Goal: Task Accomplishment & Management: Use online tool/utility

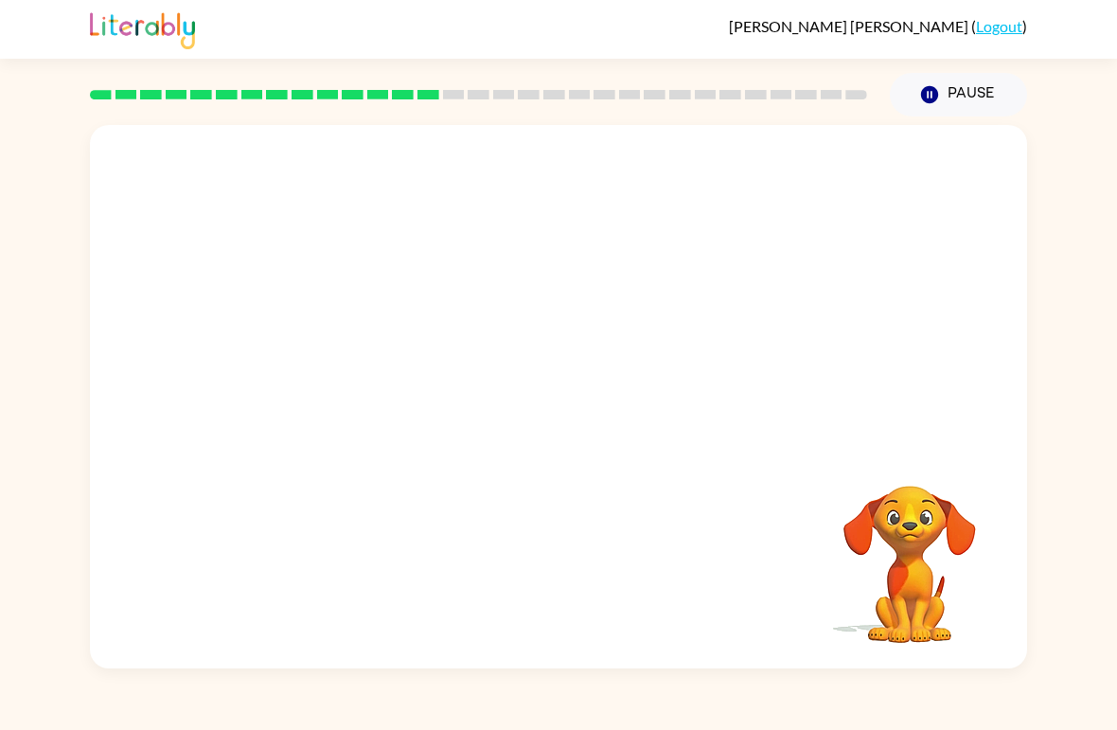
click at [775, 525] on video "Your browser must support playing .mp4 files to use Literably. Please try using…" at bounding box center [909, 550] width 189 height 189
click at [775, 471] on video "Your browser must support playing .mp4 files to use Literably. Please try using…" at bounding box center [909, 550] width 189 height 189
click at [775, 535] on video "Your browser must support playing .mp4 files to use Literably. Please try using…" at bounding box center [909, 550] width 189 height 189
click at [728, 347] on div at bounding box center [558, 285] width 937 height 321
click at [775, 564] on video "Your browser must support playing .mp4 files to use Literably. Please try using…" at bounding box center [909, 550] width 189 height 189
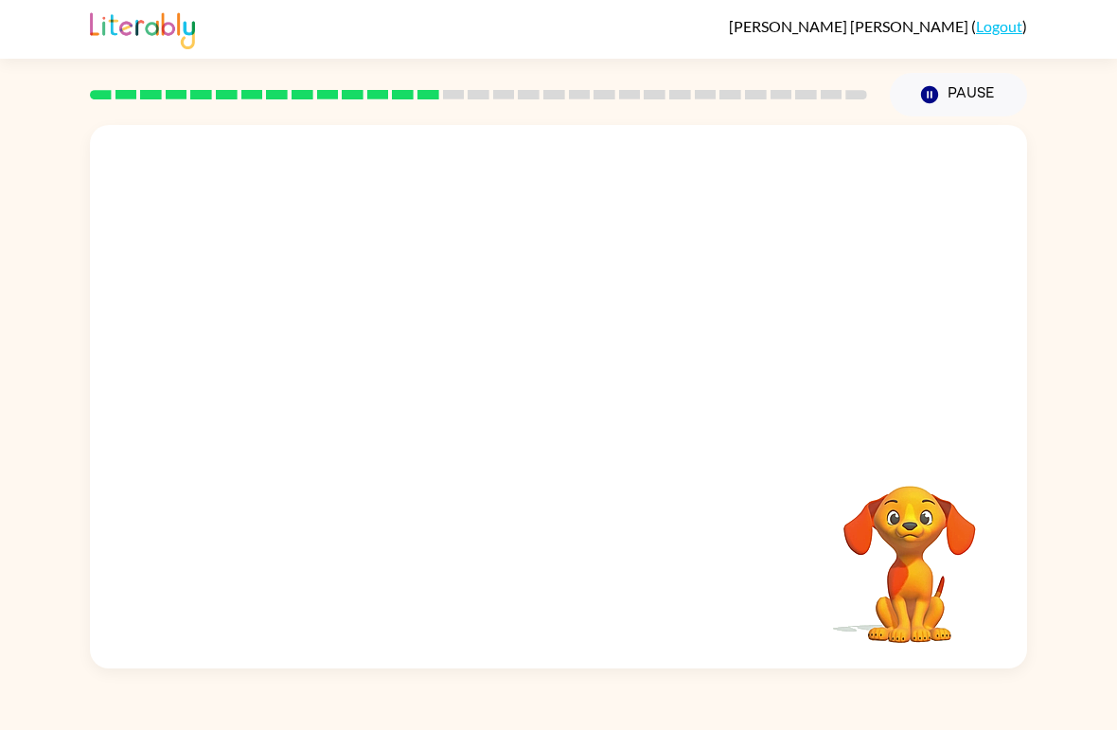
click at [775, 549] on video "Your browser must support playing .mp4 files to use Literably. Please try using…" at bounding box center [909, 550] width 189 height 189
click at [775, 520] on video "Your browser must support playing .mp4 files to use Literably. Please try using…" at bounding box center [909, 550] width 189 height 189
click at [775, 514] on video "Your browser must support playing .mp4 files to use Literably. Please try using…" at bounding box center [909, 550] width 189 height 189
click at [775, 502] on video "Your browser must support playing .mp4 files to use Literably. Please try using…" at bounding box center [909, 550] width 189 height 189
click at [775, 96] on button "Pause Pause" at bounding box center [958, 95] width 137 height 44
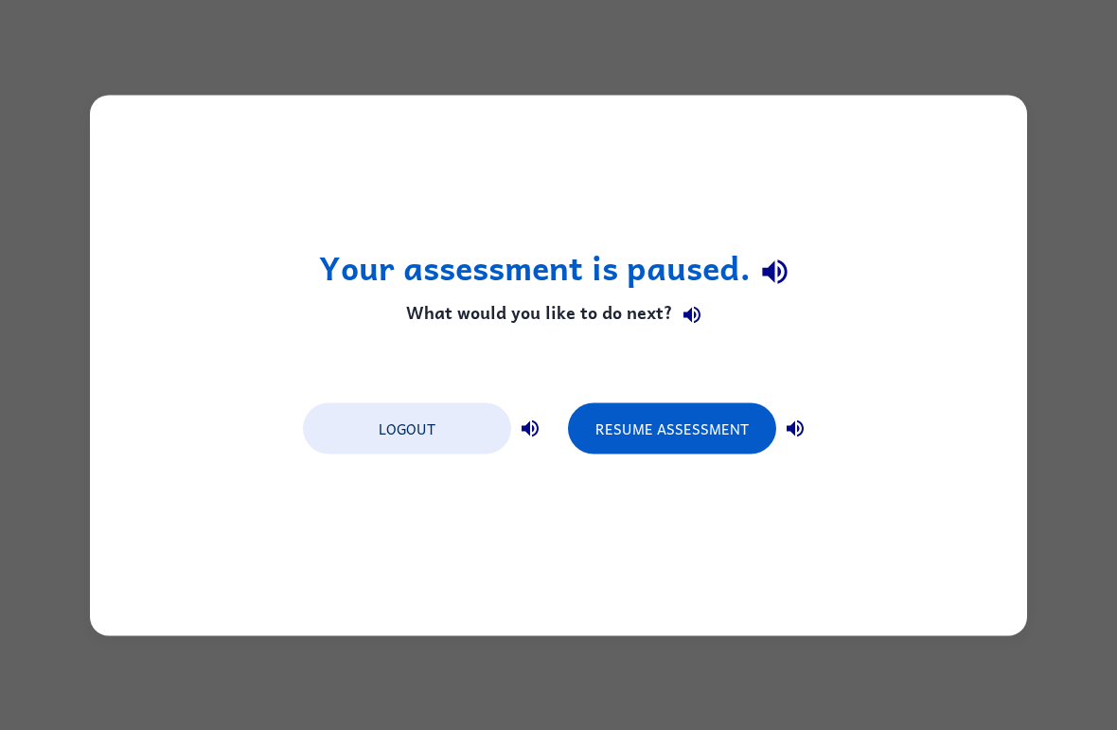
click at [739, 415] on button "Resume Assessment" at bounding box center [672, 427] width 208 height 51
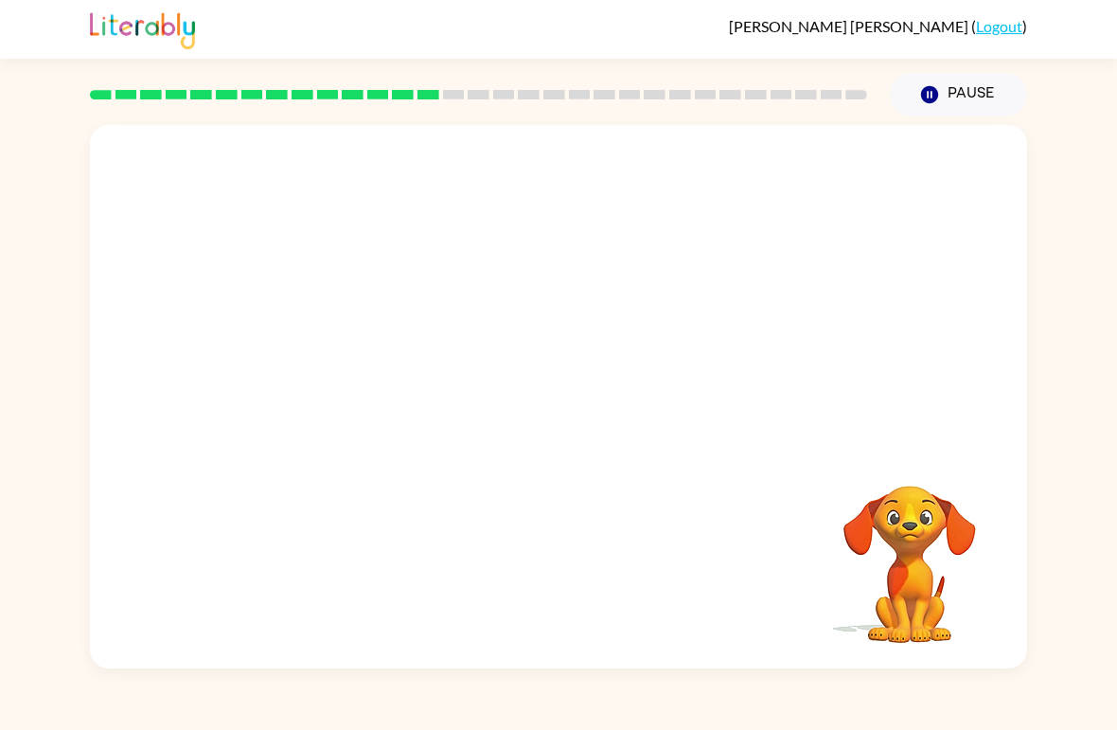
click at [775, 577] on video "Your browser must support playing .mp4 files to use Literably. Please try using…" at bounding box center [909, 550] width 189 height 189
click at [775, 646] on video "Your browser must support playing .mp4 files to use Literably. Please try using…" at bounding box center [909, 550] width 189 height 189
click at [775, 612] on video "Your browser must support playing .mp4 files to use Literably. Please try using…" at bounding box center [909, 550] width 189 height 189
click at [775, 591] on video "Your browser must support playing .mp4 files to use Literably. Please try using…" at bounding box center [909, 550] width 189 height 189
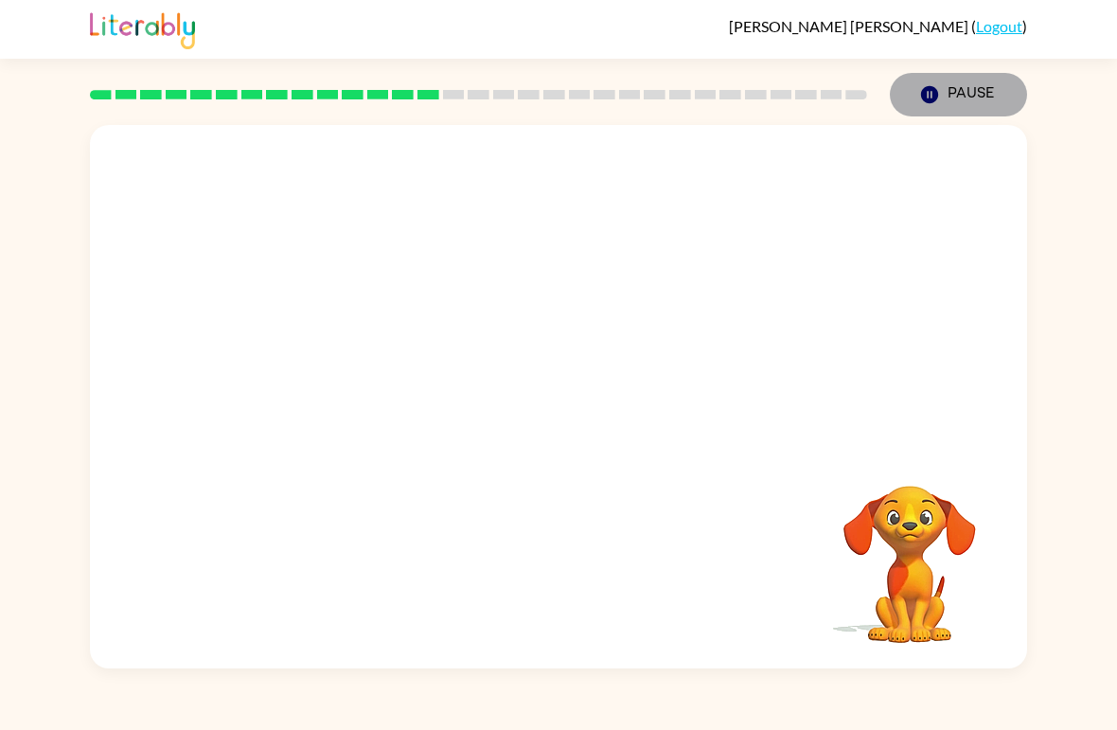
click at [775, 110] on button "Pause Pause" at bounding box center [958, 95] width 137 height 44
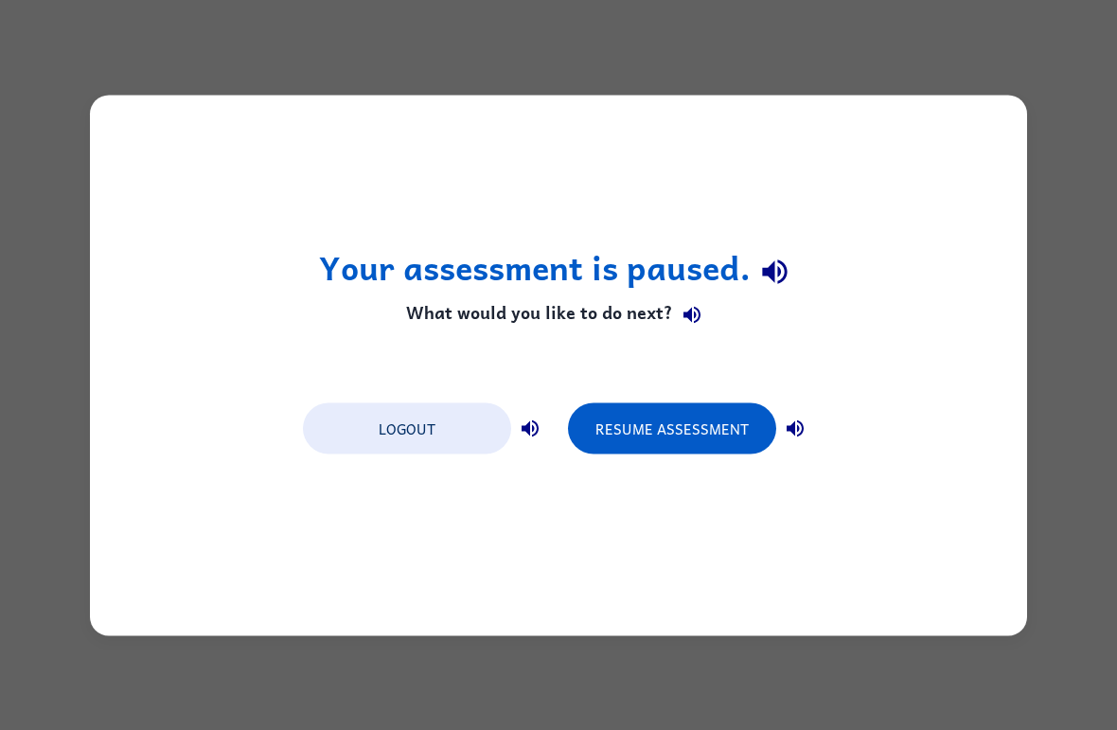
click at [721, 441] on button "Resume Assessment" at bounding box center [672, 427] width 208 height 51
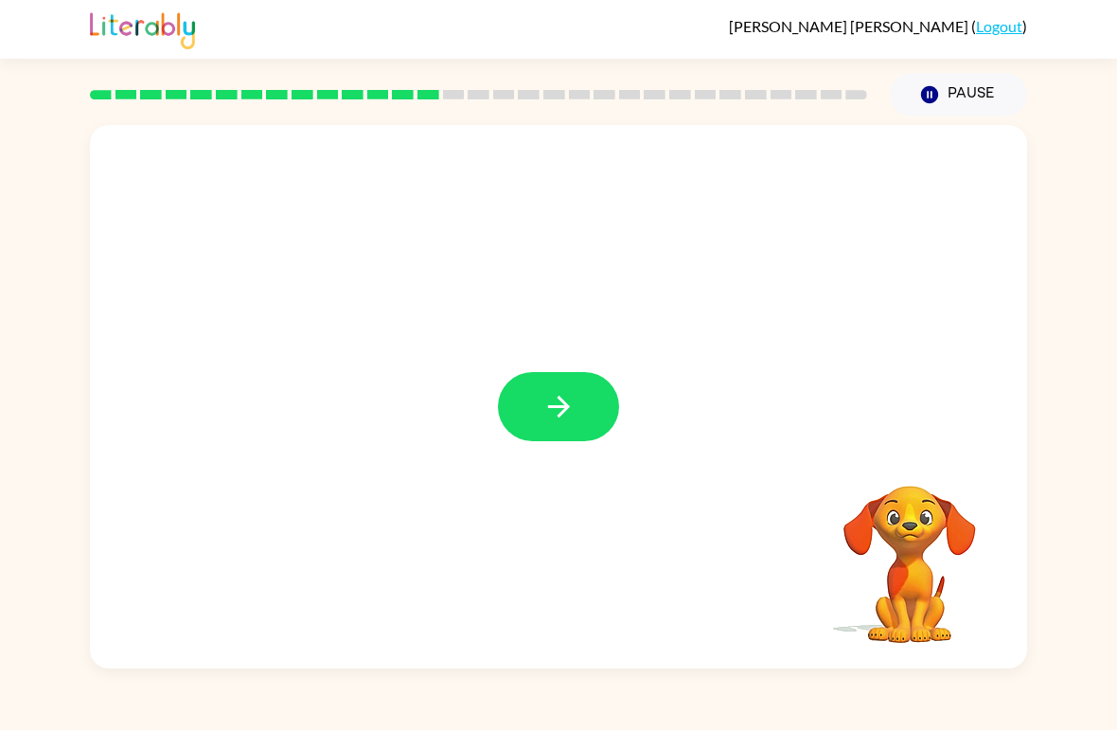
click at [583, 377] on button "button" at bounding box center [558, 406] width 121 height 69
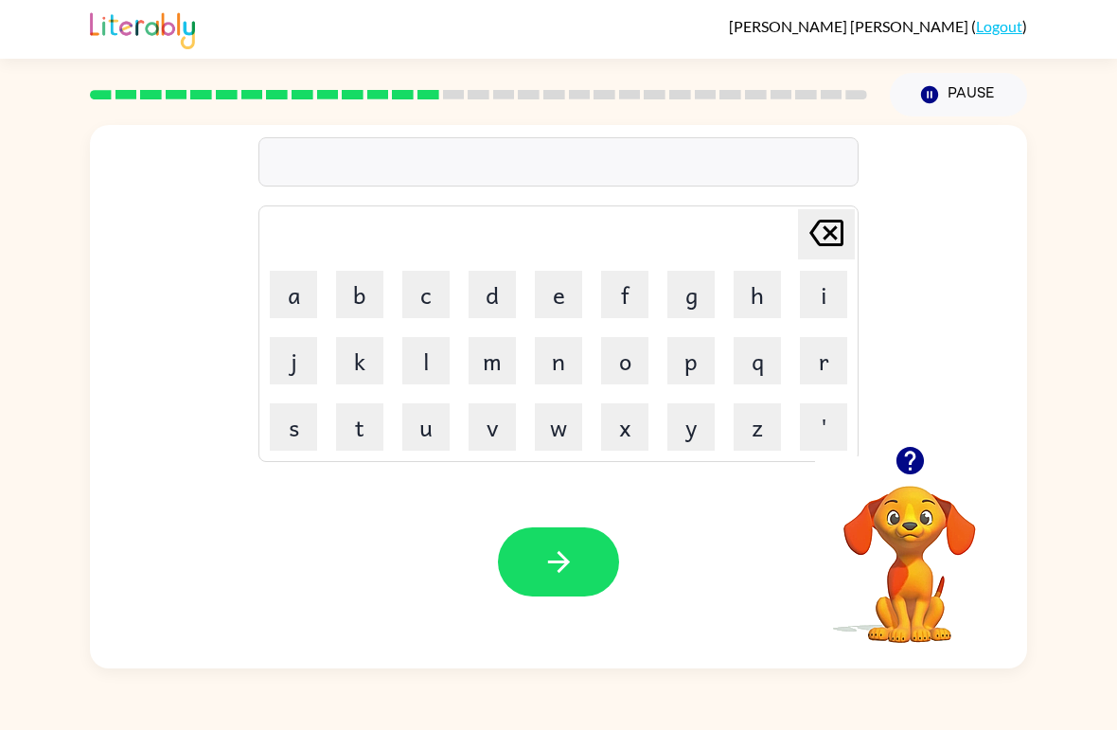
click at [775, 467] on icon "button" at bounding box center [909, 460] width 27 height 27
click at [775, 477] on icon "button" at bounding box center [910, 460] width 33 height 33
click at [488, 311] on button "d" at bounding box center [492, 294] width 47 height 47
click at [648, 353] on button "o" at bounding box center [624, 360] width 47 height 47
click at [433, 356] on button "l" at bounding box center [425, 360] width 47 height 47
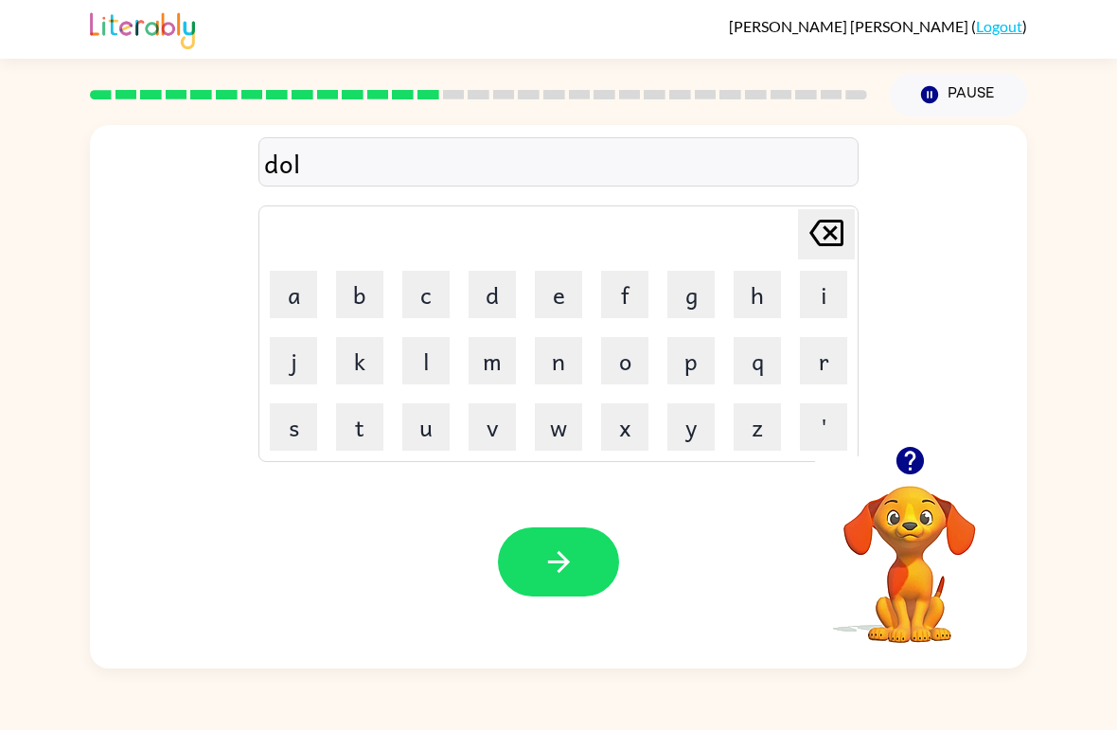
click at [572, 280] on button "e" at bounding box center [558, 294] width 47 height 47
click at [625, 437] on button "x" at bounding box center [624, 426] width 47 height 47
click at [775, 237] on icon at bounding box center [826, 233] width 34 height 27
click at [701, 418] on button "y" at bounding box center [690, 426] width 47 height 47
click at [586, 544] on button "button" at bounding box center [558, 561] width 121 height 69
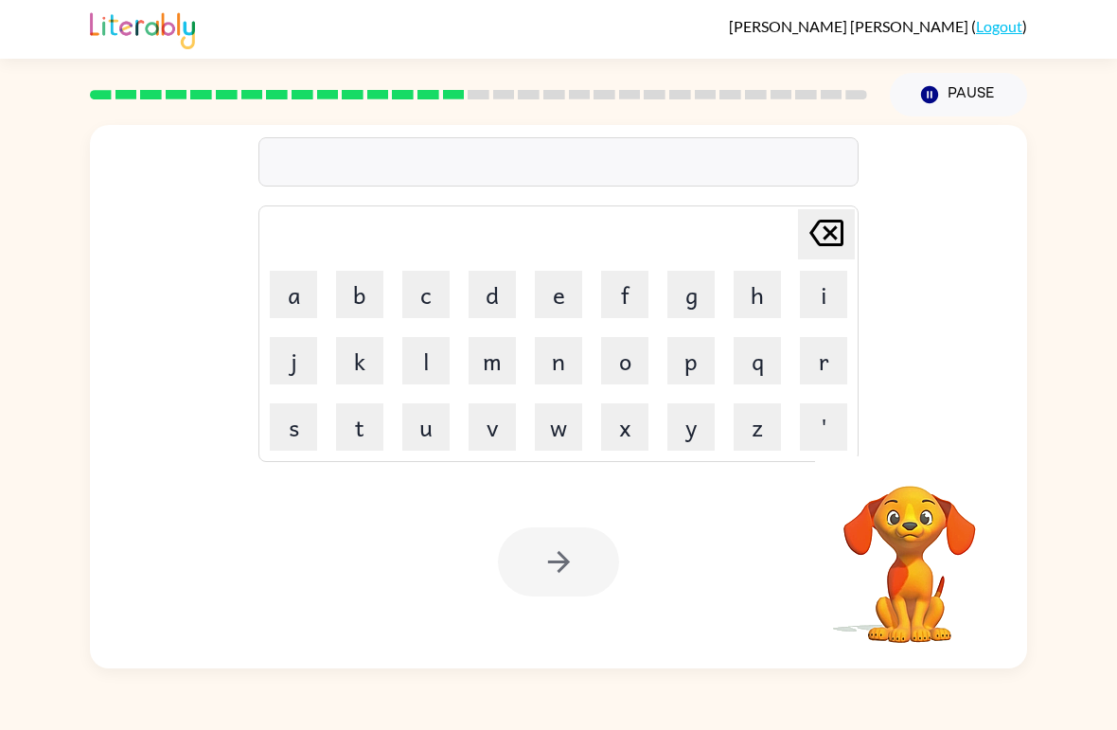
click at [775, 628] on div "Your browser must support playing .mp4 files to use Literably. Please try using…" at bounding box center [558, 561] width 937 height 213
click at [359, 422] on button "t" at bounding box center [359, 426] width 47 height 47
click at [426, 430] on button "u" at bounding box center [425, 426] width 47 height 47
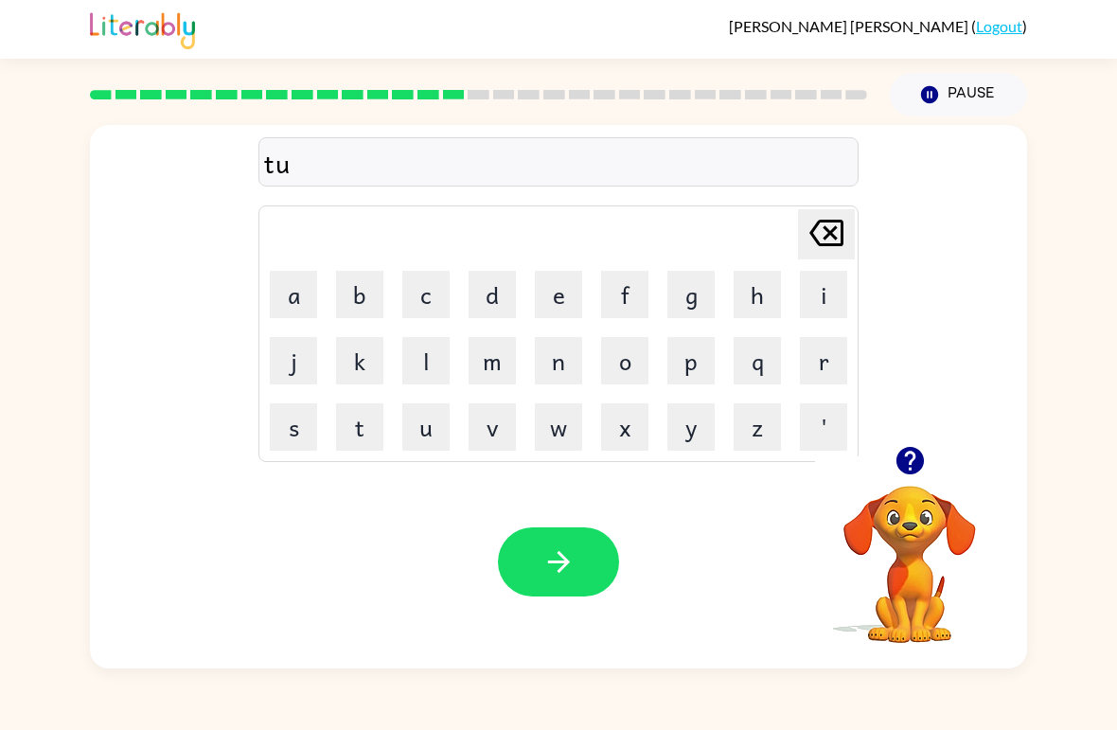
click at [775, 372] on button "r" at bounding box center [823, 360] width 47 height 47
click at [499, 366] on button "m" at bounding box center [492, 360] width 47 height 47
click at [581, 548] on button "button" at bounding box center [558, 561] width 121 height 69
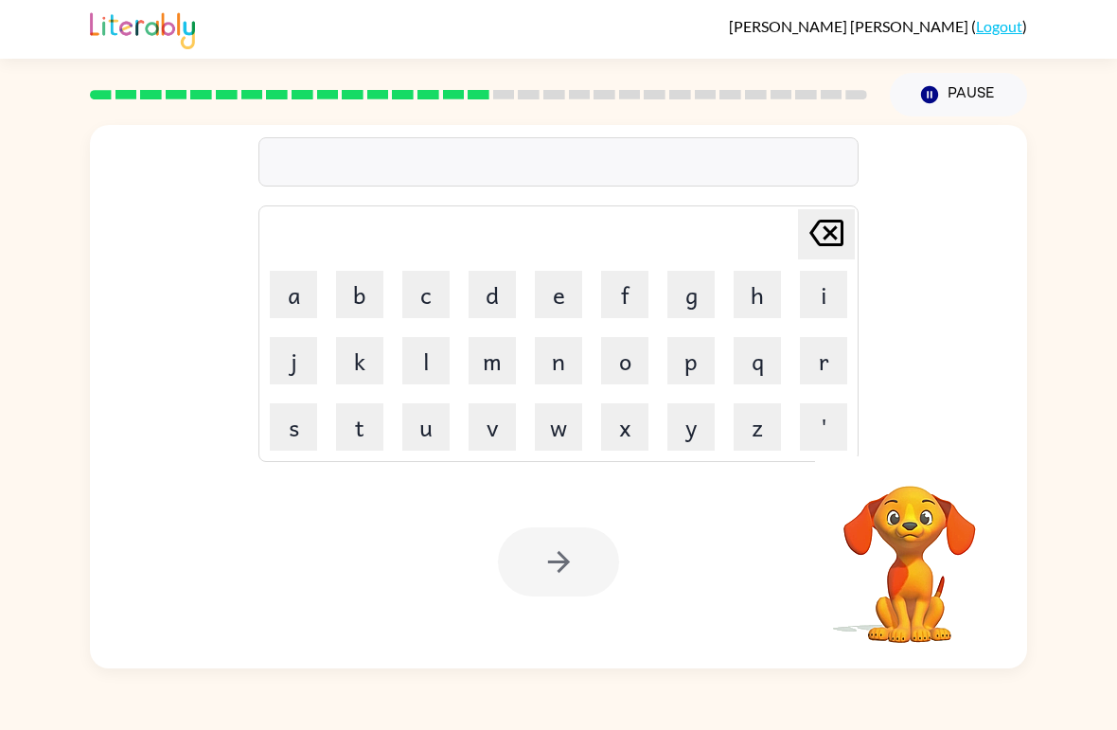
click at [775, 528] on video "Your browser must support playing .mp4 files to use Literably. Please try using…" at bounding box center [909, 550] width 189 height 189
click at [775, 484] on button "button" at bounding box center [910, 460] width 48 height 48
click at [775, 506] on video "Your browser must support playing .mp4 files to use Literably. Please try using…" at bounding box center [909, 550] width 189 height 189
click at [775, 479] on button "button" at bounding box center [910, 460] width 48 height 48
click at [286, 432] on button "s" at bounding box center [293, 426] width 47 height 47
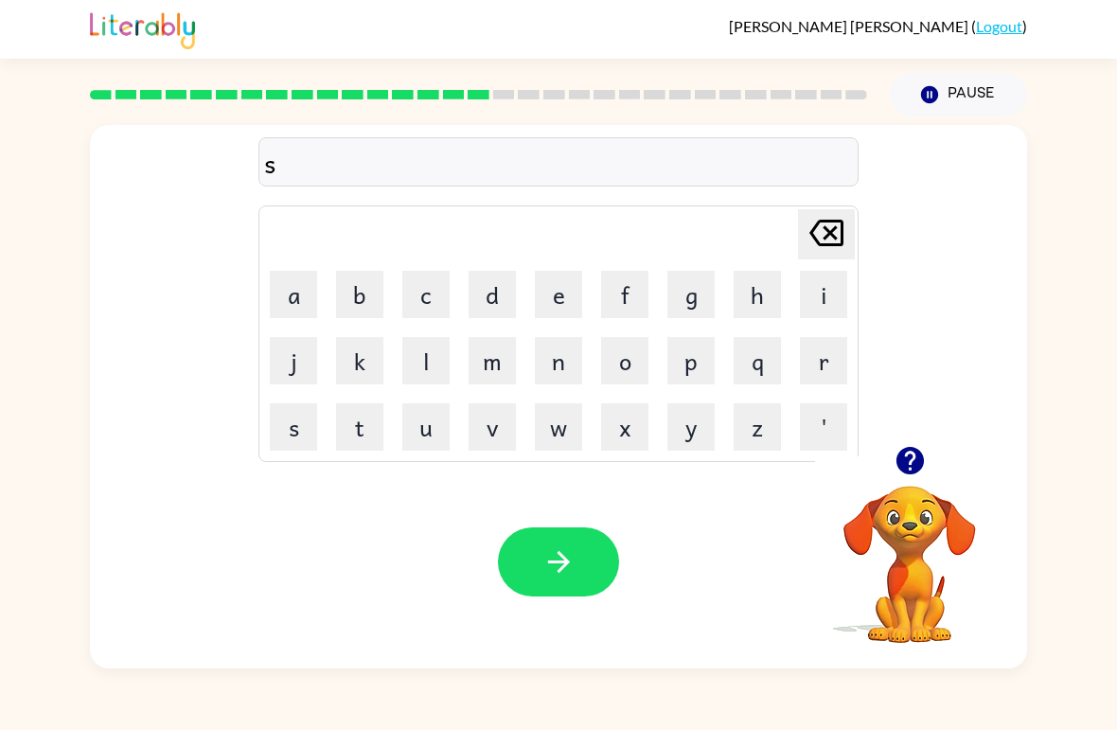
click at [307, 292] on button "a" at bounding box center [293, 294] width 47 height 47
click at [485, 300] on button "d" at bounding box center [492, 294] width 47 height 47
click at [577, 554] on button "button" at bounding box center [558, 561] width 121 height 69
click at [382, 301] on button "b" at bounding box center [359, 294] width 47 height 47
click at [775, 372] on button "r" at bounding box center [823, 360] width 47 height 47
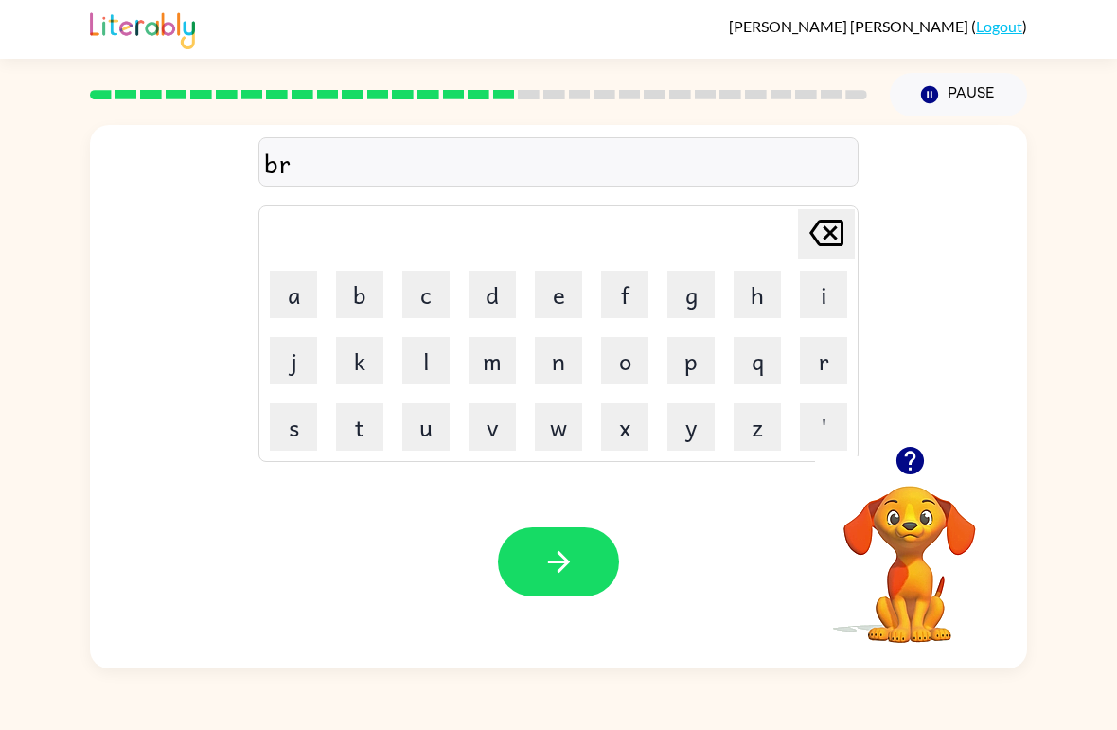
click at [433, 438] on button "u" at bounding box center [425, 426] width 47 height 47
click at [565, 374] on button "n" at bounding box center [558, 360] width 47 height 47
click at [775, 297] on button "i" at bounding box center [823, 294] width 47 height 47
click at [559, 355] on button "n" at bounding box center [558, 360] width 47 height 47
click at [693, 304] on button "g" at bounding box center [690, 294] width 47 height 47
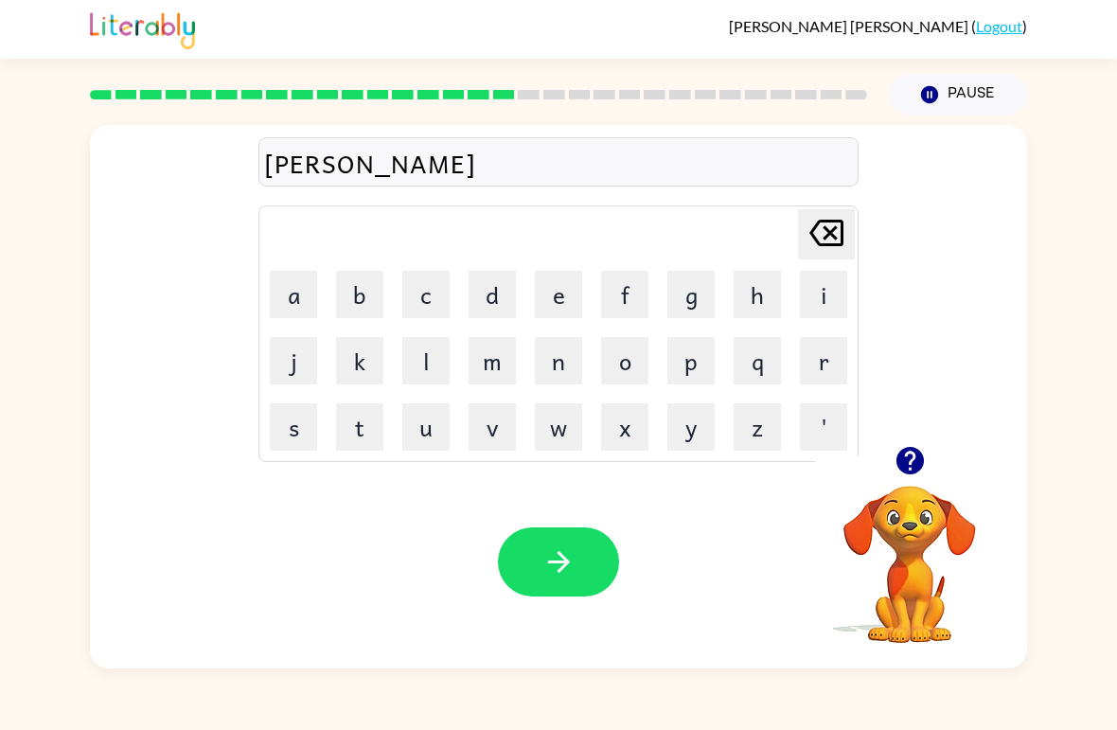
click at [584, 551] on button "button" at bounding box center [558, 561] width 121 height 69
click at [762, 363] on button "q" at bounding box center [757, 360] width 47 height 47
click at [413, 360] on button "l" at bounding box center [425, 360] width 47 height 47
click at [307, 286] on button "a" at bounding box center [293, 294] width 47 height 47
click at [293, 416] on button "s" at bounding box center [293, 426] width 47 height 47
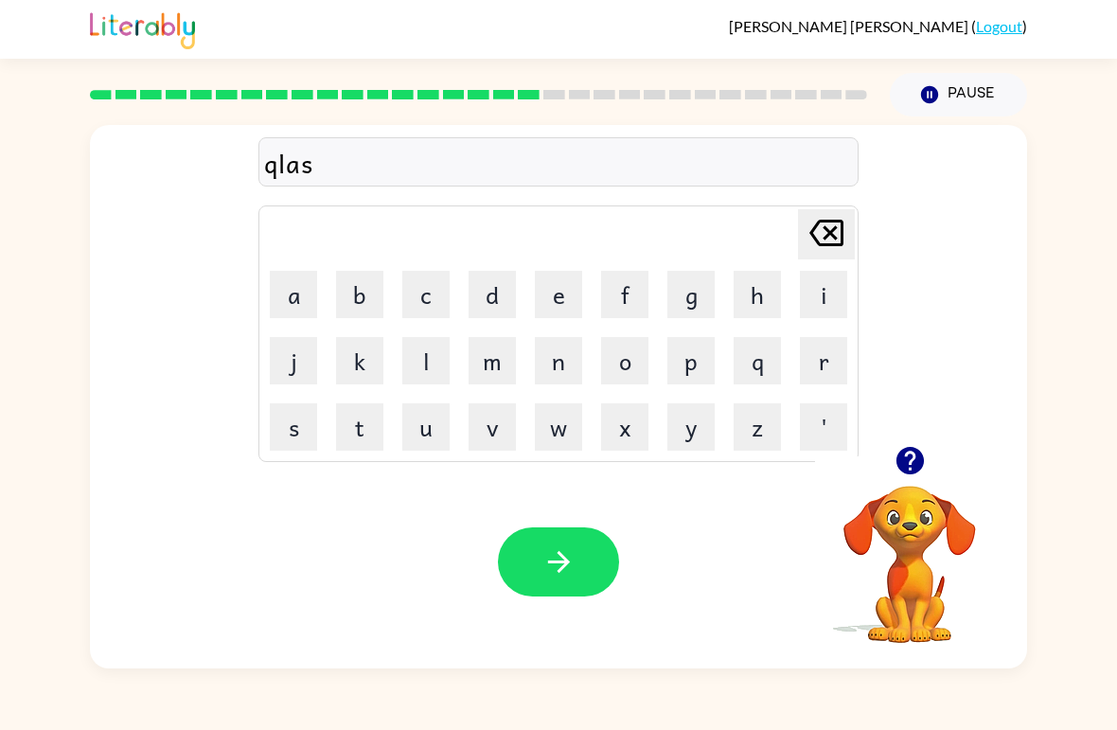
click at [357, 420] on button "t" at bounding box center [359, 426] width 47 height 47
click at [690, 431] on button "y" at bounding box center [690, 426] width 47 height 47
click at [775, 234] on icon "[PERSON_NAME] last character input" at bounding box center [826, 232] width 45 height 45
click at [775, 233] on icon "[PERSON_NAME] last character input" at bounding box center [826, 232] width 45 height 45
click at [775, 240] on icon at bounding box center [826, 233] width 34 height 27
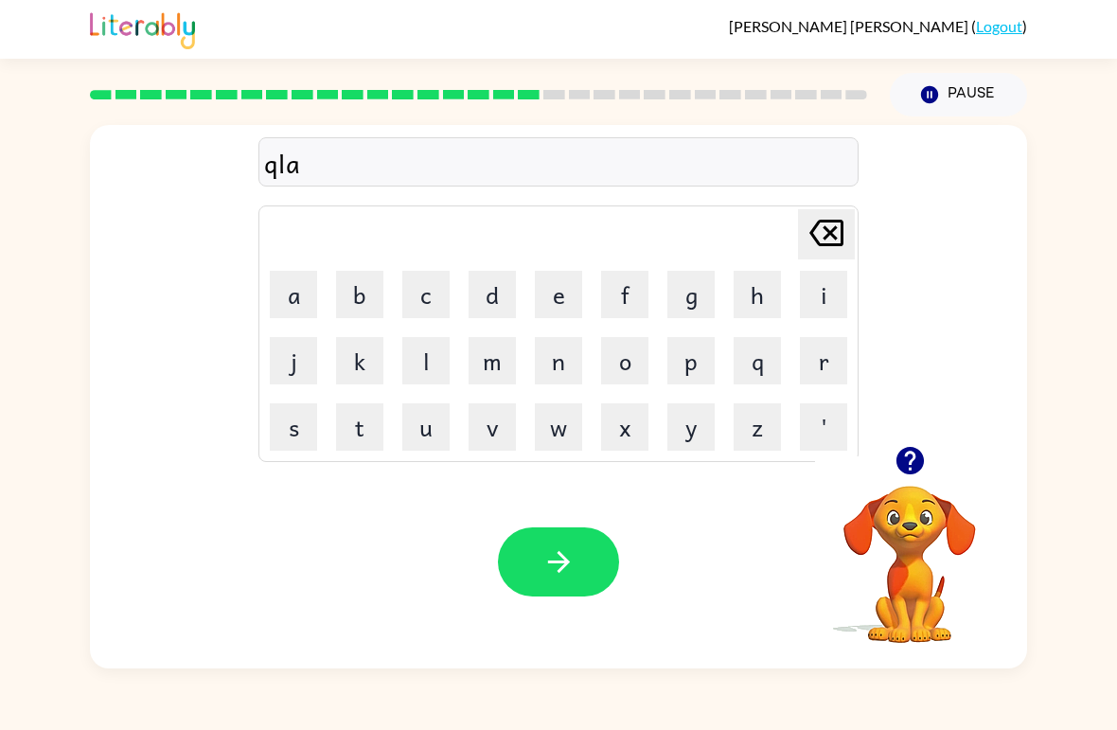
click at [775, 239] on icon at bounding box center [826, 233] width 34 height 27
click at [775, 239] on icon "[PERSON_NAME] last character input" at bounding box center [826, 232] width 45 height 45
click at [690, 365] on button "p" at bounding box center [690, 360] width 47 height 47
click at [427, 359] on button "l" at bounding box center [425, 360] width 47 height 47
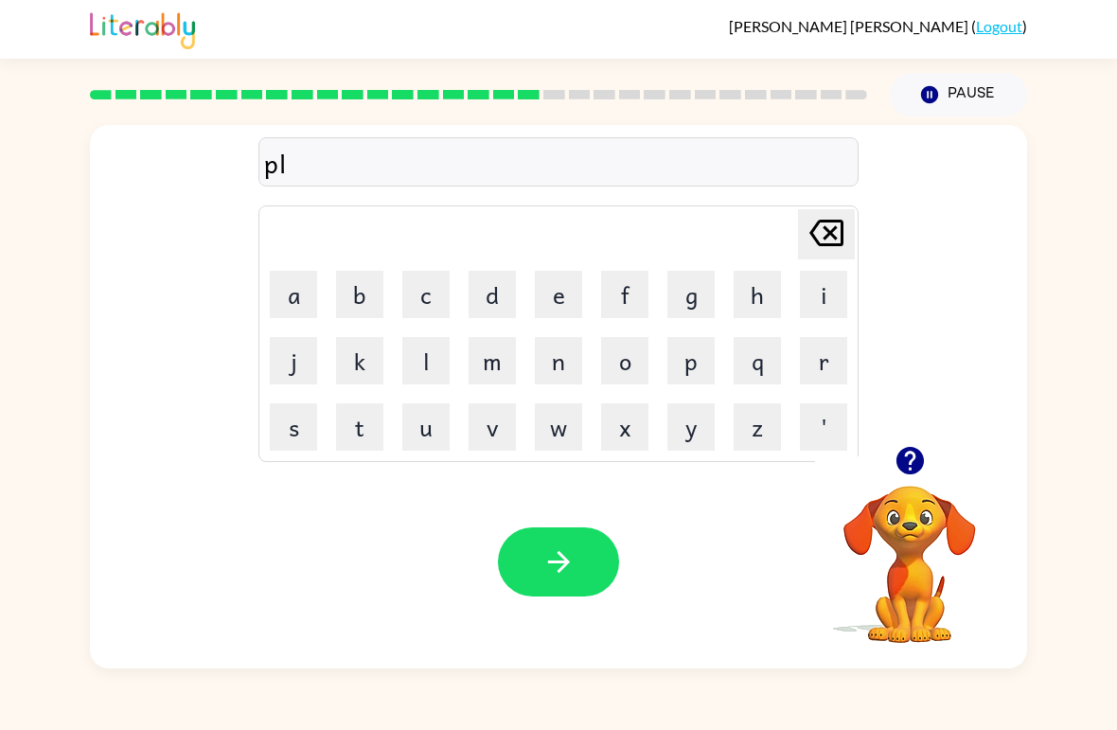
click at [298, 296] on button "a" at bounding box center [293, 294] width 47 height 47
click at [309, 415] on button "s" at bounding box center [293, 426] width 47 height 47
click at [370, 425] on button "t" at bounding box center [359, 426] width 47 height 47
click at [696, 425] on button "y" at bounding box center [690, 426] width 47 height 47
click at [435, 299] on button "c" at bounding box center [425, 294] width 47 height 47
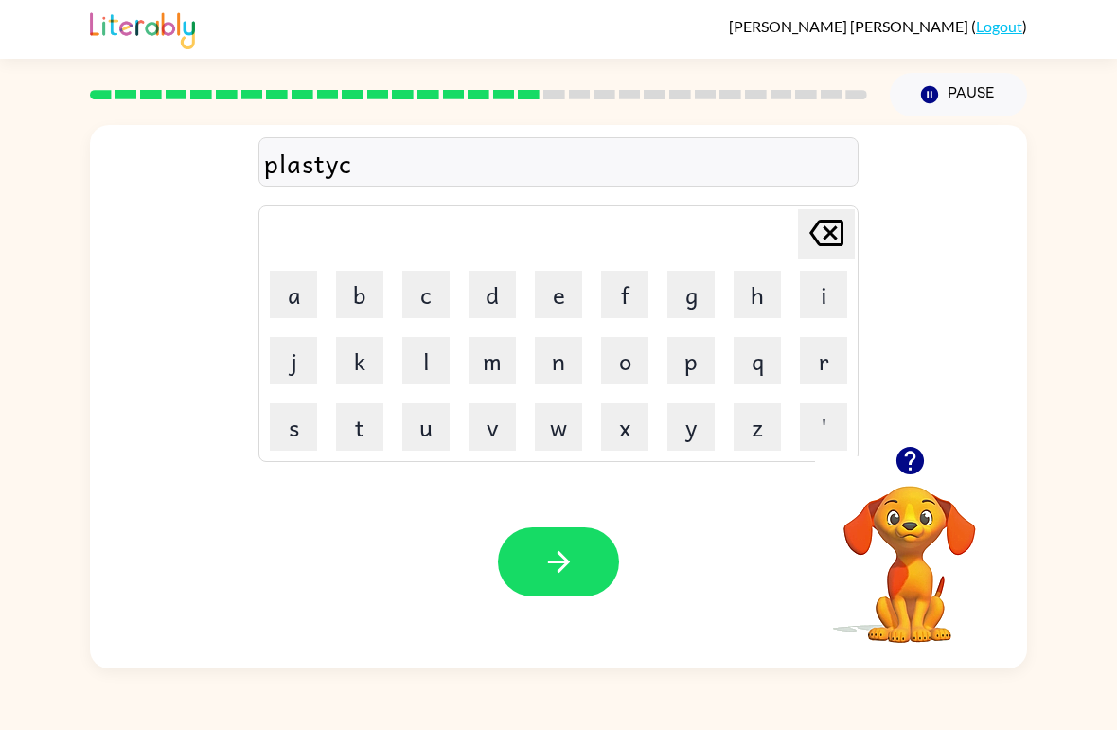
click at [567, 545] on button "button" at bounding box center [558, 561] width 121 height 69
click at [775, 464] on icon "button" at bounding box center [909, 460] width 27 height 27
click at [293, 438] on button "s" at bounding box center [293, 426] width 47 height 47
click at [700, 360] on button "p" at bounding box center [690, 360] width 47 height 47
click at [430, 361] on button "l" at bounding box center [425, 360] width 47 height 47
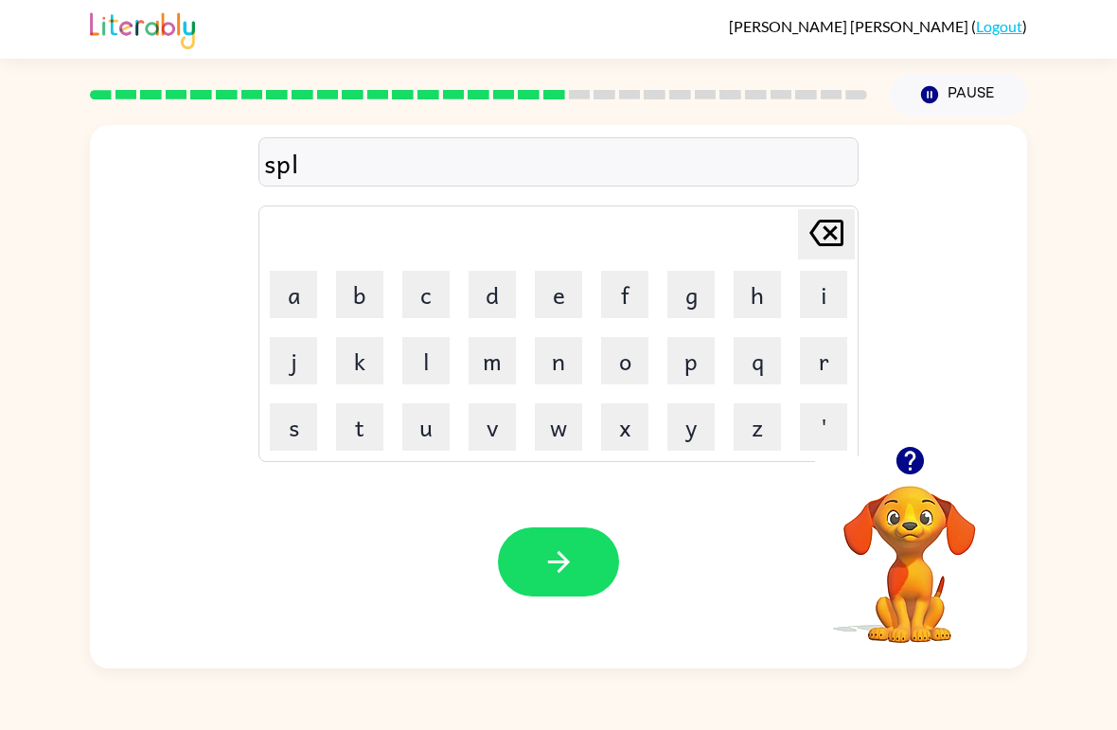
click at [299, 296] on button "a" at bounding box center [293, 294] width 47 height 47
click at [573, 356] on button "n" at bounding box center [558, 360] width 47 height 47
click at [560, 298] on button "e" at bounding box center [558, 294] width 47 height 47
click at [554, 541] on button "button" at bounding box center [558, 561] width 121 height 69
click at [775, 476] on div at bounding box center [909, 460] width 189 height 48
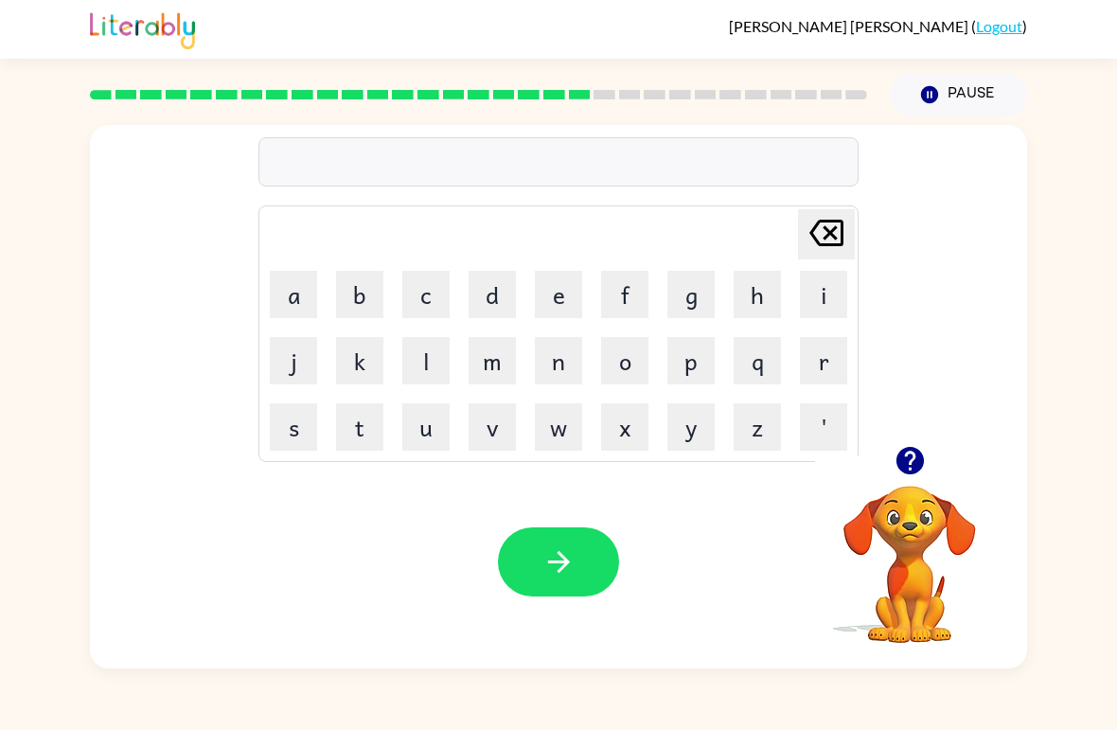
click at [775, 476] on div at bounding box center [909, 460] width 189 height 48
click at [775, 469] on icon "button" at bounding box center [909, 460] width 27 height 27
click at [775, 468] on video "Your browser must support playing .mp4 files to use Literably. Please try using…" at bounding box center [909, 550] width 189 height 189
click at [365, 296] on button "b" at bounding box center [359, 294] width 47 height 47
click at [775, 224] on icon "[PERSON_NAME] last character input" at bounding box center [826, 232] width 45 height 45
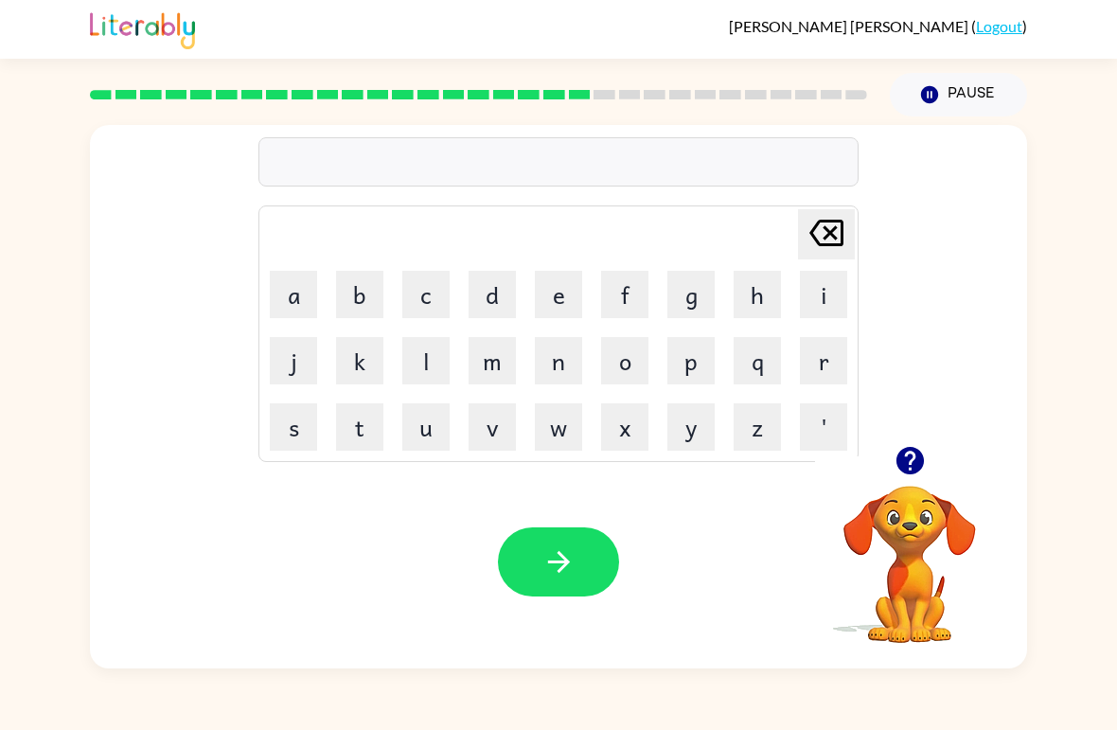
click at [508, 294] on button "d" at bounding box center [492, 294] width 47 height 47
click at [620, 366] on button "o" at bounding box center [624, 360] width 47 height 47
click at [286, 442] on button "s" at bounding box center [293, 426] width 47 height 47
click at [775, 457] on icon "button" at bounding box center [909, 460] width 27 height 27
click at [357, 431] on button "t" at bounding box center [359, 426] width 47 height 47
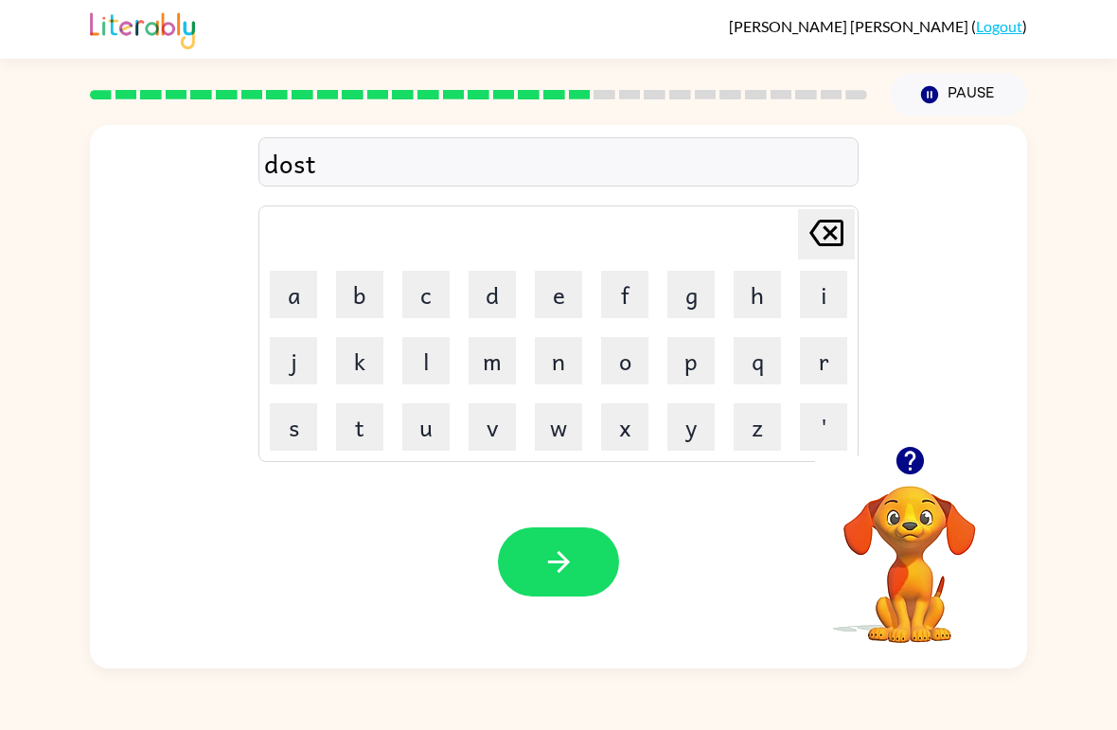
click at [775, 300] on button "i" at bounding box center [823, 294] width 47 height 47
click at [474, 315] on button "d" at bounding box center [492, 294] width 47 height 47
click at [555, 557] on icon "button" at bounding box center [558, 561] width 33 height 33
click at [775, 509] on video "Your browser must support playing .mp4 files to use Literably. Please try using…" at bounding box center [909, 550] width 189 height 189
click at [775, 472] on icon "button" at bounding box center [910, 460] width 33 height 33
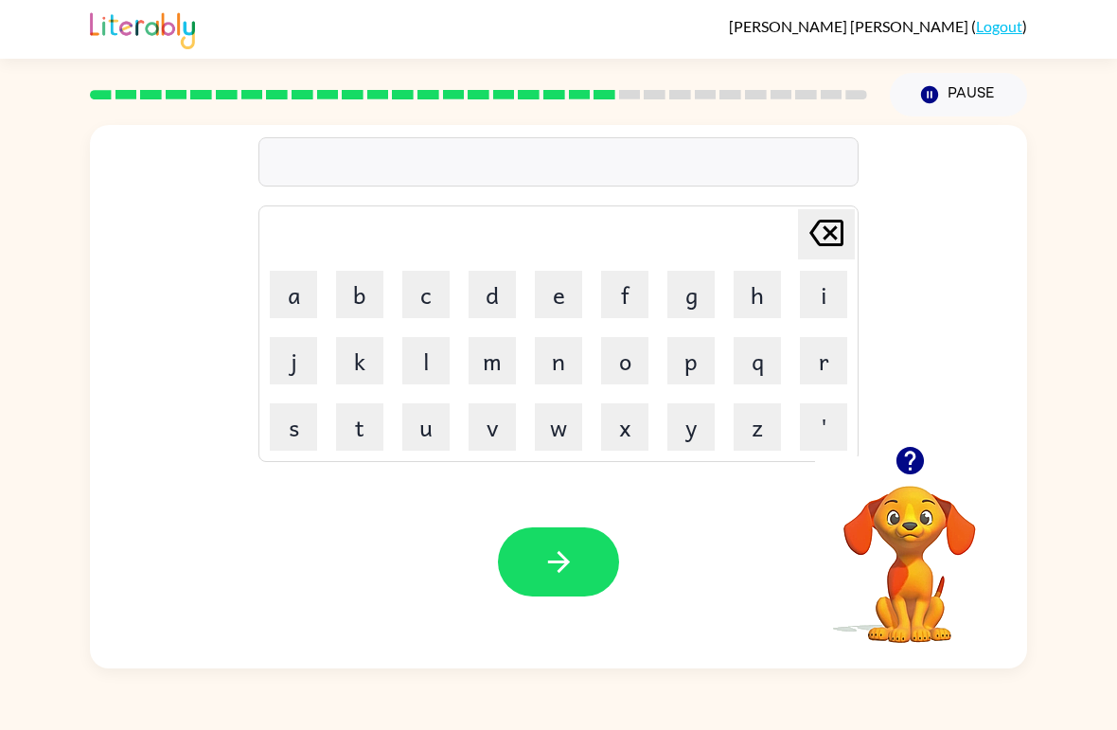
click at [304, 435] on button "s" at bounding box center [293, 426] width 47 height 47
click at [577, 298] on button "e" at bounding box center [558, 294] width 47 height 47
click at [490, 356] on button "m" at bounding box center [492, 360] width 47 height 47
click at [775, 222] on icon at bounding box center [826, 233] width 34 height 27
click at [569, 370] on button "n" at bounding box center [558, 360] width 47 height 47
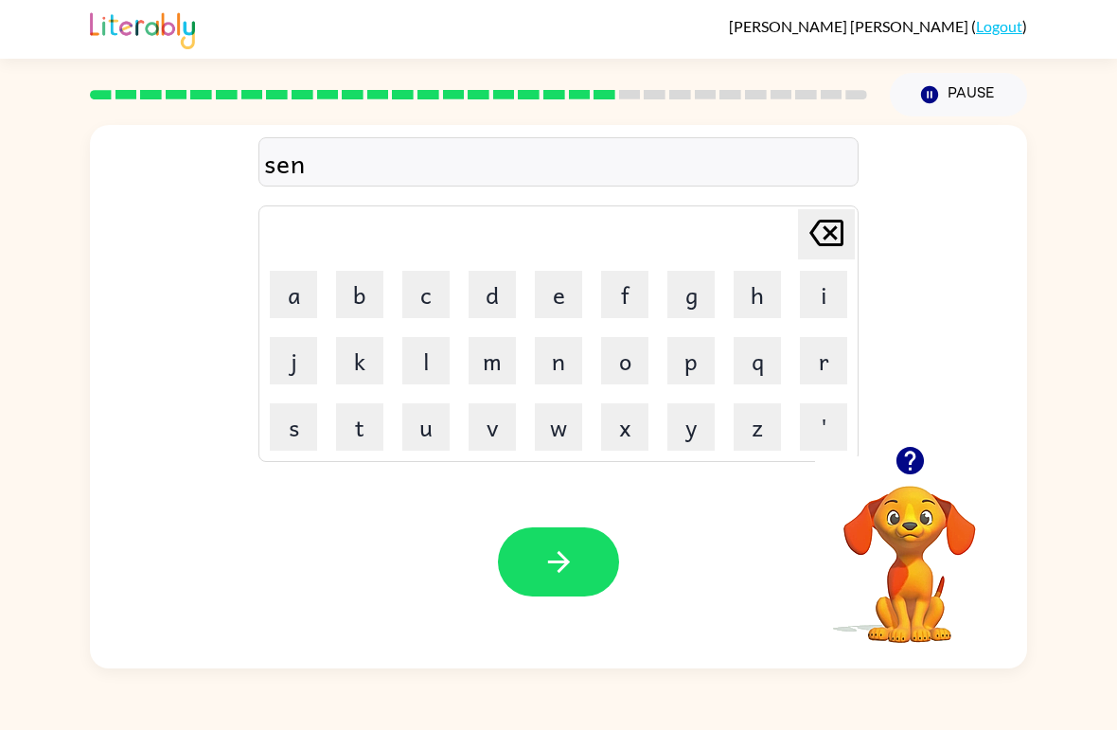
click at [366, 428] on button "t" at bounding box center [359, 426] width 47 height 47
click at [775, 297] on button "i" at bounding box center [823, 294] width 47 height 47
click at [370, 424] on button "t" at bounding box center [359, 426] width 47 height 47
click at [775, 293] on button "i" at bounding box center [823, 294] width 47 height 47
click at [775, 223] on icon at bounding box center [826, 233] width 34 height 27
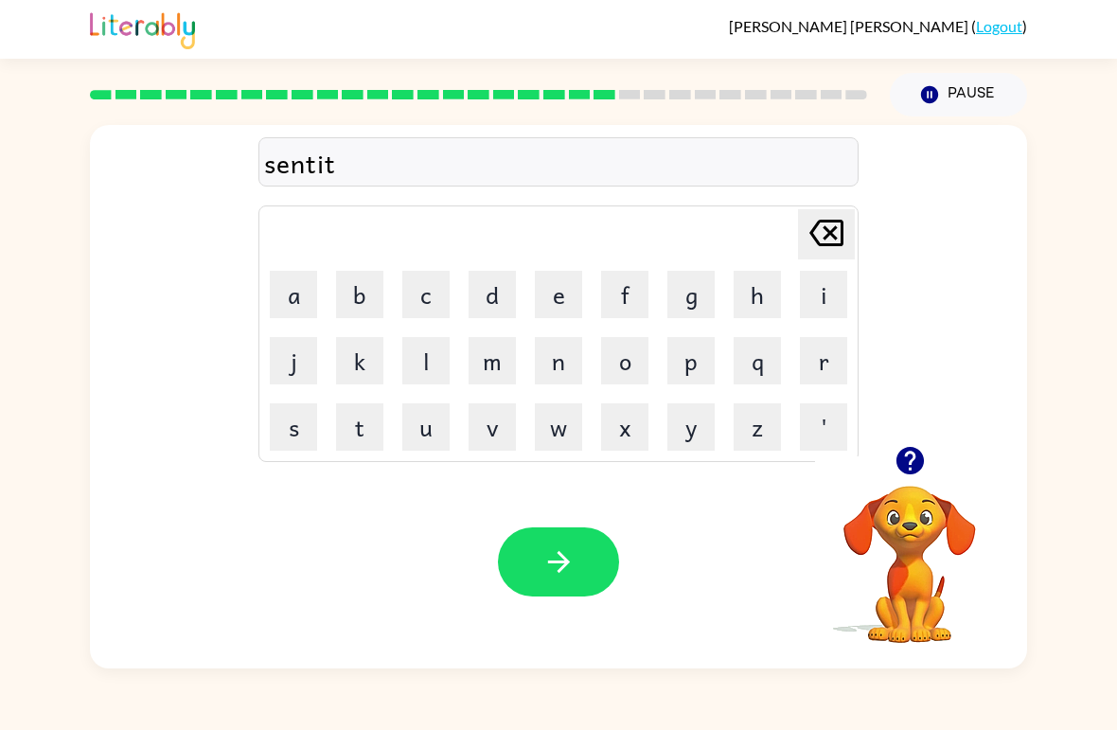
click at [687, 433] on button "y" at bounding box center [690, 426] width 47 height 47
click at [571, 595] on button "button" at bounding box center [558, 561] width 121 height 69
click at [231, 91] on rect at bounding box center [227, 94] width 22 height 9
click at [254, 85] on div at bounding box center [479, 95] width 800 height 66
click at [277, 86] on div at bounding box center [479, 95] width 800 height 66
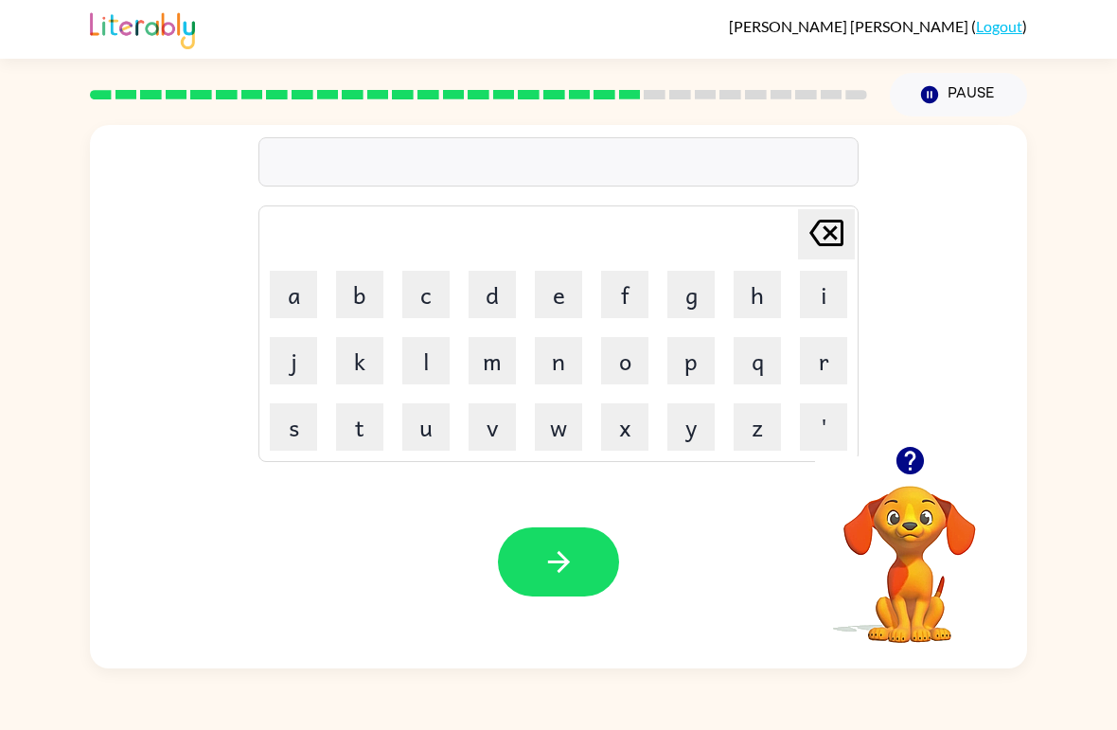
click at [308, 92] on rect at bounding box center [303, 94] width 22 height 9
click at [359, 93] on rect at bounding box center [353, 94] width 22 height 9
click at [775, 467] on icon "button" at bounding box center [909, 460] width 27 height 27
click at [370, 285] on button "b" at bounding box center [359, 294] width 47 height 47
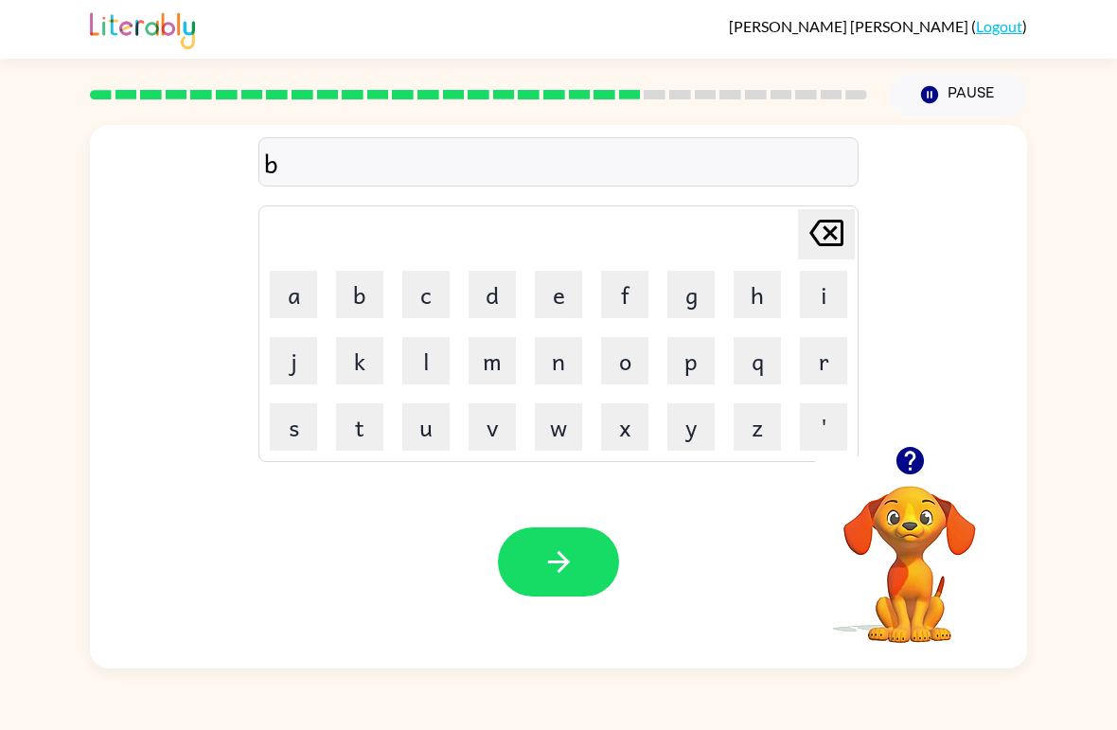
click at [775, 240] on icon "[PERSON_NAME] last character input" at bounding box center [826, 232] width 45 height 45
click at [624, 303] on button "f" at bounding box center [624, 294] width 47 height 47
click at [647, 345] on button "o" at bounding box center [624, 360] width 47 height 47
click at [655, 353] on td "o" at bounding box center [625, 361] width 64 height 64
click at [623, 357] on button "o" at bounding box center [624, 360] width 47 height 47
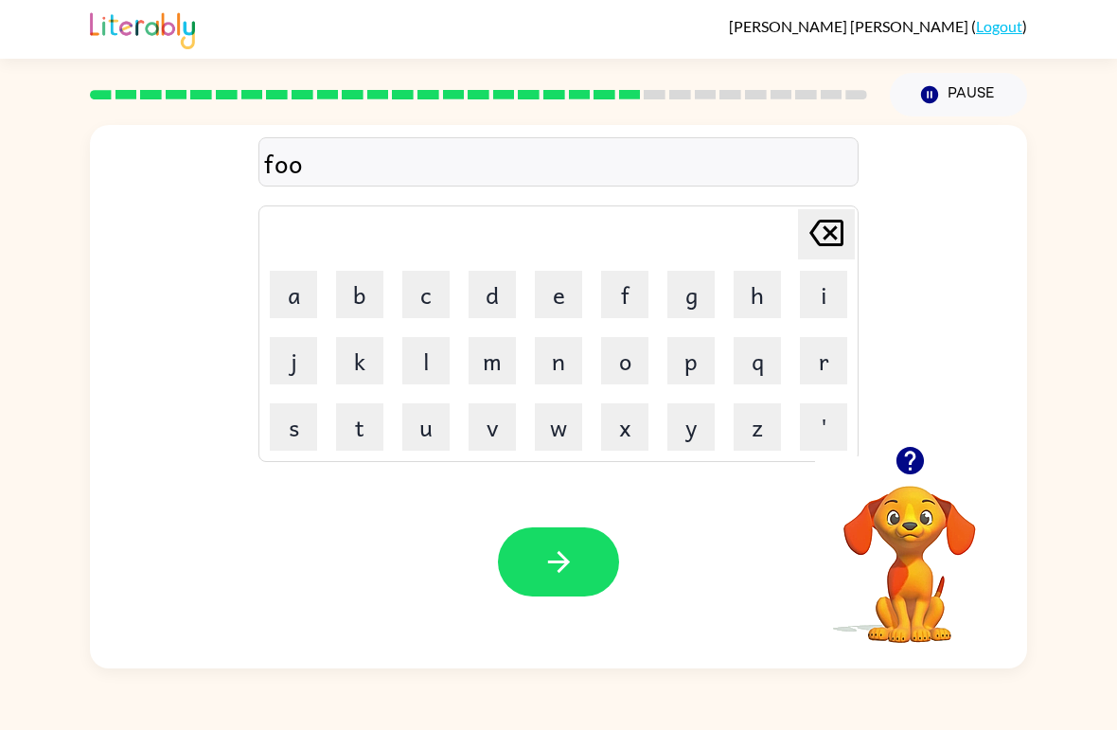
click at [491, 292] on button "d" at bounding box center [492, 294] width 47 height 47
click at [564, 569] on icon "button" at bounding box center [558, 561] width 33 height 33
click at [503, 354] on button "m" at bounding box center [492, 360] width 47 height 47
click at [288, 301] on button "a" at bounding box center [293, 294] width 47 height 47
click at [775, 359] on button "r" at bounding box center [823, 360] width 47 height 47
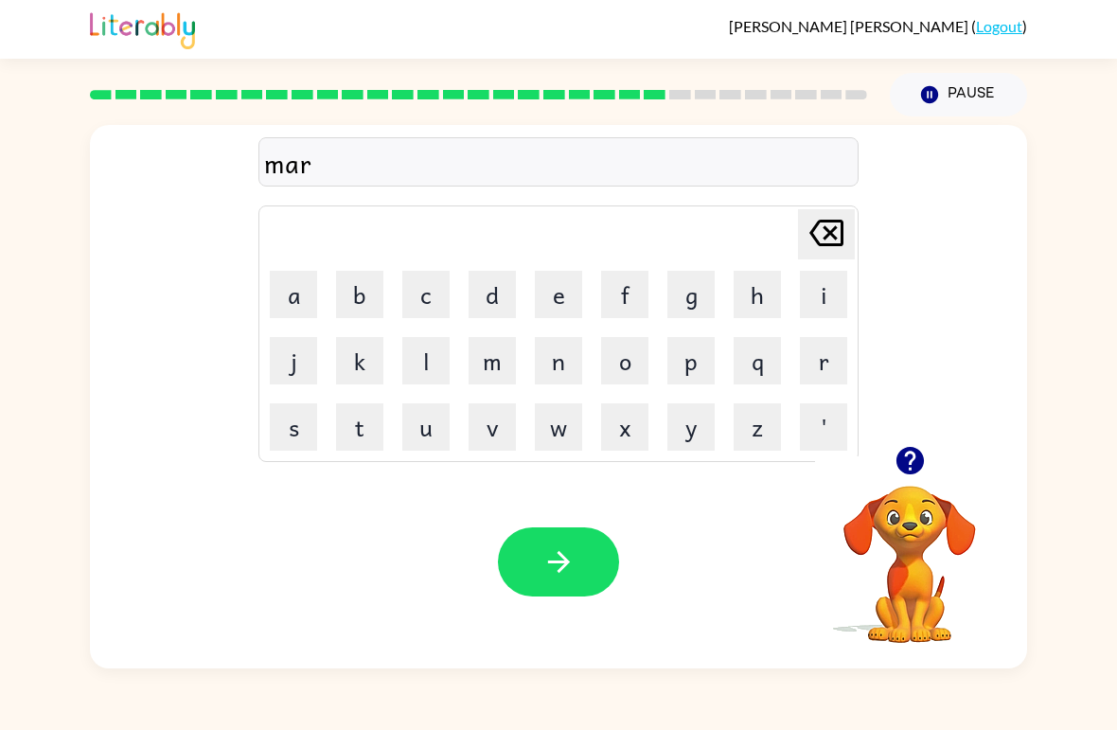
click at [767, 364] on button "q" at bounding box center [757, 360] width 47 height 47
click at [775, 231] on icon at bounding box center [826, 233] width 34 height 27
click at [437, 309] on button "c" at bounding box center [425, 294] width 47 height 47
click at [567, 290] on button "e" at bounding box center [558, 294] width 47 height 47
click at [775, 356] on button "r" at bounding box center [823, 360] width 47 height 47
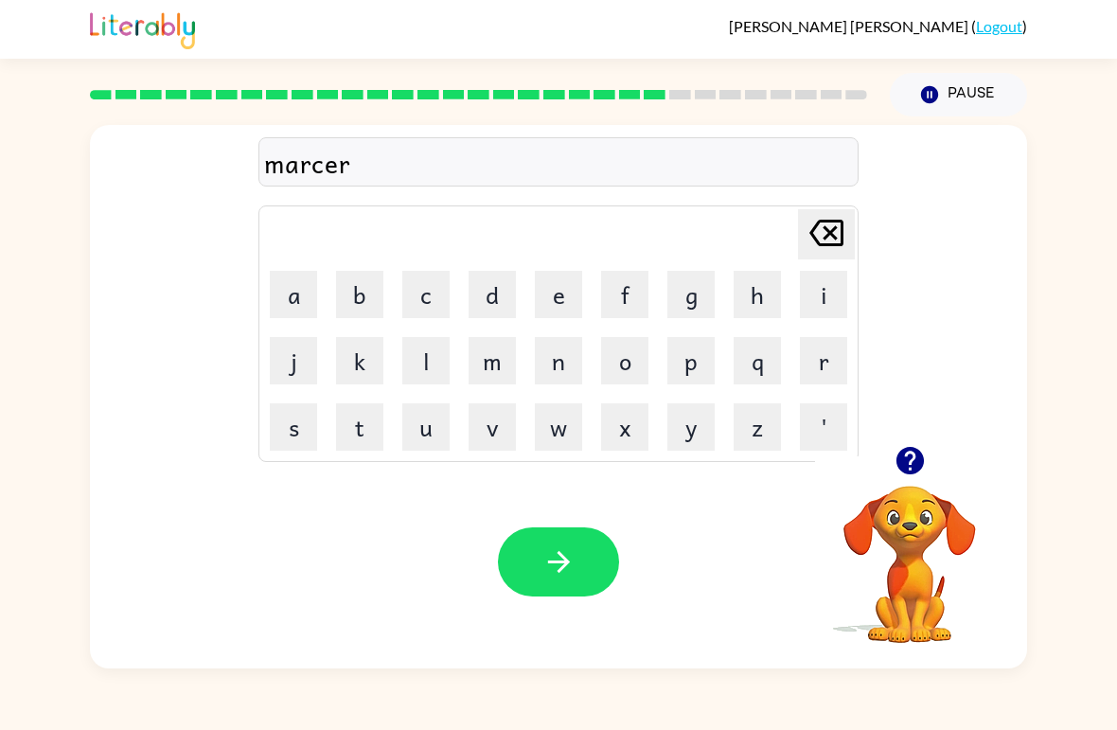
click at [569, 569] on icon "button" at bounding box center [558, 561] width 33 height 33
click at [775, 504] on video "Your browser must support playing .mp4 files to use Literably. Please try using…" at bounding box center [909, 550] width 189 height 189
click at [775, 469] on icon "button" at bounding box center [909, 460] width 27 height 27
click at [299, 305] on button "a" at bounding box center [293, 294] width 47 height 47
click at [491, 299] on button "d" at bounding box center [492, 294] width 47 height 47
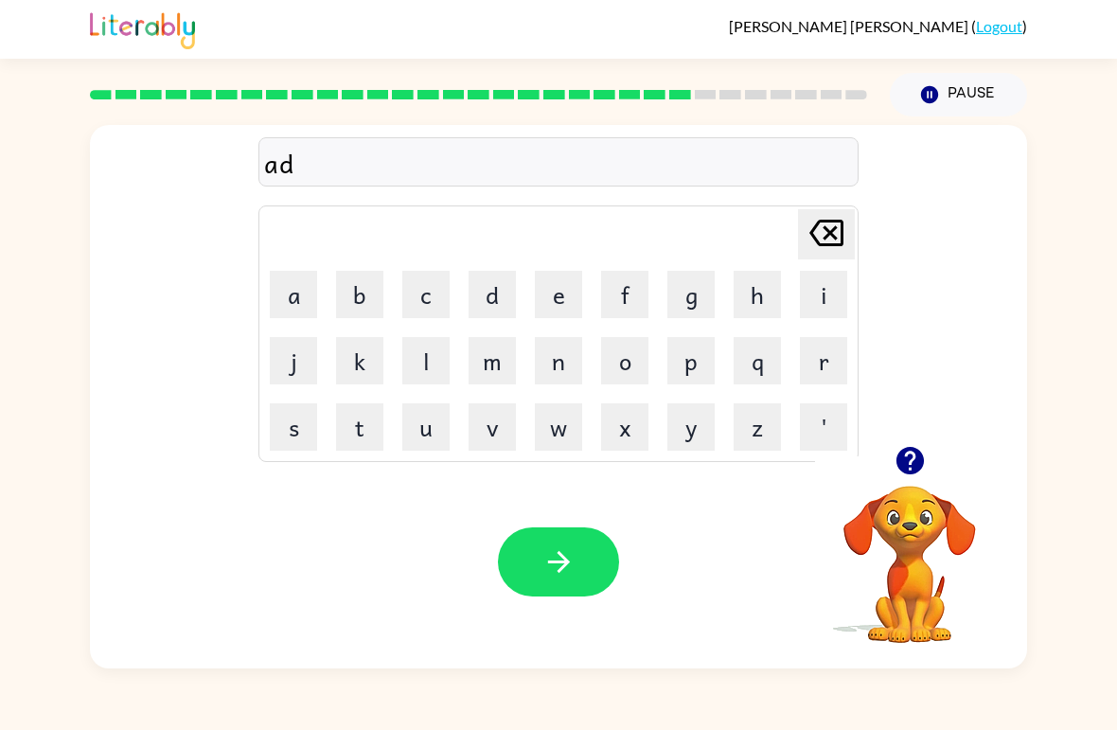
click at [488, 435] on button "v" at bounding box center [492, 426] width 47 height 47
click at [552, 290] on button "e" at bounding box center [558, 294] width 47 height 47
click at [560, 356] on button "n" at bounding box center [558, 360] width 47 height 47
click at [295, 416] on button "s" at bounding box center [293, 426] width 47 height 47
click at [692, 420] on button "y" at bounding box center [690, 426] width 47 height 47
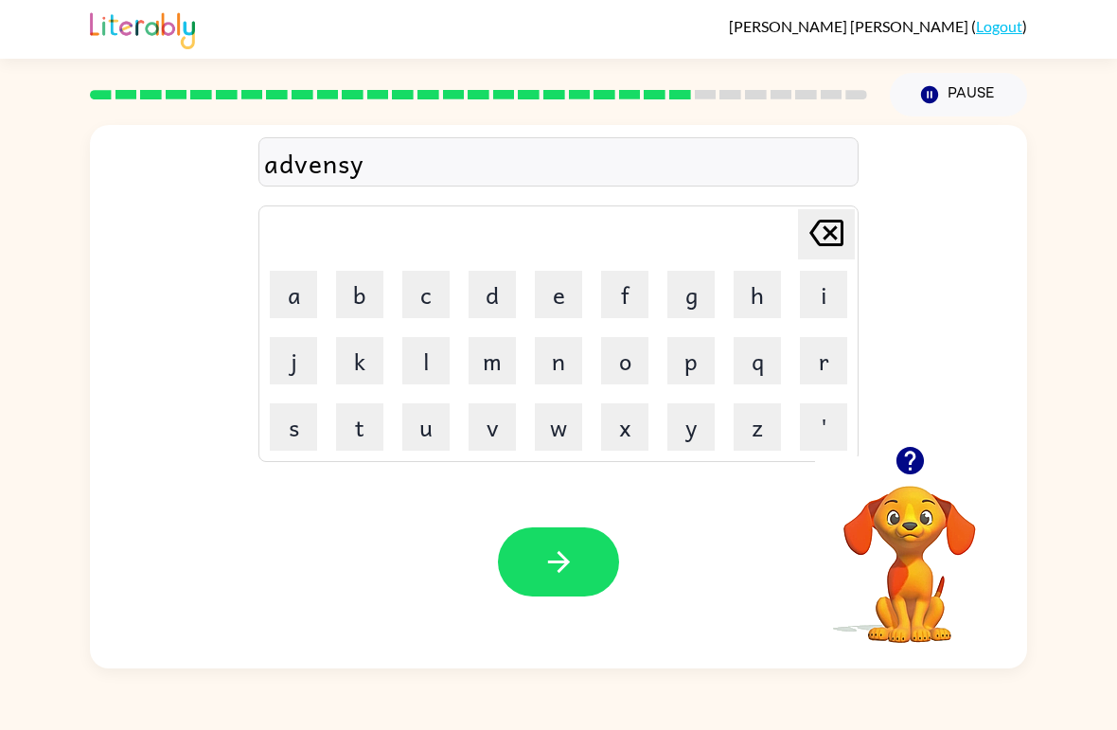
click at [557, 584] on button "button" at bounding box center [558, 561] width 121 height 69
click at [685, 310] on button "g" at bounding box center [690, 294] width 47 height 47
click at [435, 363] on button "l" at bounding box center [425, 360] width 47 height 47
click at [311, 306] on button "a" at bounding box center [293, 294] width 47 height 47
click at [368, 306] on button "b" at bounding box center [359, 294] width 47 height 47
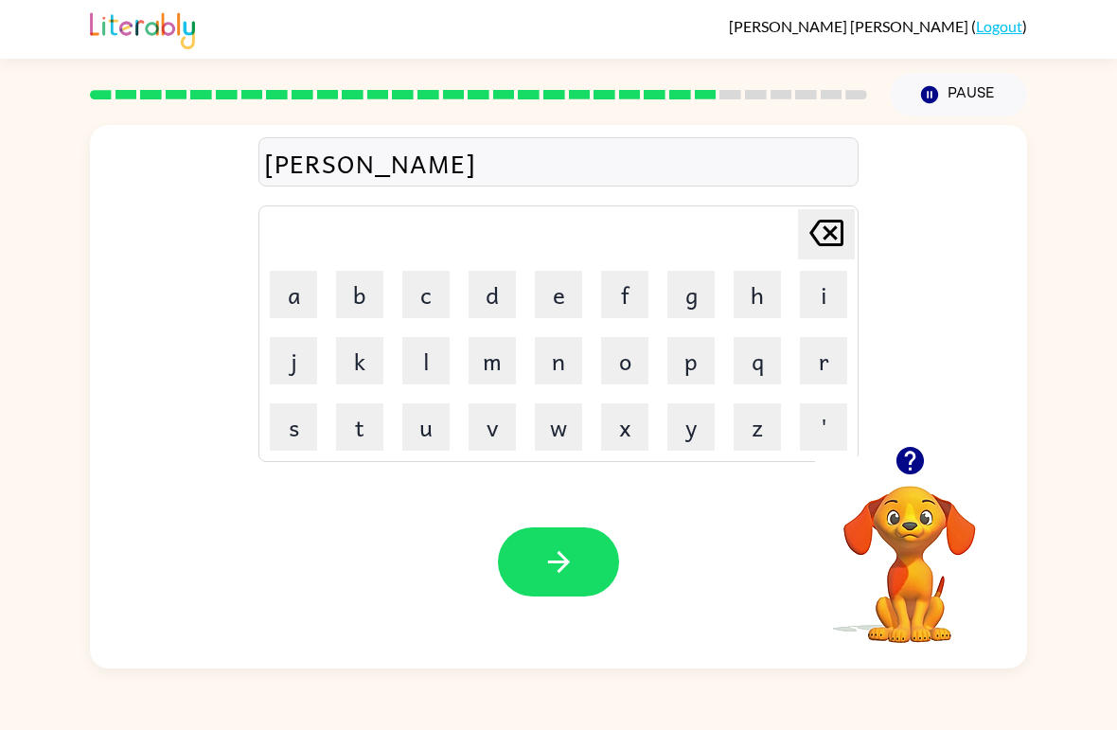
click at [425, 344] on button "l" at bounding box center [425, 360] width 47 height 47
click at [692, 423] on button "y" at bounding box center [690, 426] width 47 height 47
click at [567, 361] on button "n" at bounding box center [558, 360] width 47 height 47
click at [564, 545] on button "button" at bounding box center [558, 561] width 121 height 69
click at [693, 294] on button "g" at bounding box center [690, 294] width 47 height 47
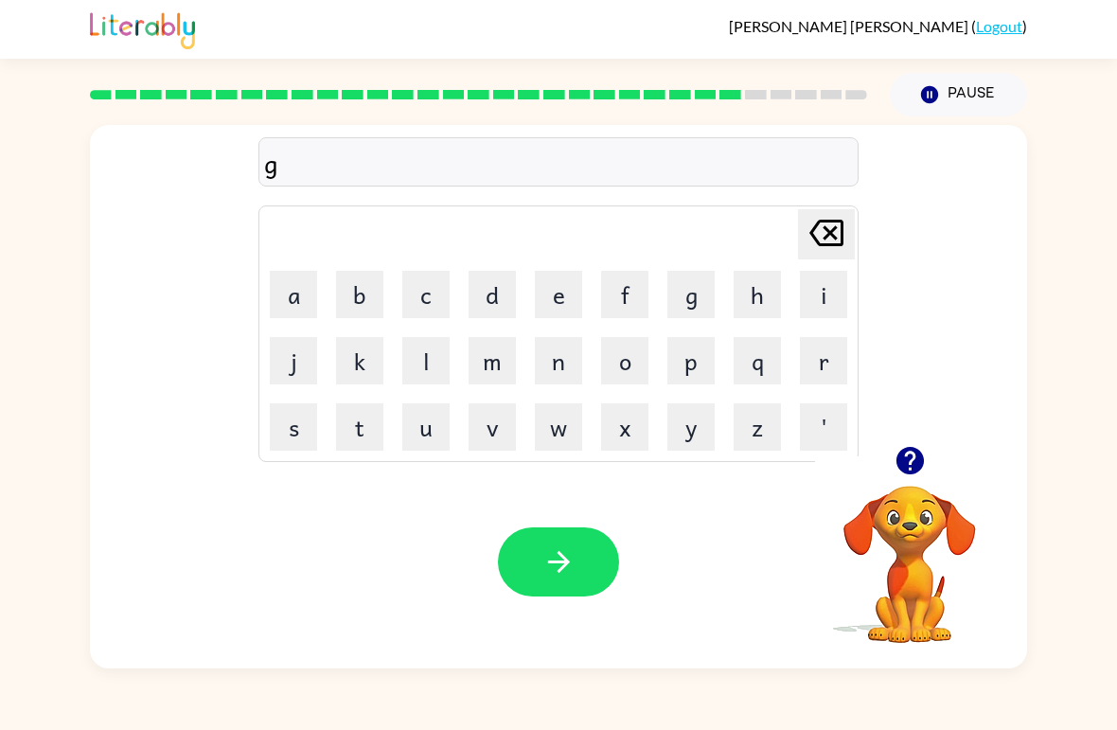
click at [286, 293] on button "a" at bounding box center [293, 294] width 47 height 47
click at [364, 303] on button "b" at bounding box center [359, 294] width 47 height 47
click at [577, 288] on button "e" at bounding box center [558, 294] width 47 height 47
click at [775, 350] on button "r" at bounding box center [823, 360] width 47 height 47
click at [489, 357] on button "m" at bounding box center [492, 360] width 47 height 47
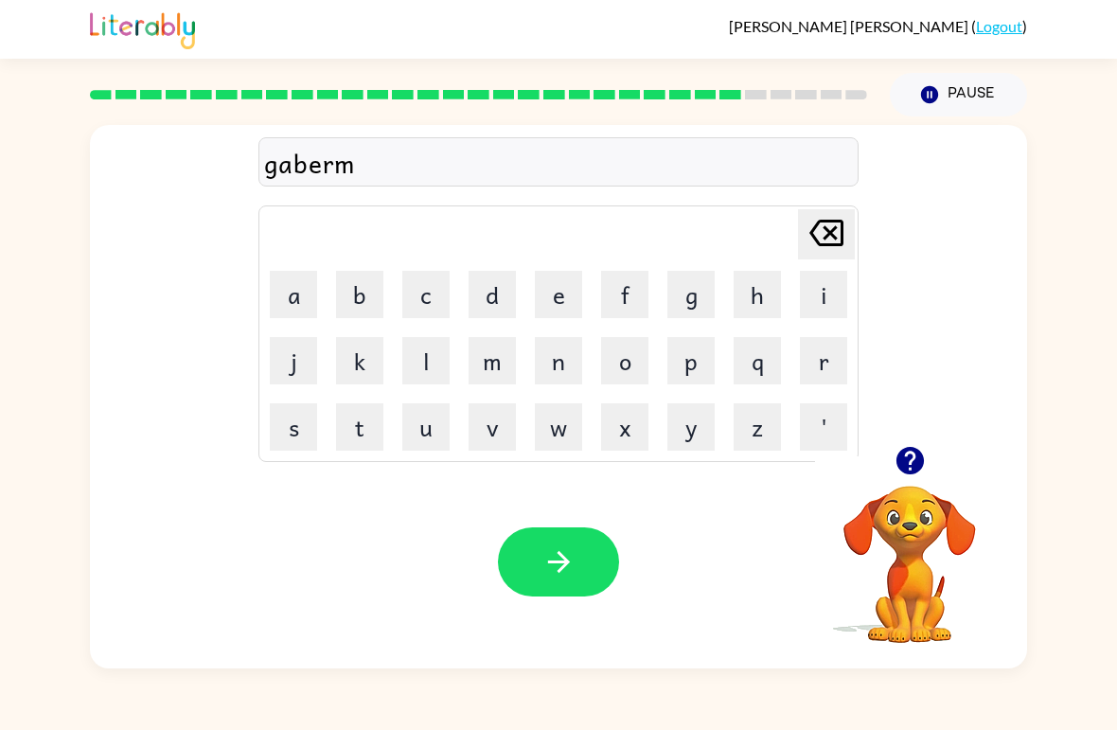
click at [570, 305] on button "e" at bounding box center [558, 294] width 47 height 47
click at [560, 360] on button "n" at bounding box center [558, 360] width 47 height 47
click at [359, 429] on button "t" at bounding box center [359, 426] width 47 height 47
click at [684, 430] on button "y" at bounding box center [690, 426] width 47 height 47
click at [583, 554] on button "button" at bounding box center [558, 561] width 121 height 69
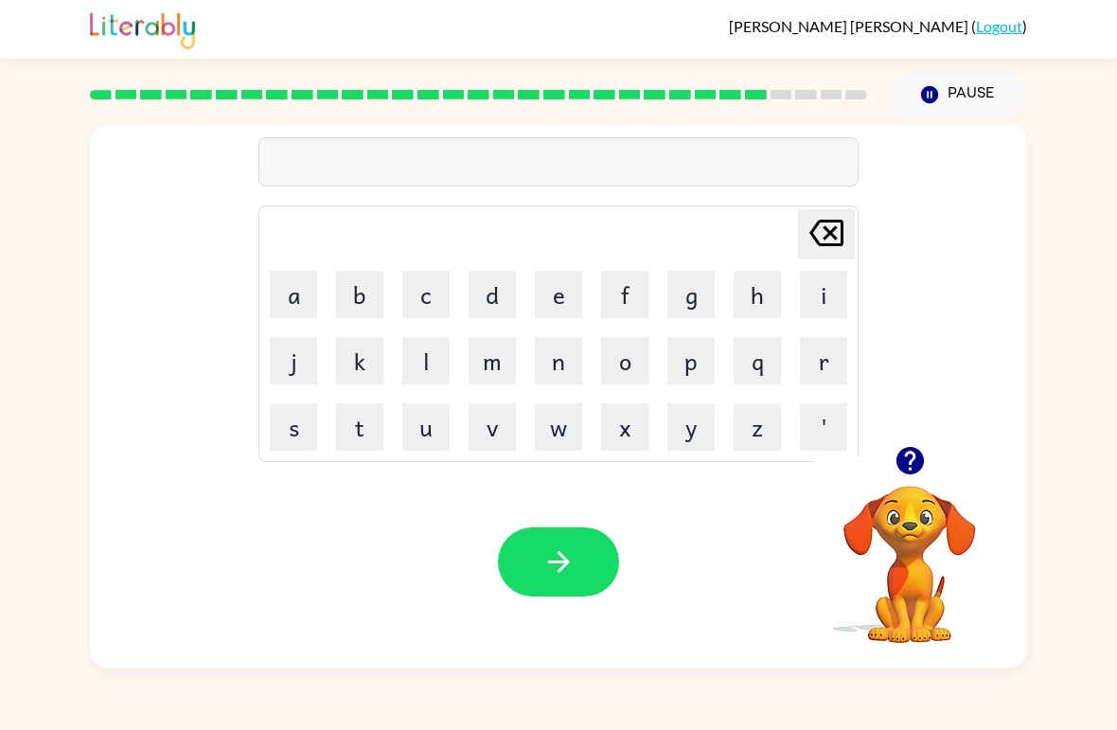
click at [304, 423] on button "s" at bounding box center [293, 426] width 47 height 47
click at [363, 437] on button "t" at bounding box center [359, 426] width 47 height 47
click at [775, 365] on button "r" at bounding box center [823, 360] width 47 height 47
click at [294, 352] on button "j" at bounding box center [293, 360] width 47 height 47
click at [775, 220] on icon "[PERSON_NAME] last character input" at bounding box center [826, 232] width 45 height 45
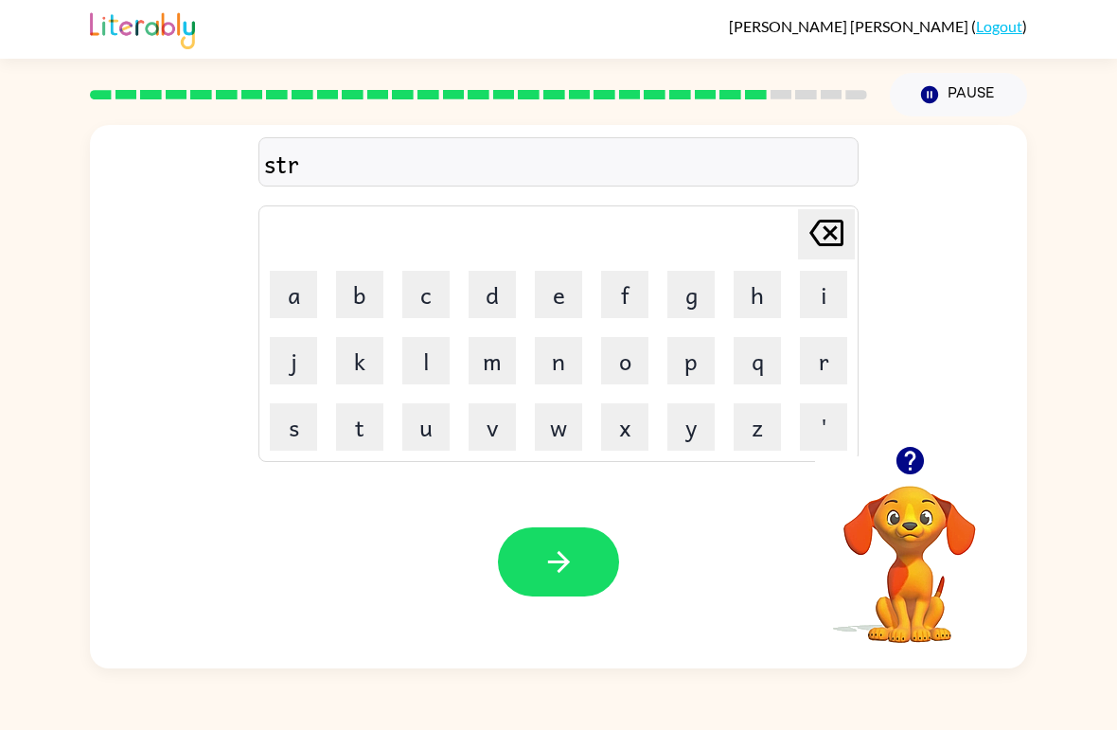
click at [298, 306] on button "a" at bounding box center [293, 294] width 47 height 47
click at [775, 280] on button "i" at bounding box center [823, 294] width 47 height 47
click at [573, 360] on button "n" at bounding box center [558, 360] width 47 height 47
click at [588, 559] on button "button" at bounding box center [558, 561] width 121 height 69
click at [775, 499] on video "Your browser must support playing .mp4 files to use Literably. Please try using…" at bounding box center [909, 550] width 189 height 189
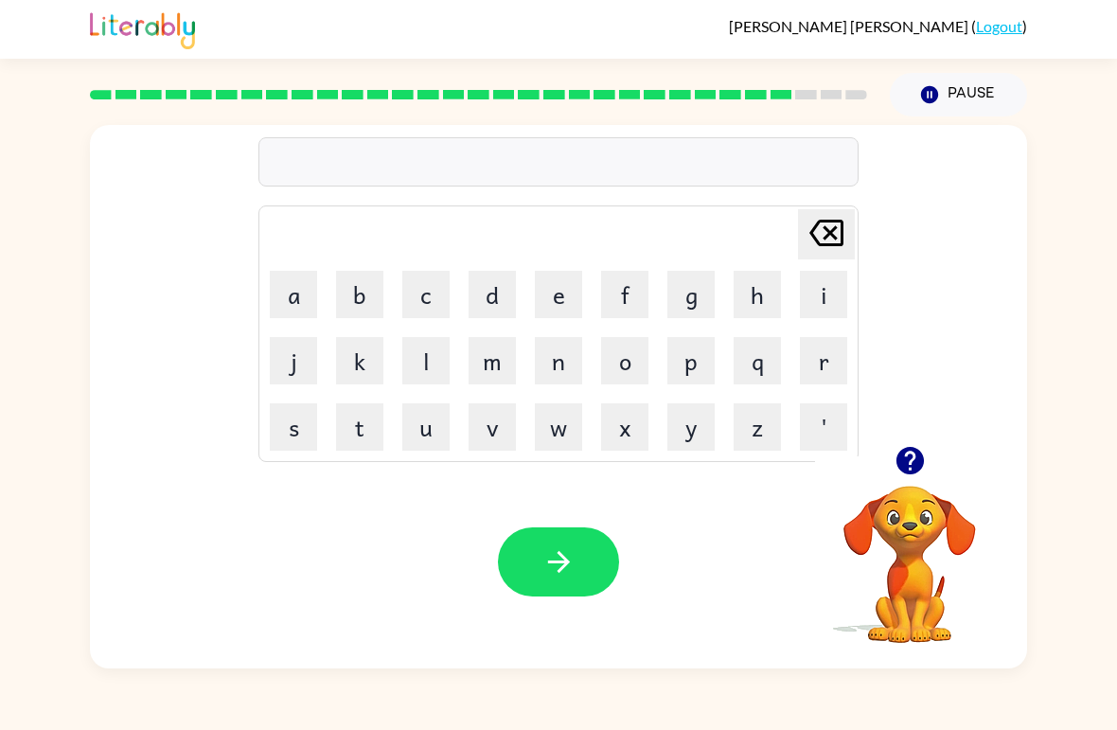
click at [775, 462] on icon "button" at bounding box center [910, 460] width 33 height 33
click at [775, 483] on button "button" at bounding box center [910, 460] width 48 height 48
click at [299, 427] on button "s" at bounding box center [293, 426] width 47 height 47
click at [773, 284] on button "h" at bounding box center [757, 294] width 47 height 47
click at [293, 300] on button "a" at bounding box center [293, 294] width 47 height 47
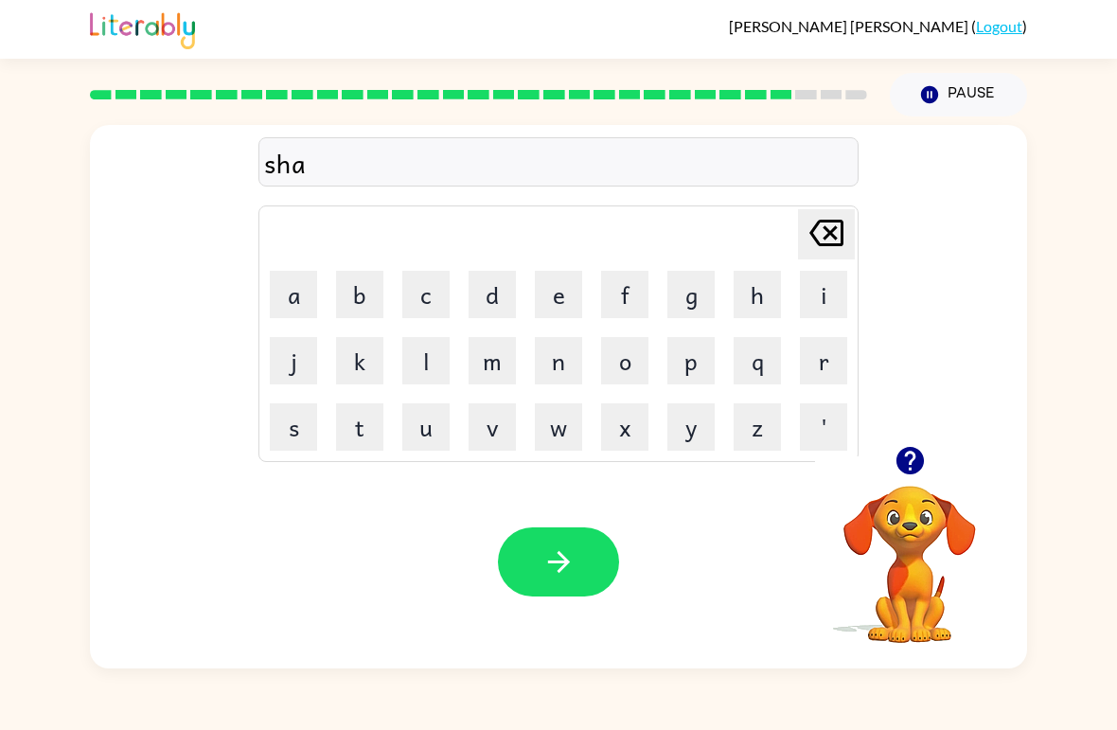
click at [697, 364] on button "p" at bounding box center [690, 360] width 47 height 47
click at [557, 303] on button "e" at bounding box center [558, 294] width 47 height 47
click at [567, 567] on icon "button" at bounding box center [558, 561] width 33 height 33
click at [564, 301] on button "e" at bounding box center [558, 294] width 47 height 47
click at [632, 428] on button "x" at bounding box center [624, 426] width 47 height 47
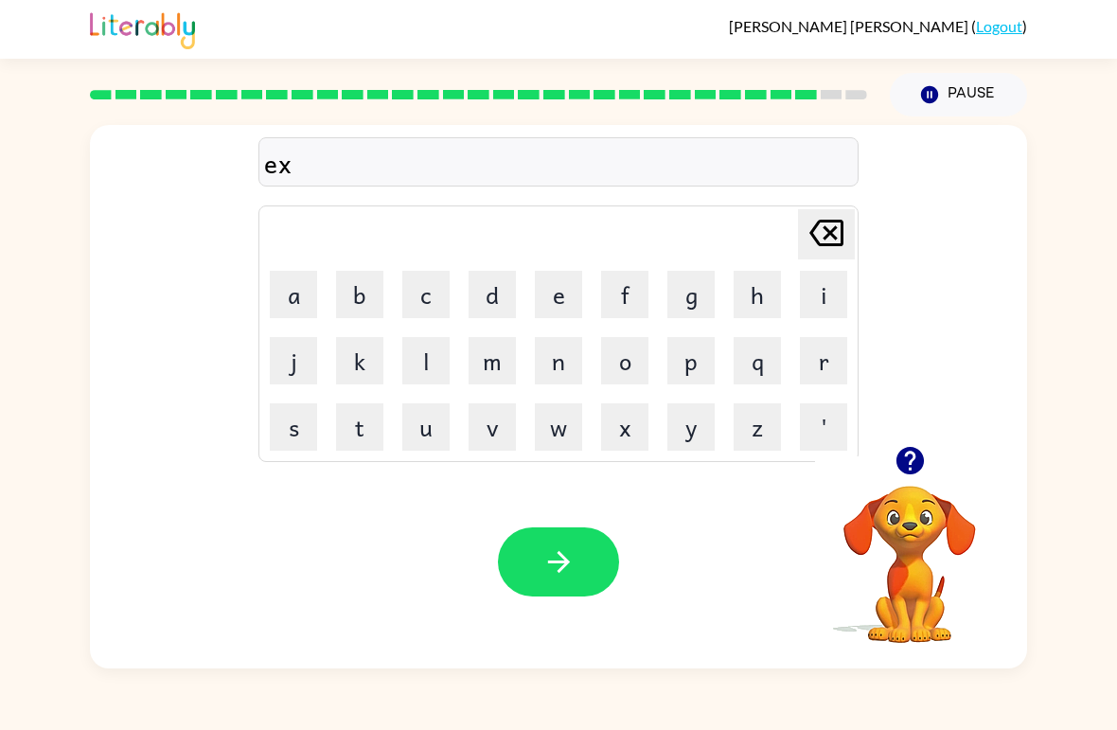
click at [293, 425] on button "s" at bounding box center [293, 426] width 47 height 47
click at [576, 289] on button "e" at bounding box center [558, 294] width 47 height 47
click at [421, 372] on button "l" at bounding box center [425, 360] width 47 height 47
click at [294, 307] on button "a" at bounding box center [293, 294] width 47 height 47
click at [775, 245] on icon at bounding box center [826, 233] width 34 height 27
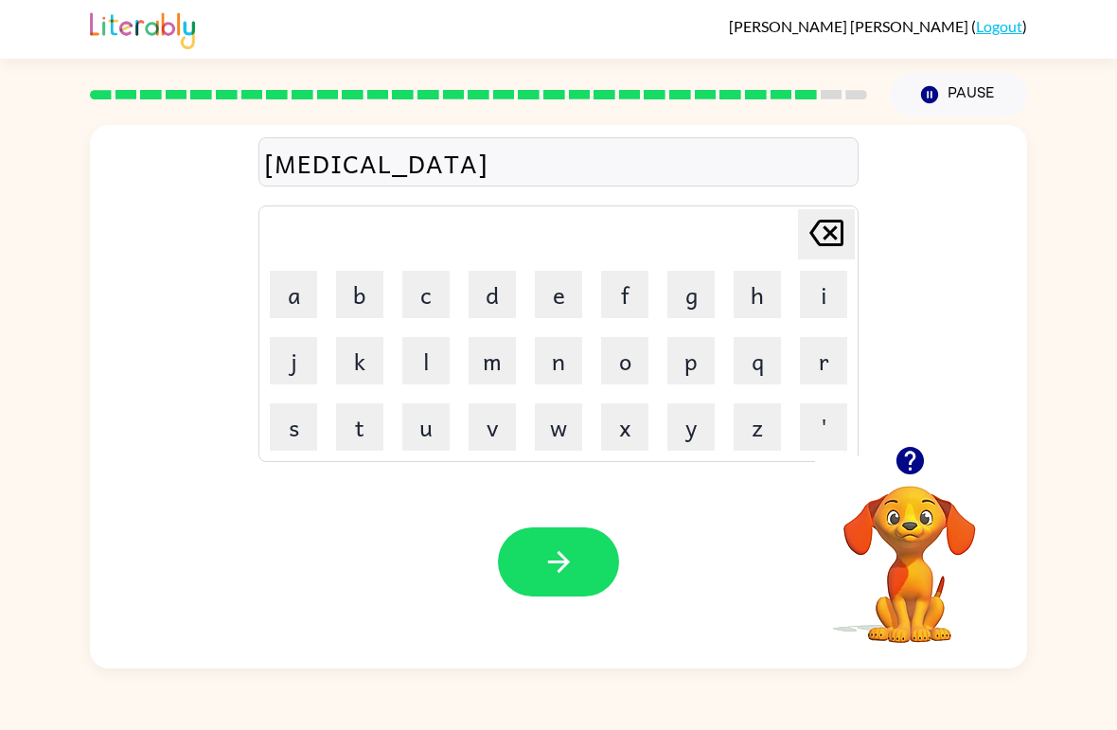
click at [559, 309] on button "e" at bounding box center [558, 294] width 47 height 47
click at [566, 366] on button "n" at bounding box center [558, 360] width 47 height 47
click at [359, 433] on button "t" at bounding box center [359, 426] width 47 height 47
click at [700, 427] on button "y" at bounding box center [690, 426] width 47 height 47
click at [569, 544] on button "button" at bounding box center [558, 561] width 121 height 69
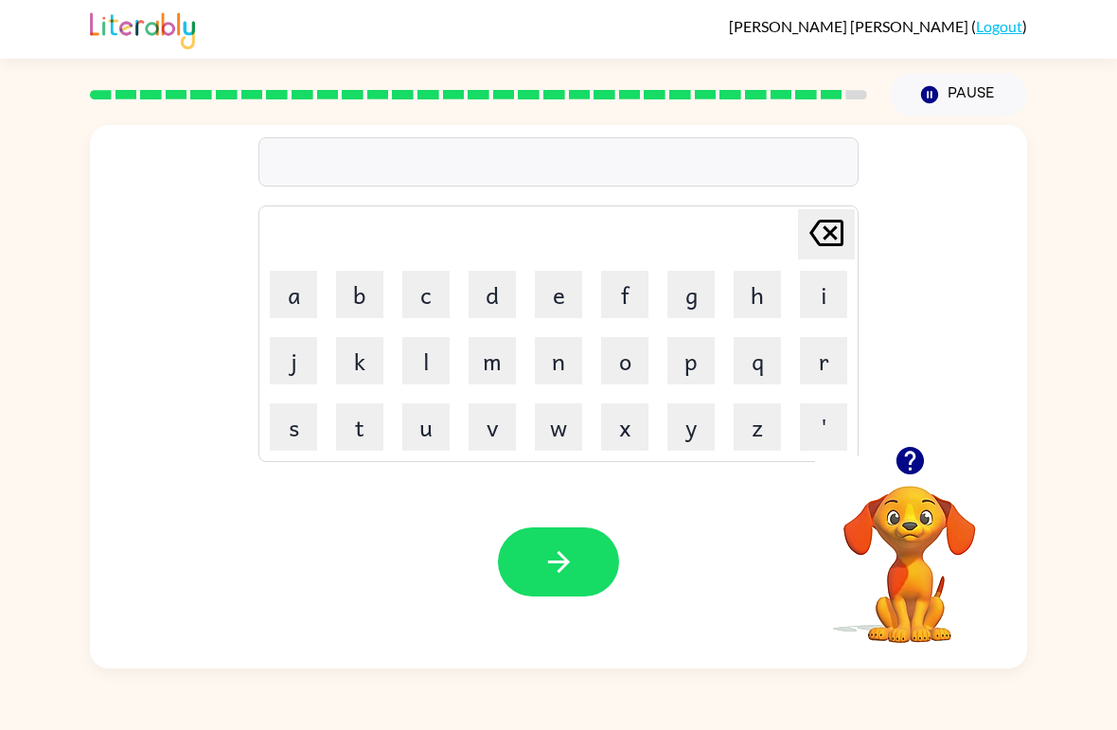
click at [496, 292] on button "d" at bounding box center [492, 294] width 47 height 47
click at [775, 230] on icon at bounding box center [826, 233] width 34 height 27
click at [775, 471] on icon "button" at bounding box center [909, 460] width 27 height 27
click at [694, 375] on button "p" at bounding box center [690, 360] width 47 height 47
click at [775, 307] on button "i" at bounding box center [823, 294] width 47 height 47
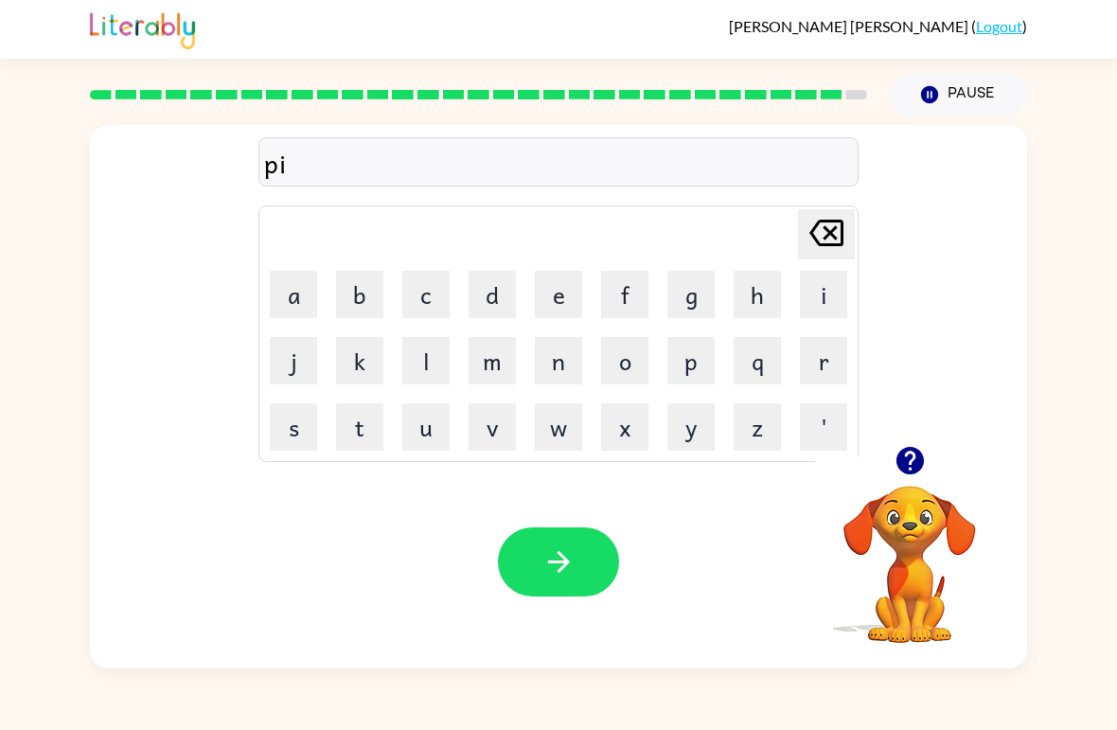
click at [411, 316] on button "c" at bounding box center [425, 294] width 47 height 47
click at [377, 425] on button "t" at bounding box center [359, 426] width 47 height 47
click at [775, 355] on button "r" at bounding box center [823, 360] width 47 height 47
click at [699, 425] on button "y" at bounding box center [690, 426] width 47 height 47
click at [565, 559] on icon "button" at bounding box center [558, 562] width 22 height 22
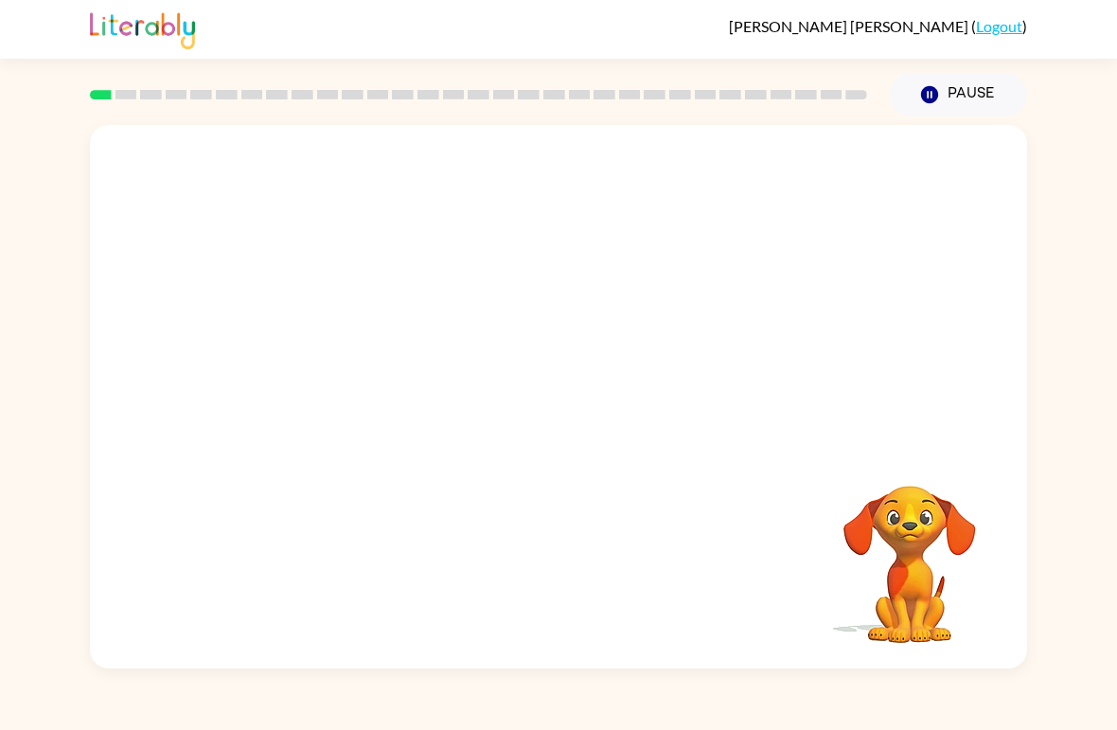
click at [808, 180] on video "Your browser must support playing .mp4 files to use Literably. Please try using…" at bounding box center [558, 285] width 937 height 321
click at [589, 406] on div at bounding box center [558, 406] width 121 height 69
click at [588, 406] on div at bounding box center [558, 406] width 121 height 69
click at [577, 400] on button "button" at bounding box center [558, 406] width 121 height 69
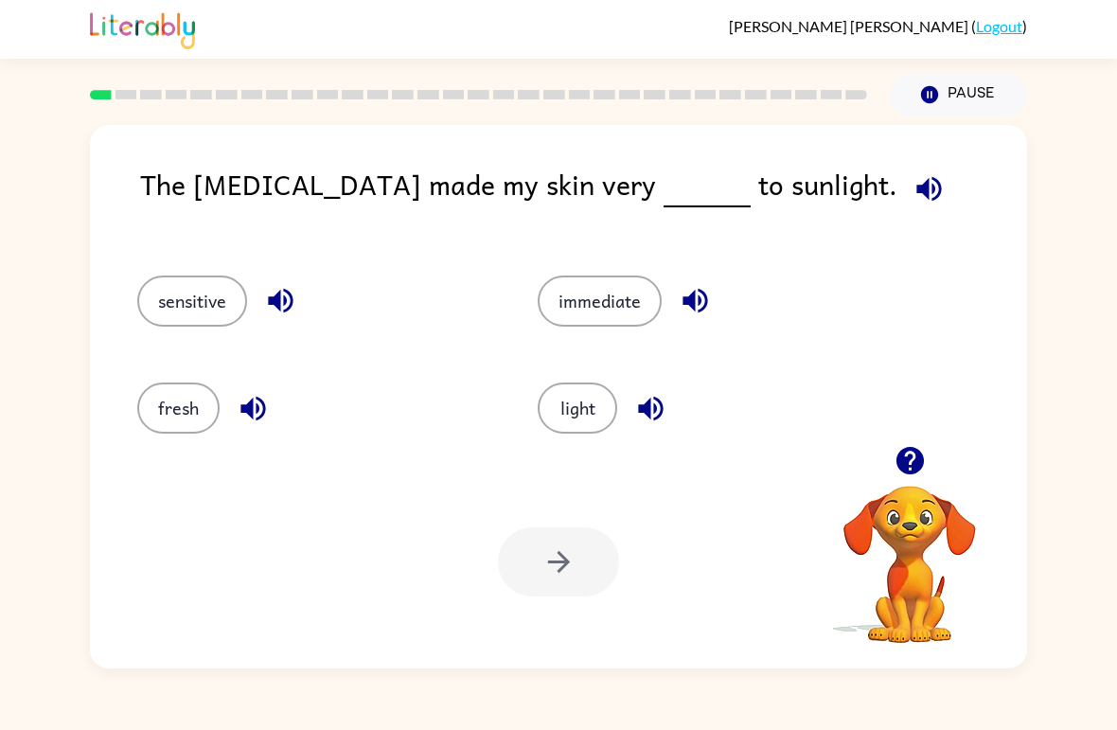
click at [599, 398] on button "light" at bounding box center [578, 407] width 80 height 51
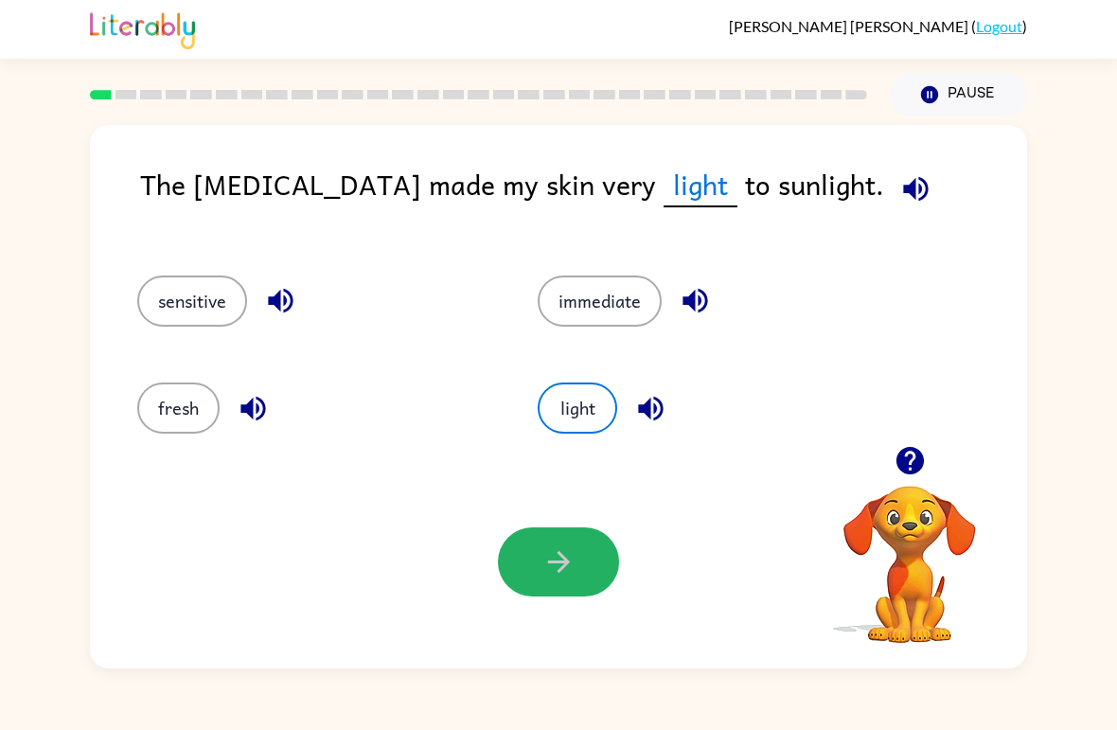
click at [591, 558] on button "button" at bounding box center [558, 561] width 121 height 69
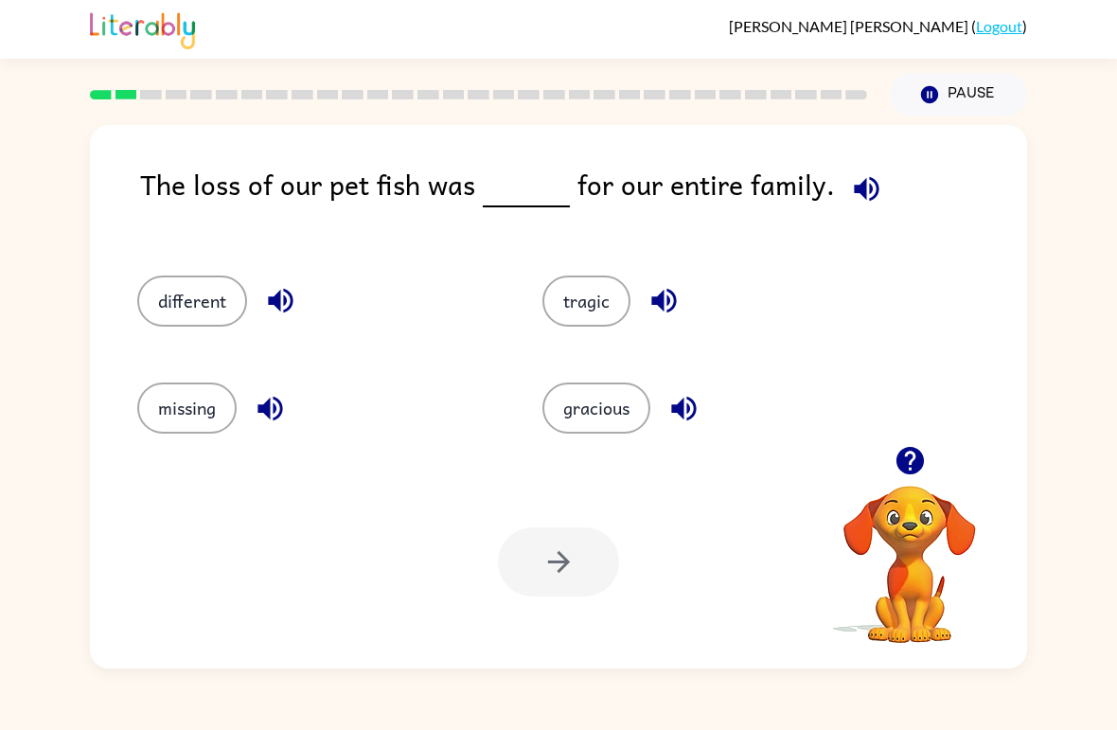
click at [609, 404] on button "gracious" at bounding box center [596, 407] width 108 height 51
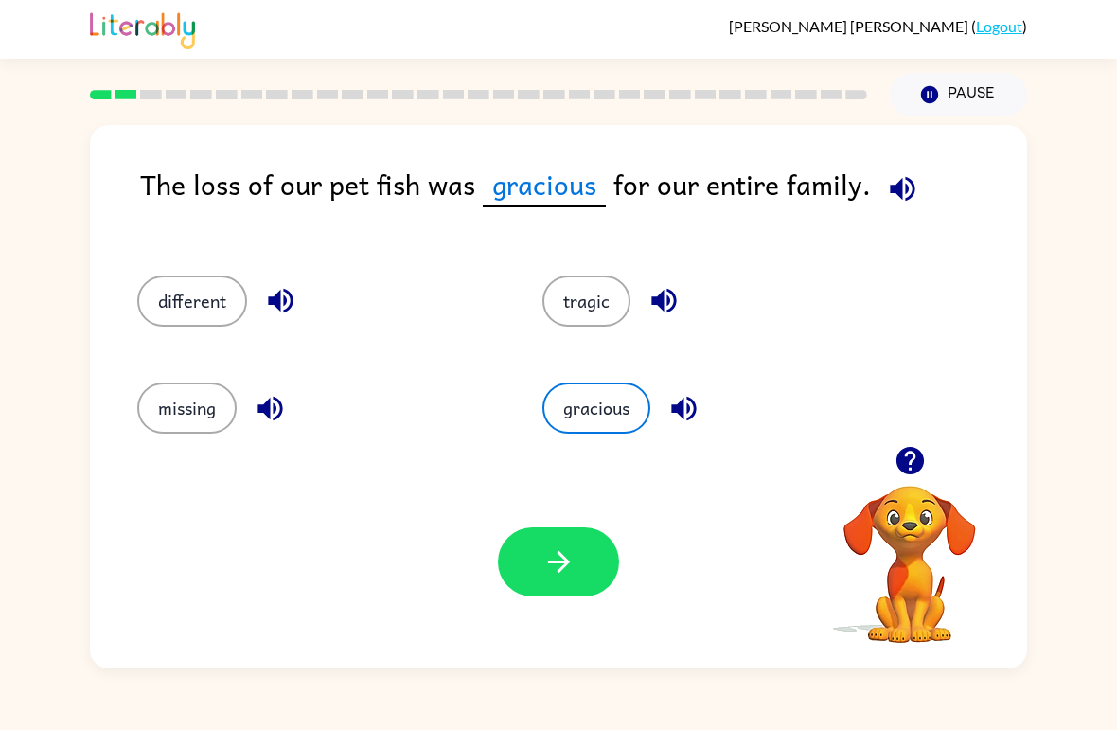
click at [543, 573] on icon "button" at bounding box center [558, 561] width 33 height 33
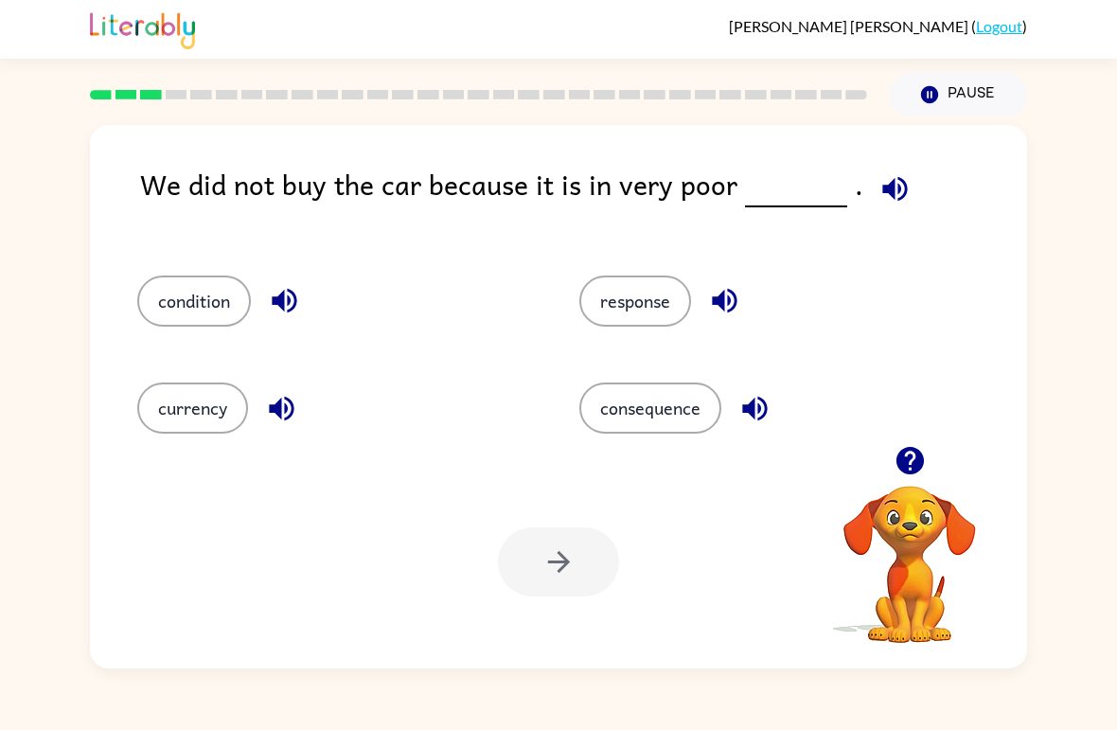
click at [890, 182] on icon "button" at bounding box center [894, 188] width 25 height 25
click at [283, 303] on icon "button" at bounding box center [284, 301] width 25 height 25
click at [258, 413] on button "button" at bounding box center [282, 408] width 48 height 48
click at [727, 286] on icon "button" at bounding box center [724, 300] width 33 height 33
click at [711, 321] on button "button" at bounding box center [725, 300] width 48 height 48
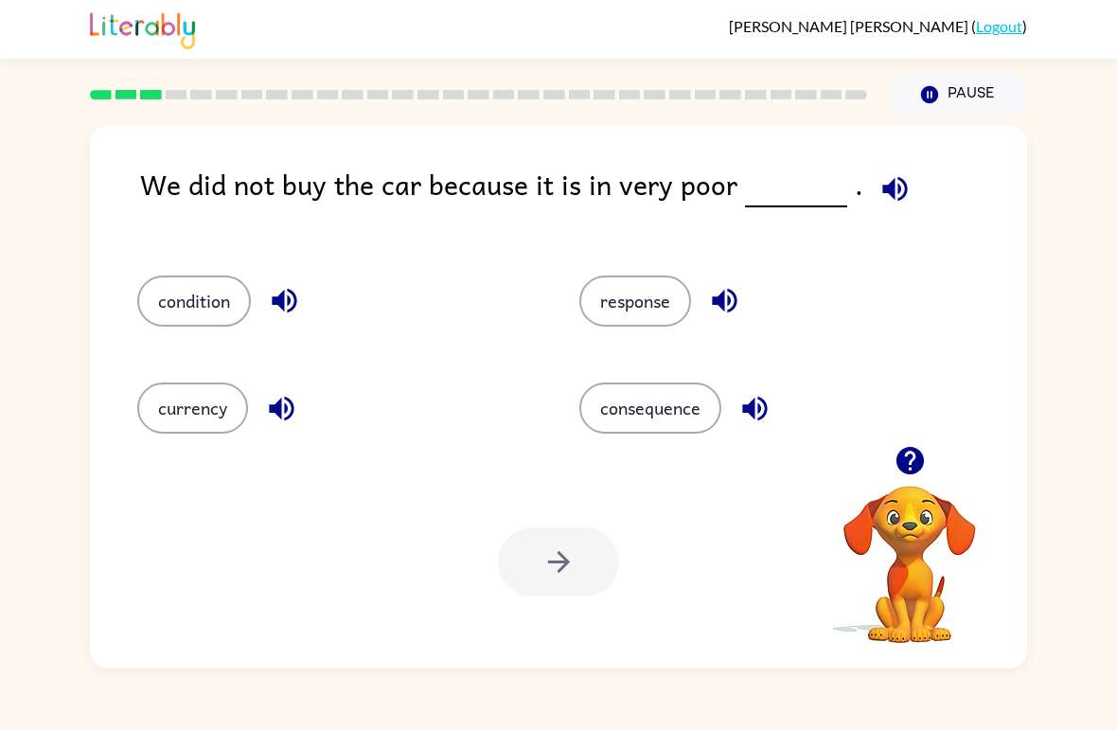
click at [764, 409] on icon "button" at bounding box center [754, 408] width 33 height 33
click at [616, 292] on button "response" at bounding box center [635, 300] width 112 height 51
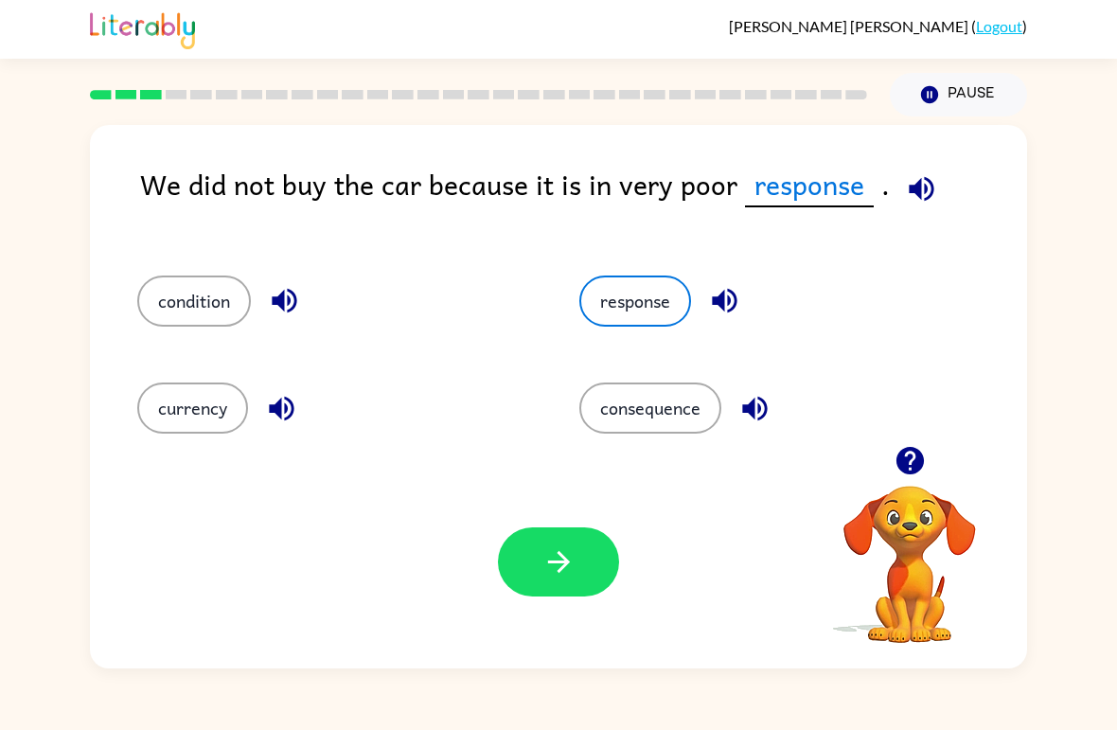
click at [567, 545] on button "button" at bounding box center [558, 561] width 121 height 69
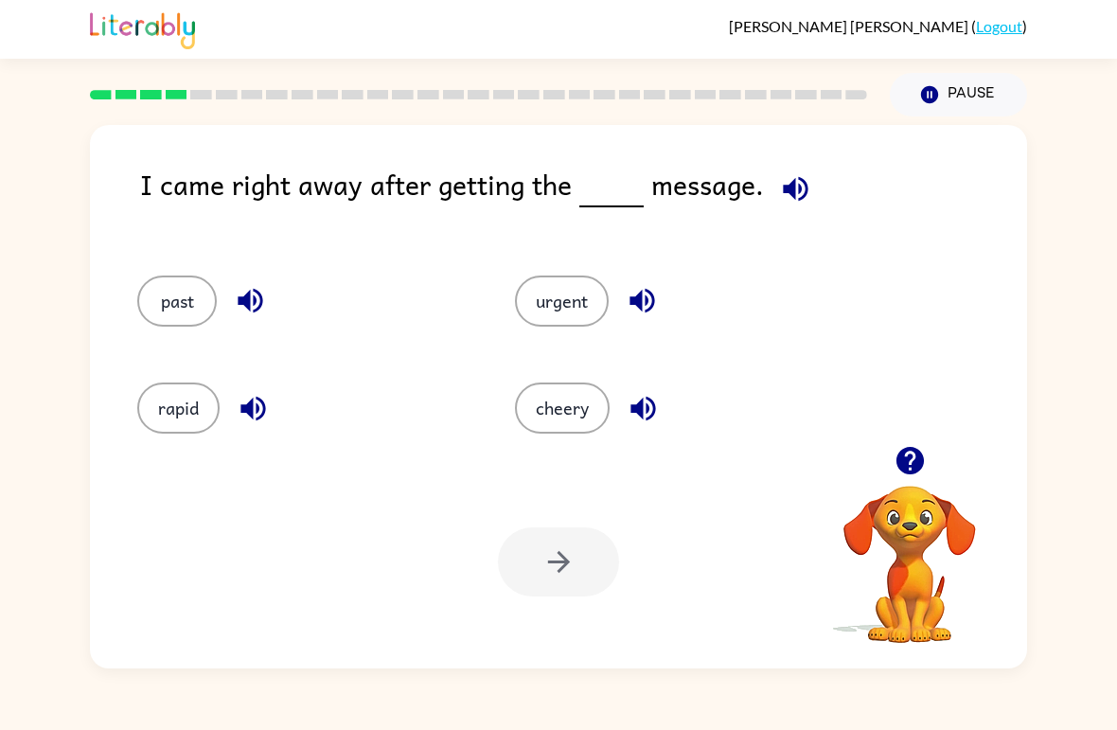
click at [792, 199] on icon "button" at bounding box center [795, 188] width 33 height 33
click at [196, 305] on button "past" at bounding box center [177, 300] width 80 height 51
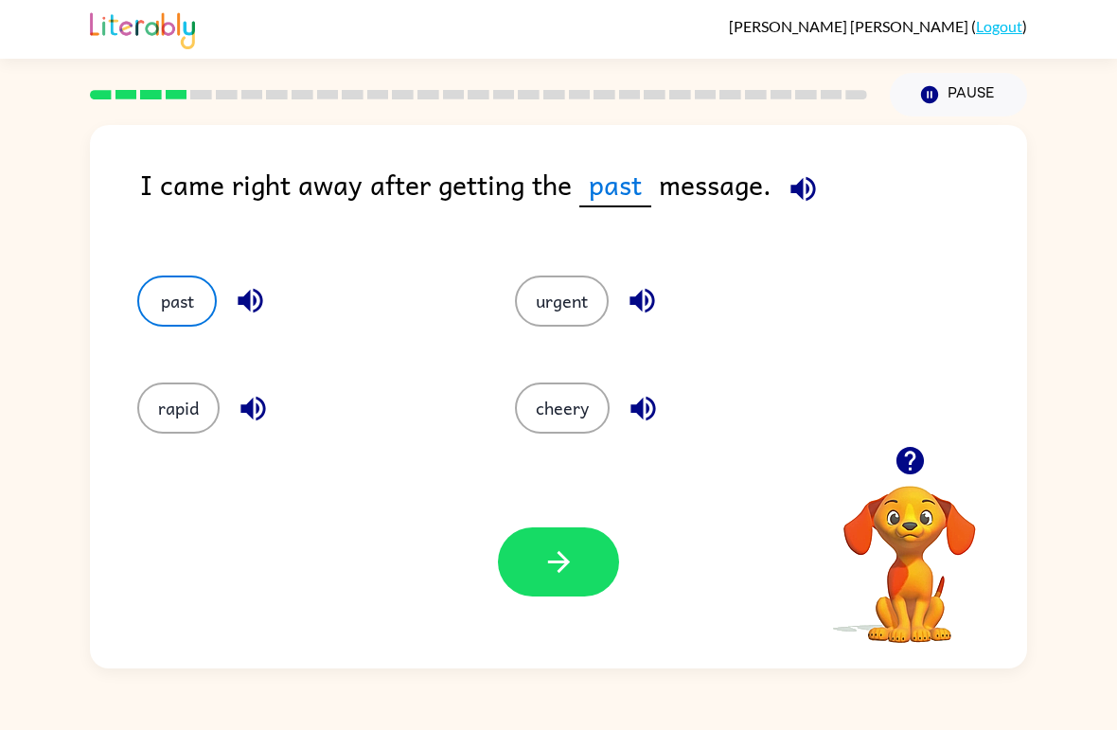
click at [591, 563] on button "button" at bounding box center [558, 561] width 121 height 69
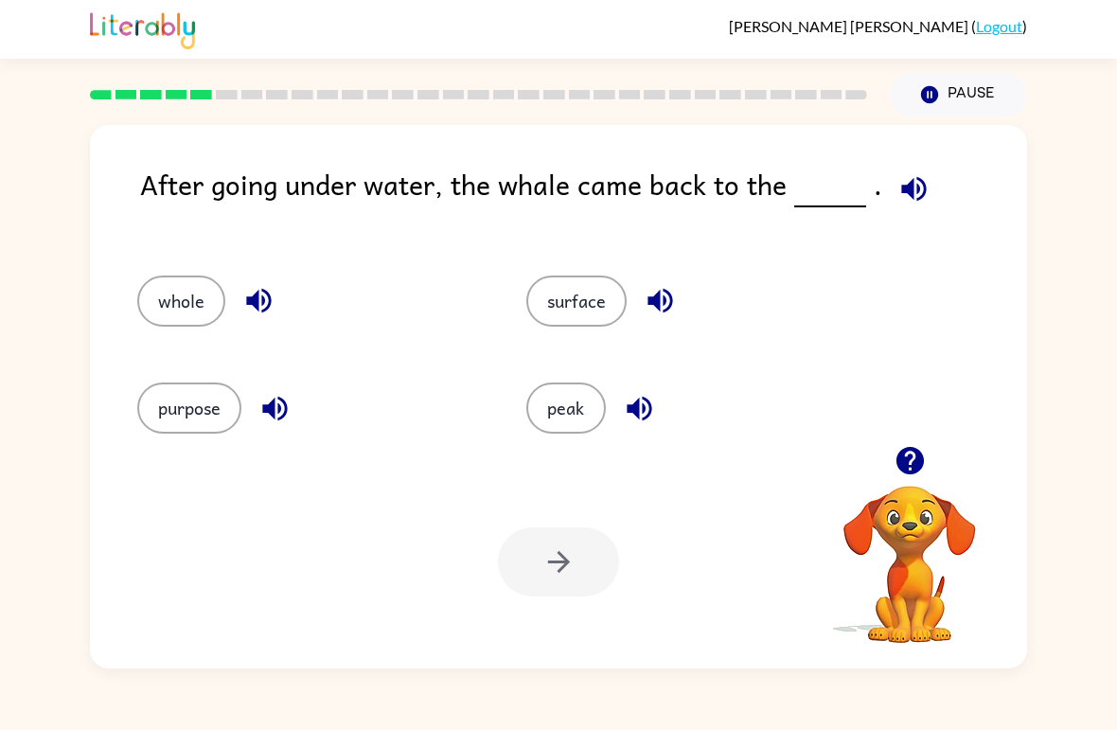
click at [915, 195] on icon "button" at bounding box center [913, 188] width 33 height 33
click at [267, 303] on icon "button" at bounding box center [258, 300] width 33 height 33
click at [276, 407] on icon "button" at bounding box center [274, 408] width 33 height 33
click at [677, 296] on button "button" at bounding box center [660, 300] width 48 height 48
click at [645, 407] on icon "button" at bounding box center [639, 408] width 25 height 25
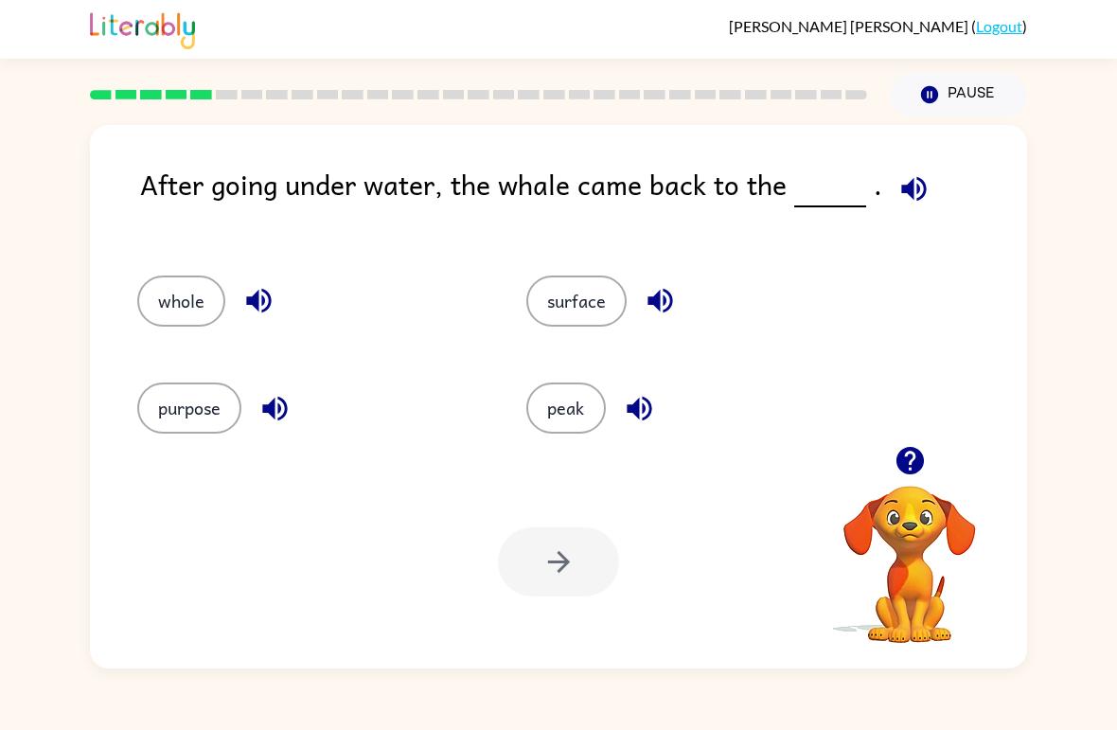
click at [905, 462] on icon "button" at bounding box center [909, 460] width 27 height 27
click at [675, 302] on icon "button" at bounding box center [660, 300] width 33 height 33
click at [642, 391] on button "button" at bounding box center [639, 408] width 48 height 48
click at [660, 304] on icon "button" at bounding box center [660, 301] width 25 height 25
click at [650, 397] on icon "button" at bounding box center [639, 408] width 33 height 33
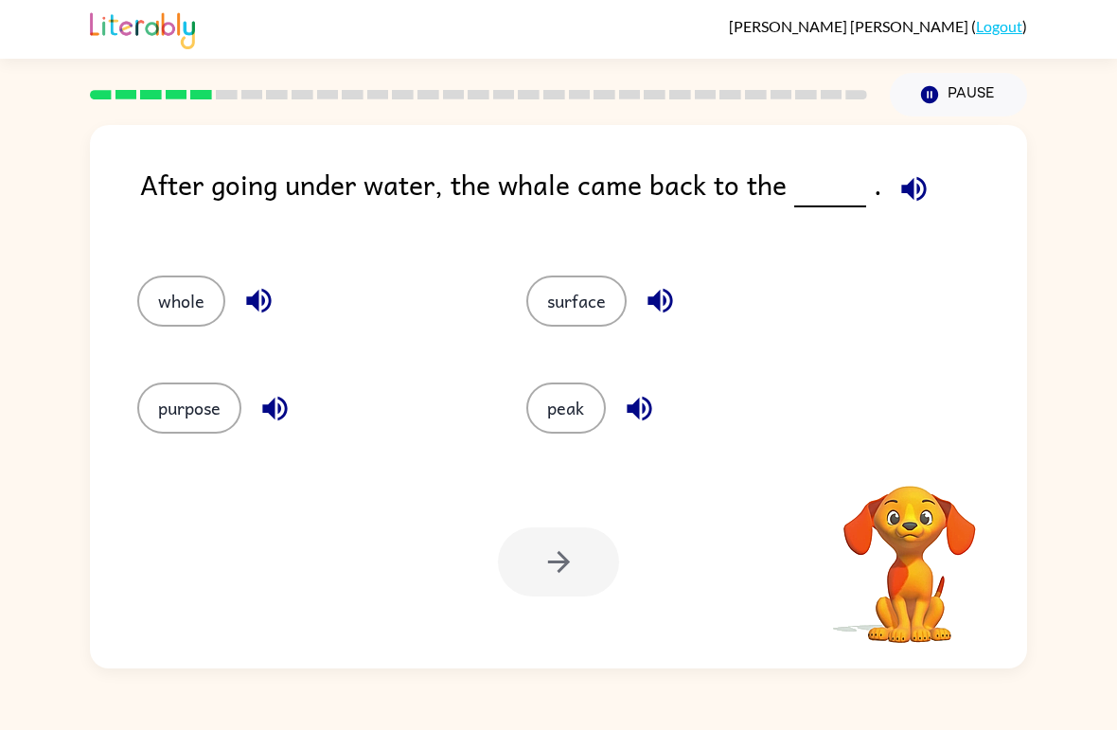
click at [646, 400] on icon "button" at bounding box center [639, 408] width 25 height 25
click at [911, 207] on button "button" at bounding box center [914, 189] width 48 height 48
click at [293, 293] on div "whole" at bounding box center [310, 300] width 346 height 51
click at [275, 301] on icon "button" at bounding box center [258, 300] width 33 height 33
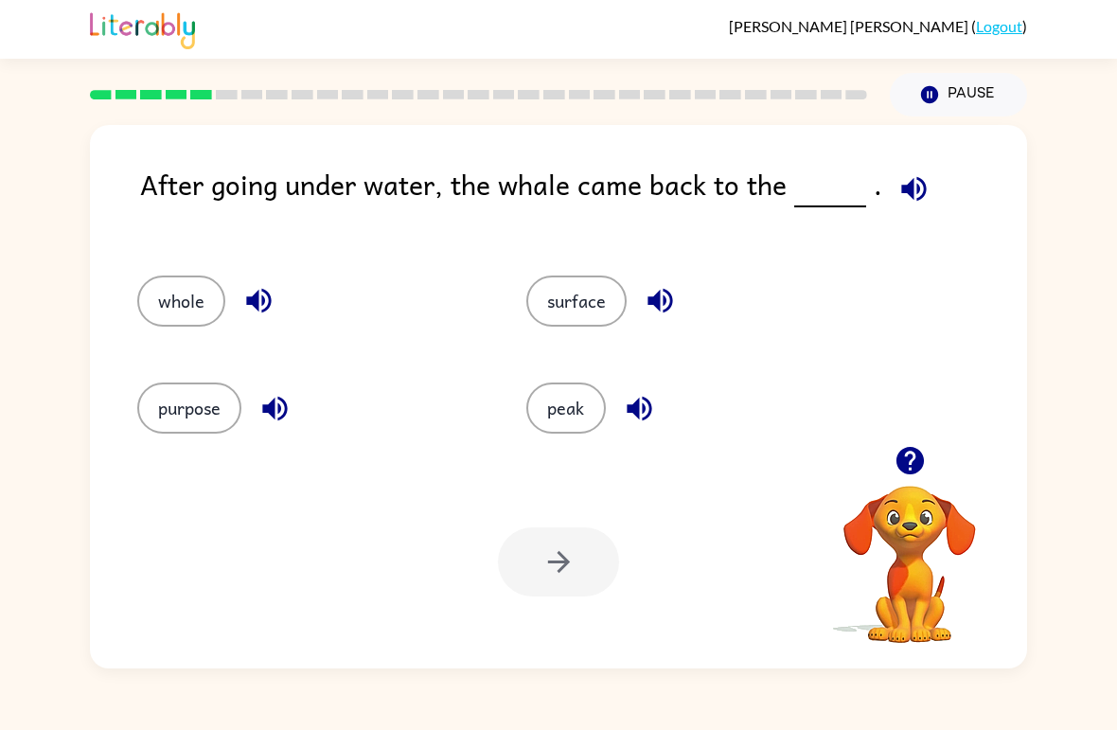
click at [301, 385] on div "purpose" at bounding box center [310, 407] width 346 height 51
click at [276, 410] on icon "button" at bounding box center [274, 408] width 33 height 33
click at [664, 288] on icon "button" at bounding box center [660, 300] width 33 height 33
click at [593, 311] on button "surface" at bounding box center [576, 300] width 100 height 51
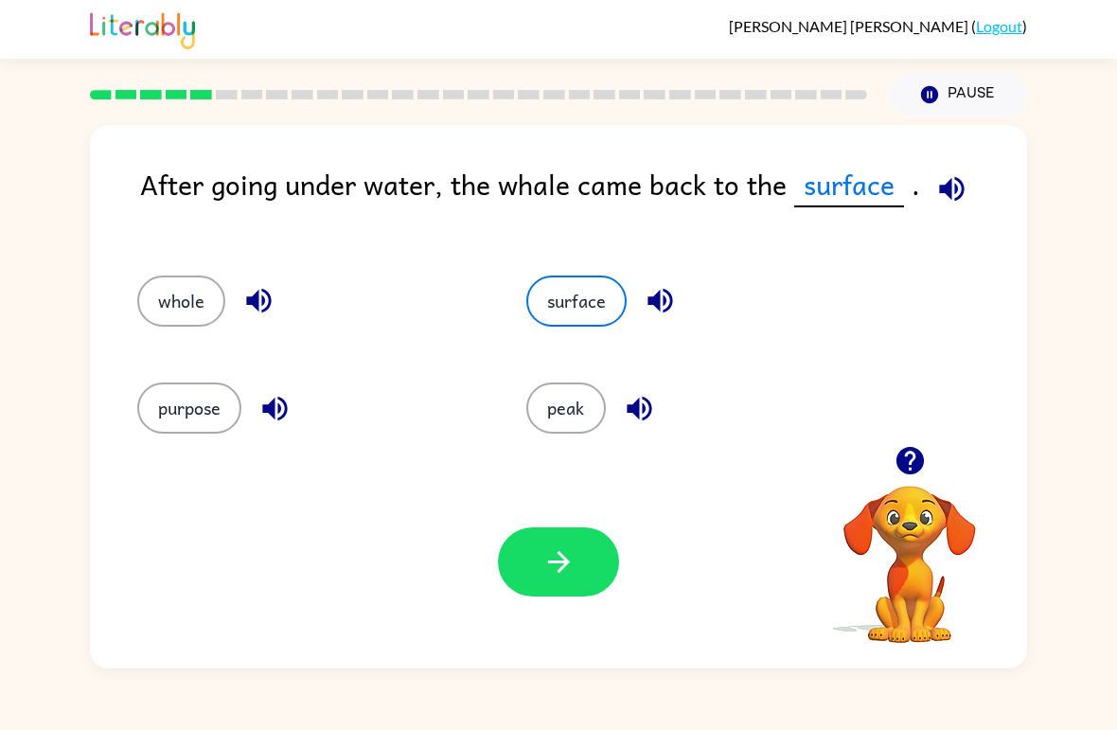
click at [556, 541] on button "button" at bounding box center [558, 561] width 121 height 69
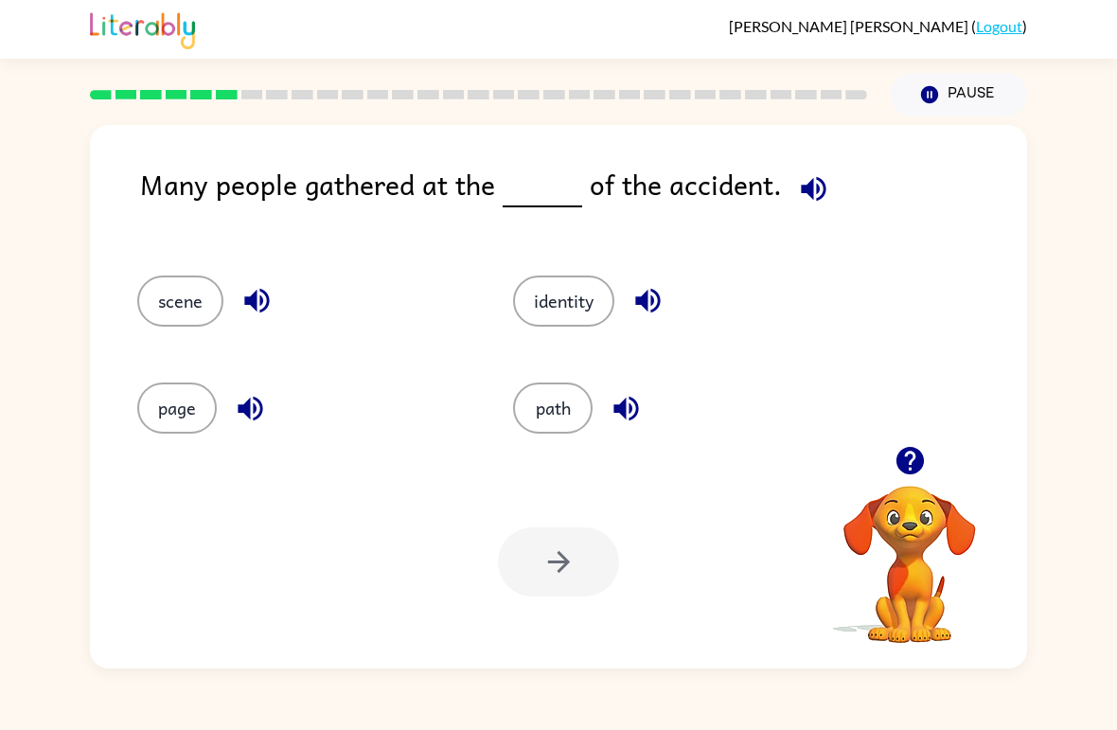
click at [579, 296] on button "identity" at bounding box center [563, 300] width 101 height 51
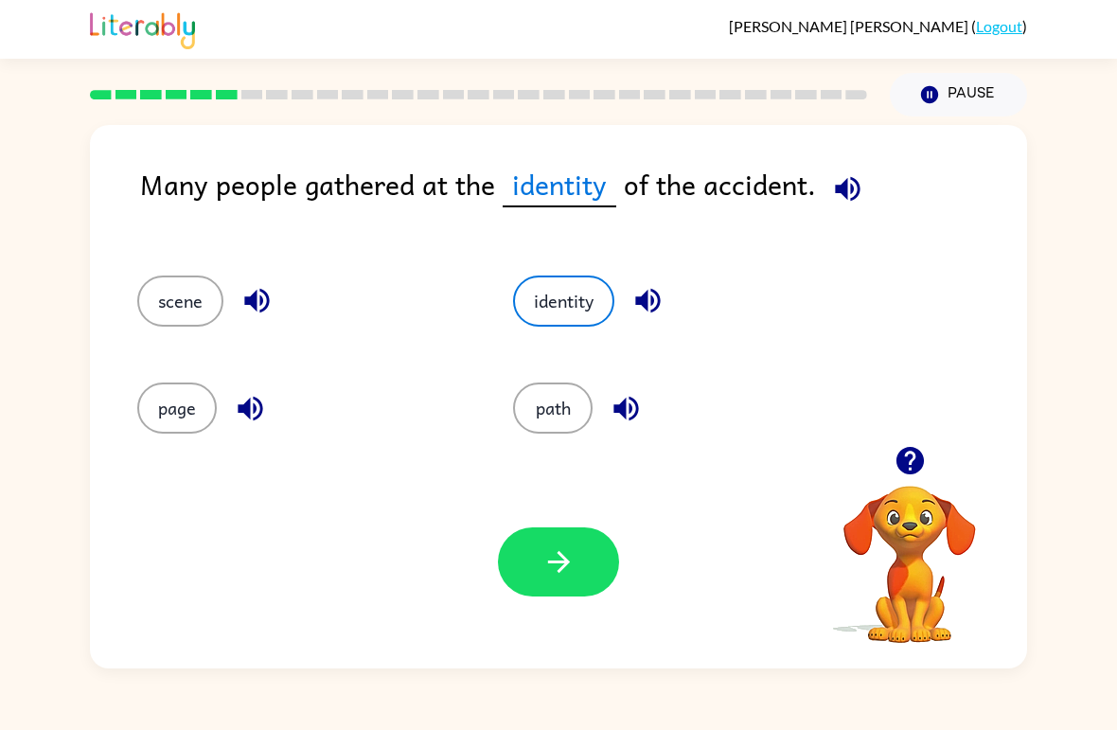
click at [575, 556] on icon "button" at bounding box center [558, 561] width 33 height 33
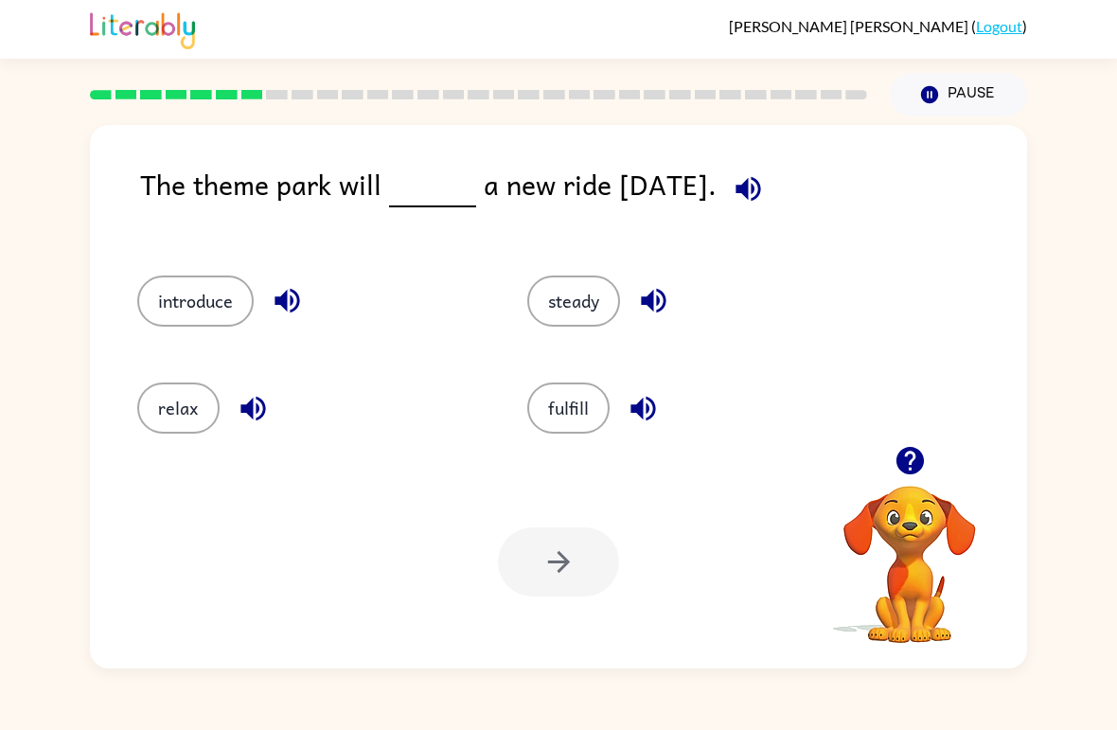
click at [743, 191] on button "button" at bounding box center [748, 189] width 48 height 48
click at [932, 451] on button "button" at bounding box center [910, 460] width 48 height 48
click at [931, 450] on div "The theme park will a new ride on Friday. introduce steady relax fulfill Your b…" at bounding box center [558, 396] width 937 height 543
click at [215, 403] on button "relax" at bounding box center [178, 407] width 82 height 51
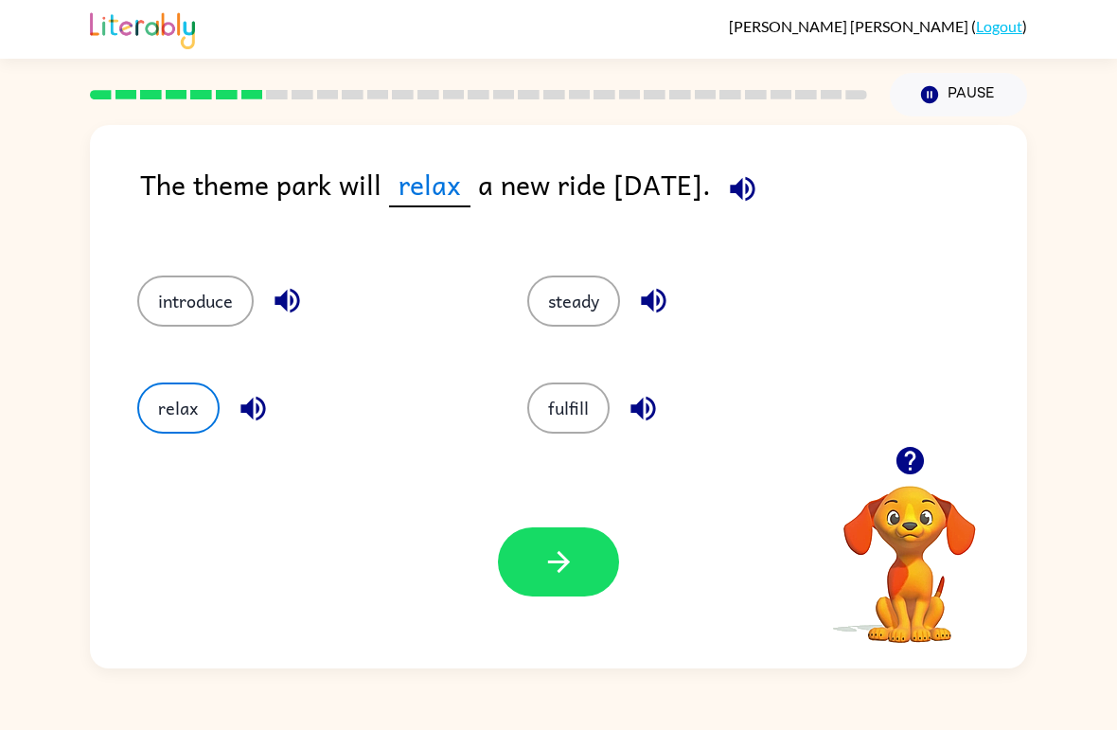
click at [571, 548] on icon "button" at bounding box center [558, 561] width 33 height 33
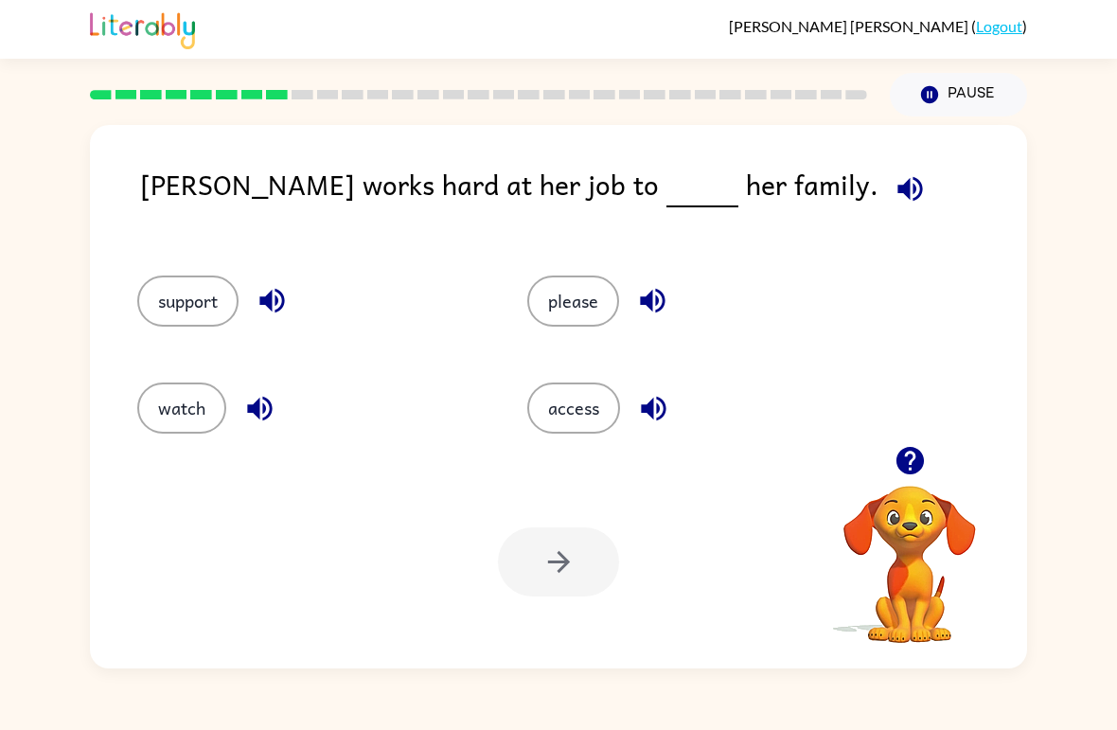
click at [607, 293] on button "please" at bounding box center [573, 300] width 92 height 51
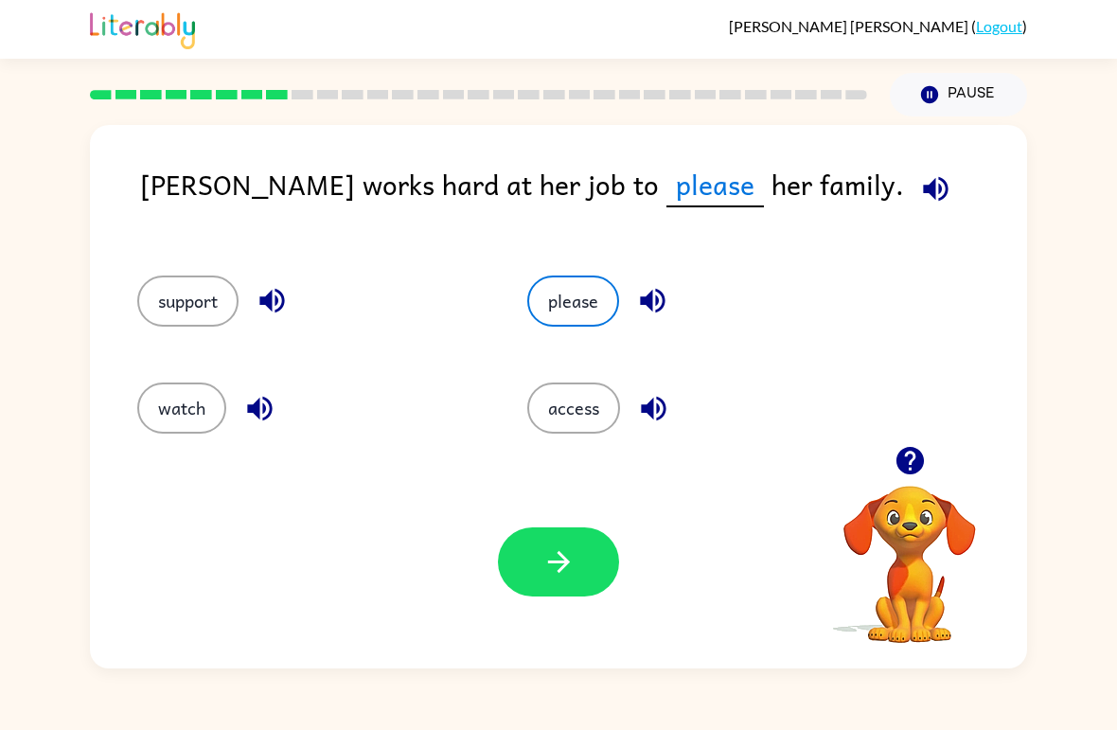
click at [588, 400] on button "access" at bounding box center [573, 407] width 93 height 51
click at [215, 306] on button "support" at bounding box center [187, 300] width 101 height 51
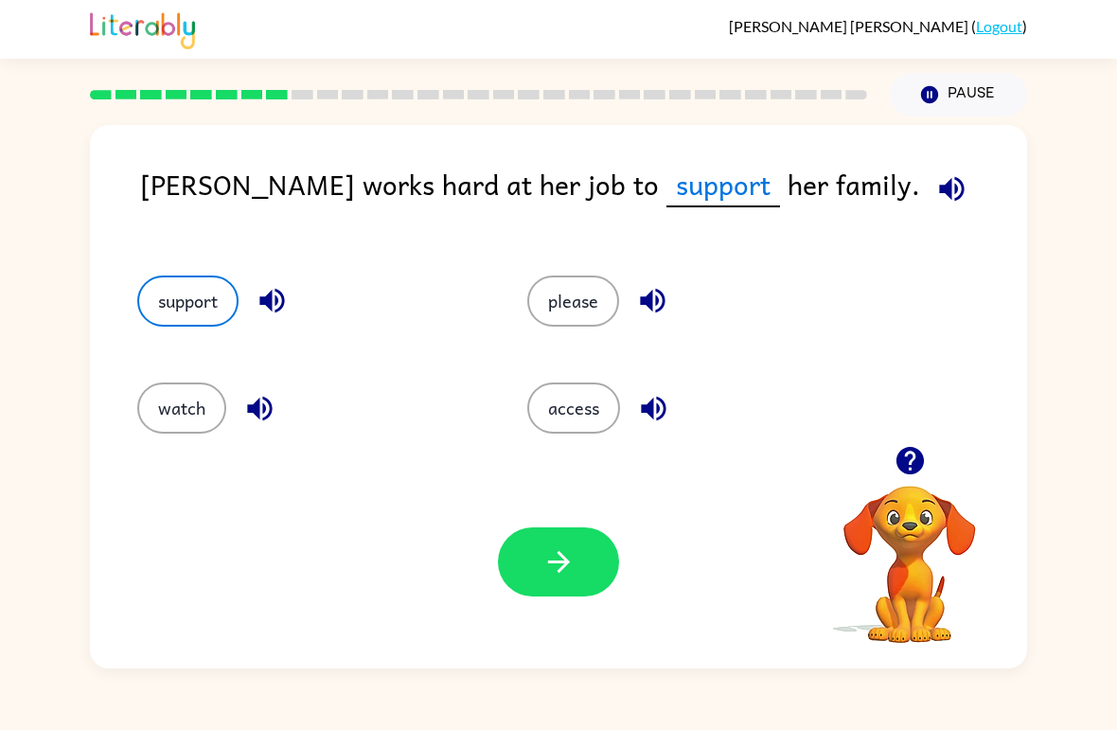
click at [568, 552] on icon "button" at bounding box center [558, 561] width 33 height 33
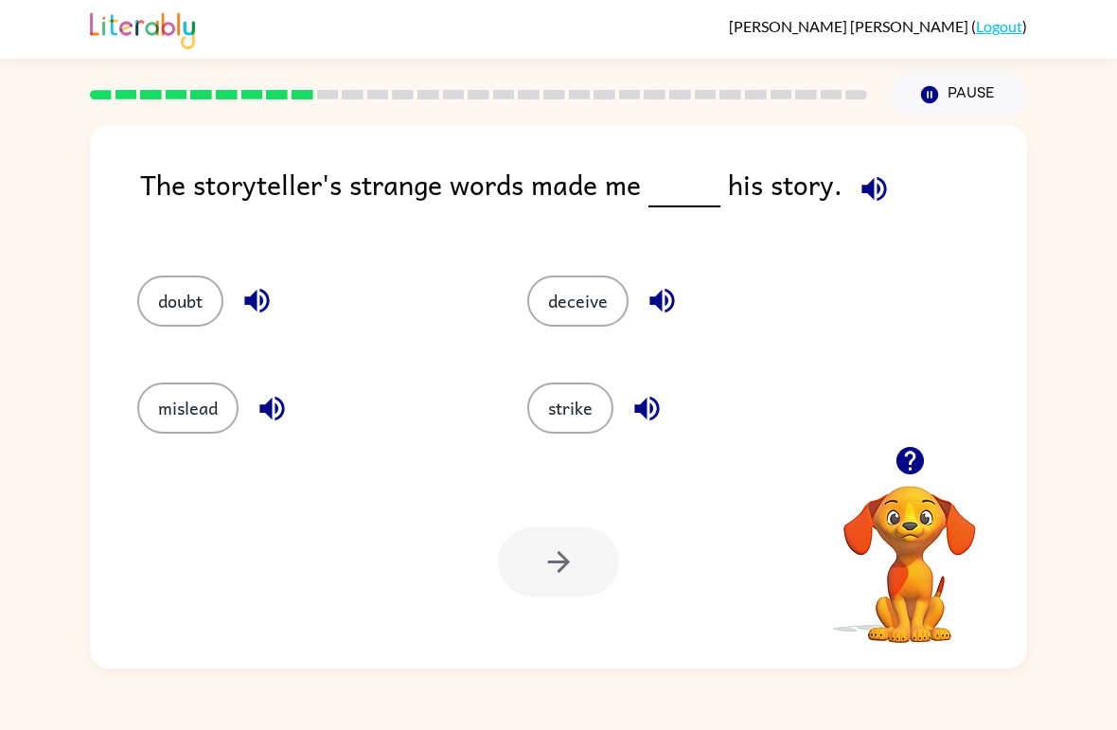
click at [579, 410] on button "strike" at bounding box center [570, 407] width 86 height 51
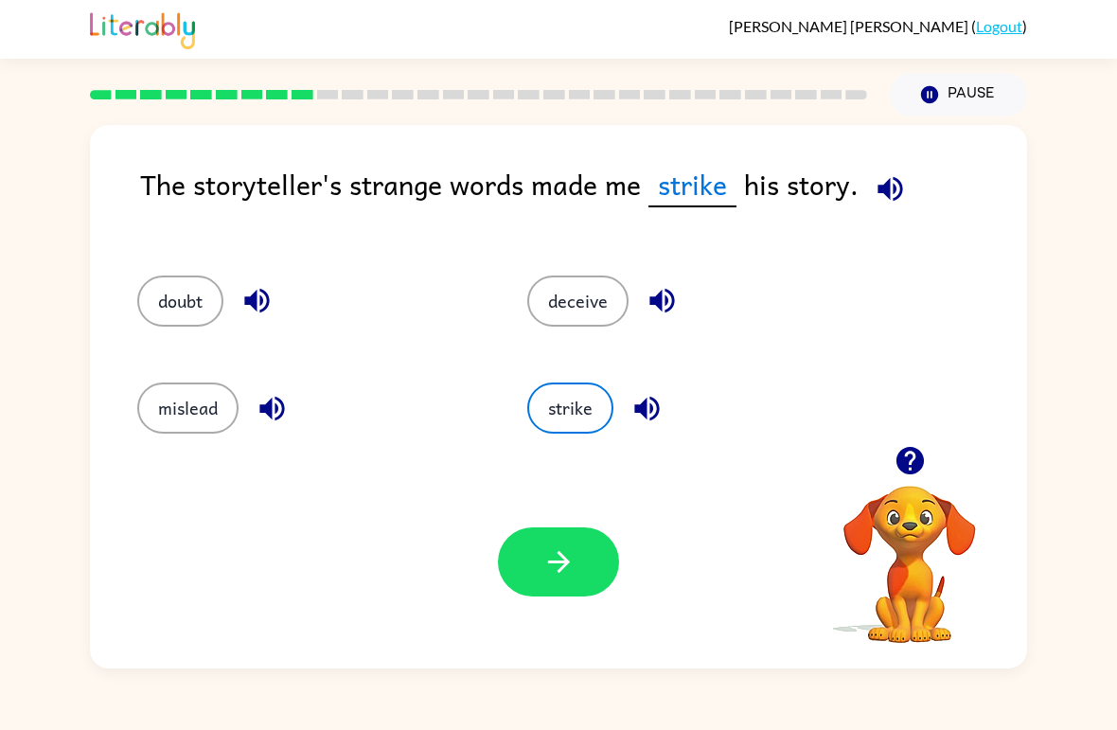
click at [579, 590] on button "button" at bounding box center [558, 561] width 121 height 69
click at [578, 589] on div at bounding box center [558, 561] width 121 height 69
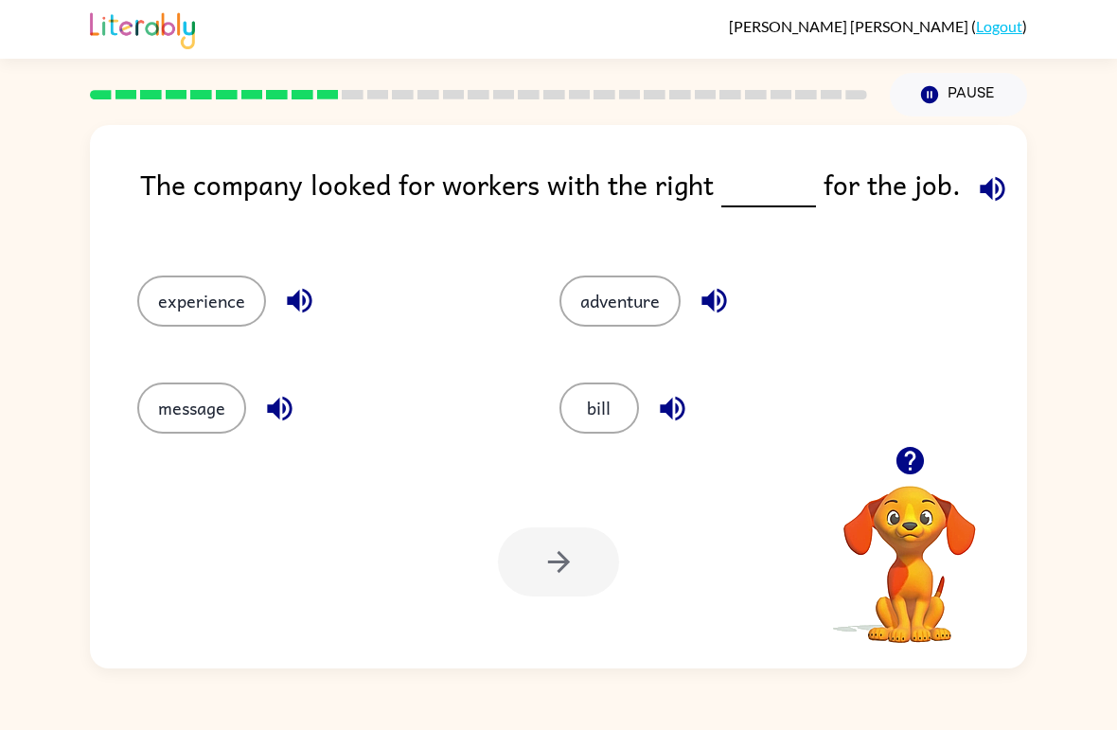
click at [657, 315] on button "adventure" at bounding box center [619, 300] width 121 height 51
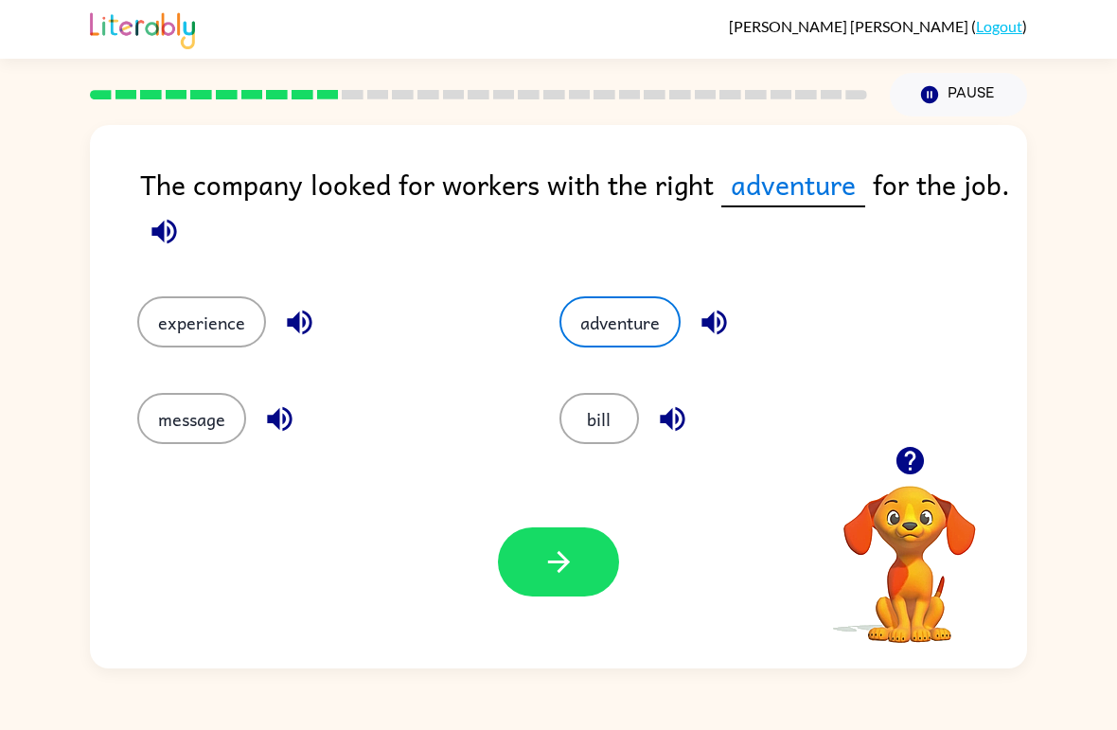
click at [560, 562] on icon "button" at bounding box center [558, 562] width 22 height 22
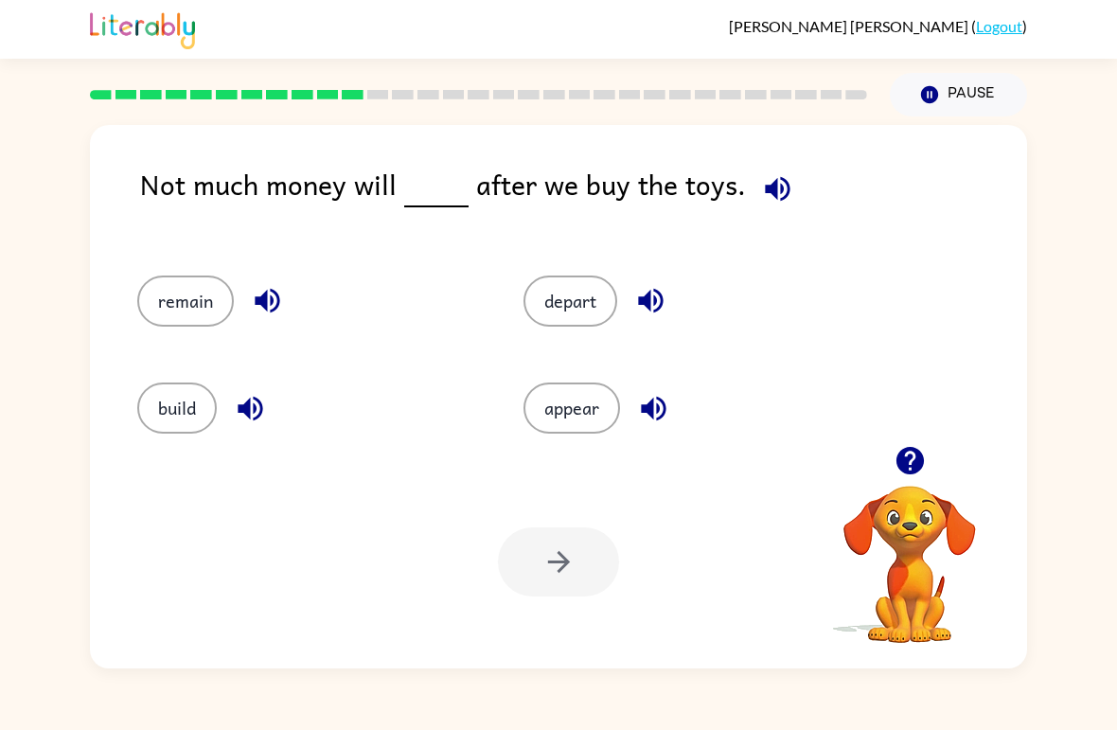
click at [171, 400] on button "build" at bounding box center [177, 407] width 80 height 51
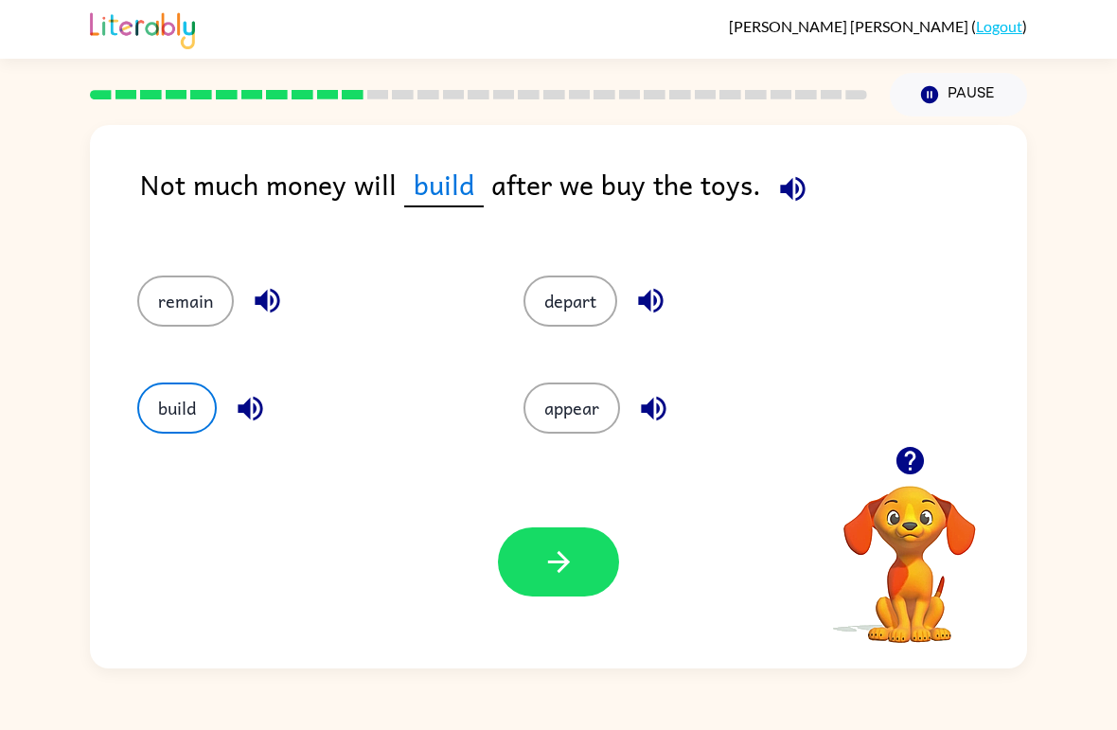
click at [582, 563] on button "button" at bounding box center [558, 561] width 121 height 69
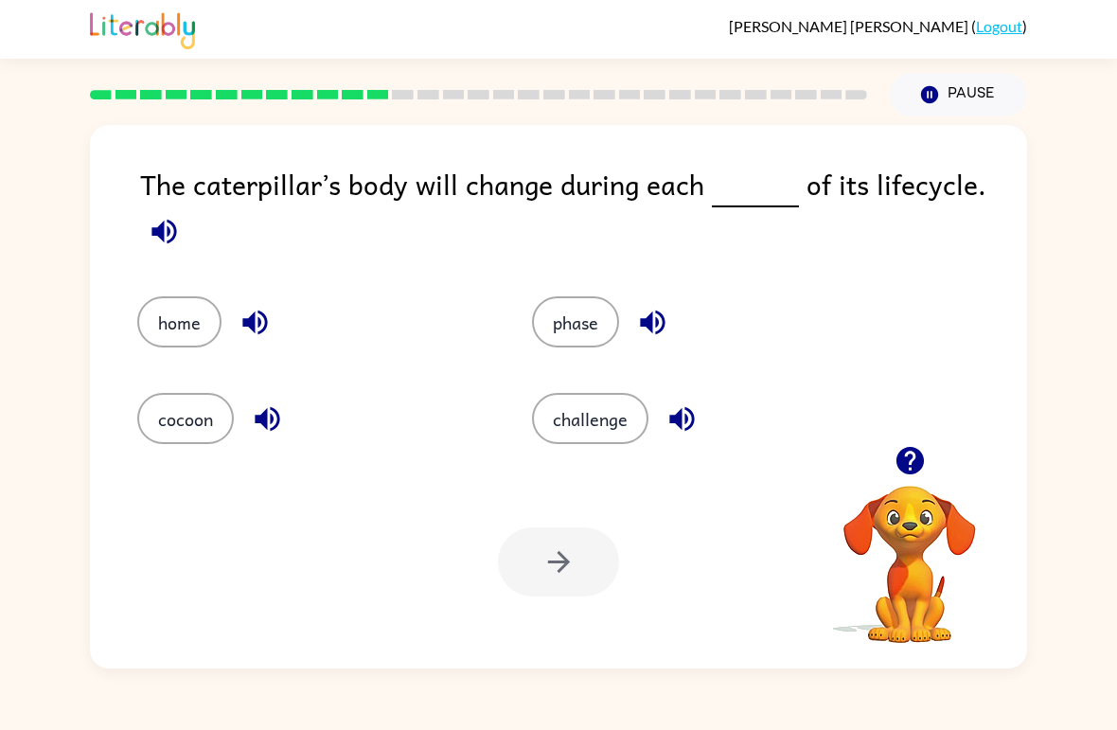
click at [595, 443] on button "challenge" at bounding box center [590, 418] width 116 height 51
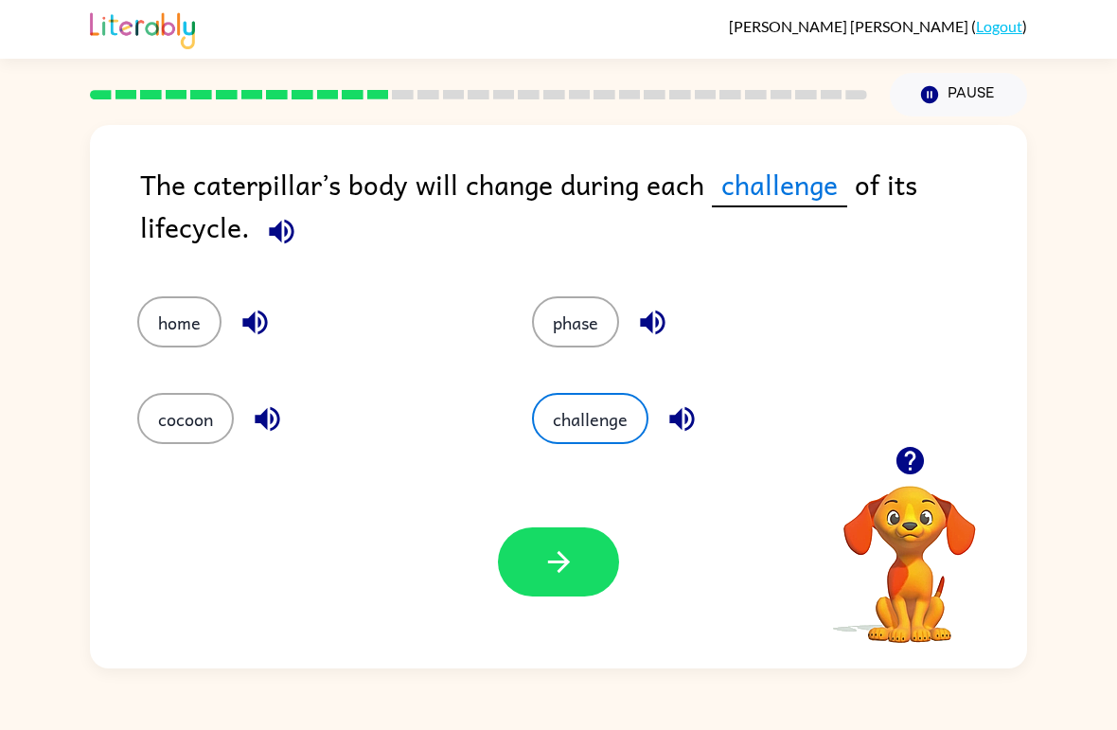
click at [604, 310] on button "phase" at bounding box center [575, 321] width 87 height 51
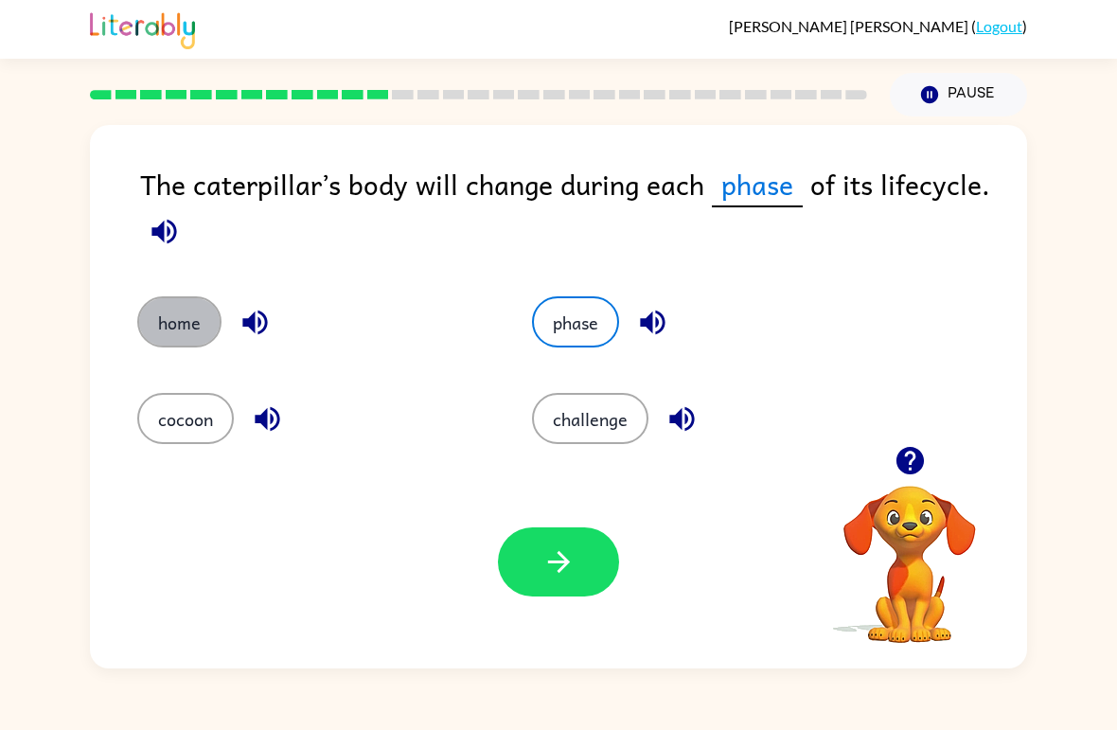
click at [170, 328] on button "home" at bounding box center [179, 321] width 84 height 51
click at [558, 581] on button "button" at bounding box center [558, 561] width 121 height 69
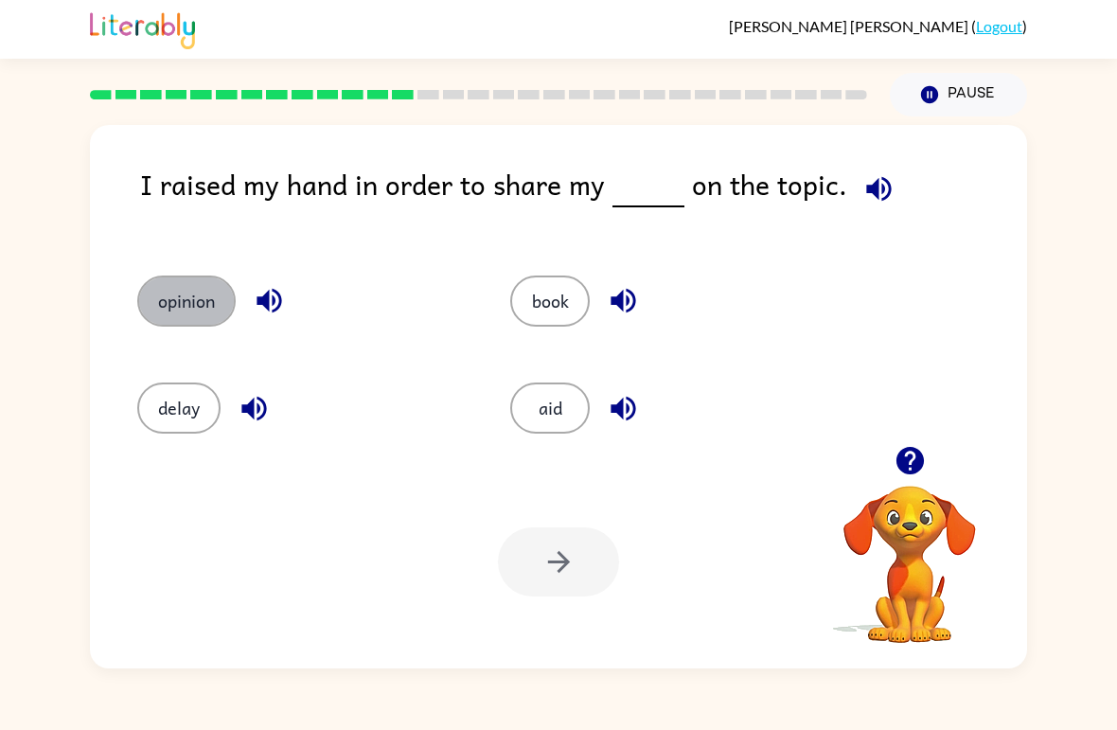
click at [167, 309] on button "opinion" at bounding box center [186, 300] width 98 height 51
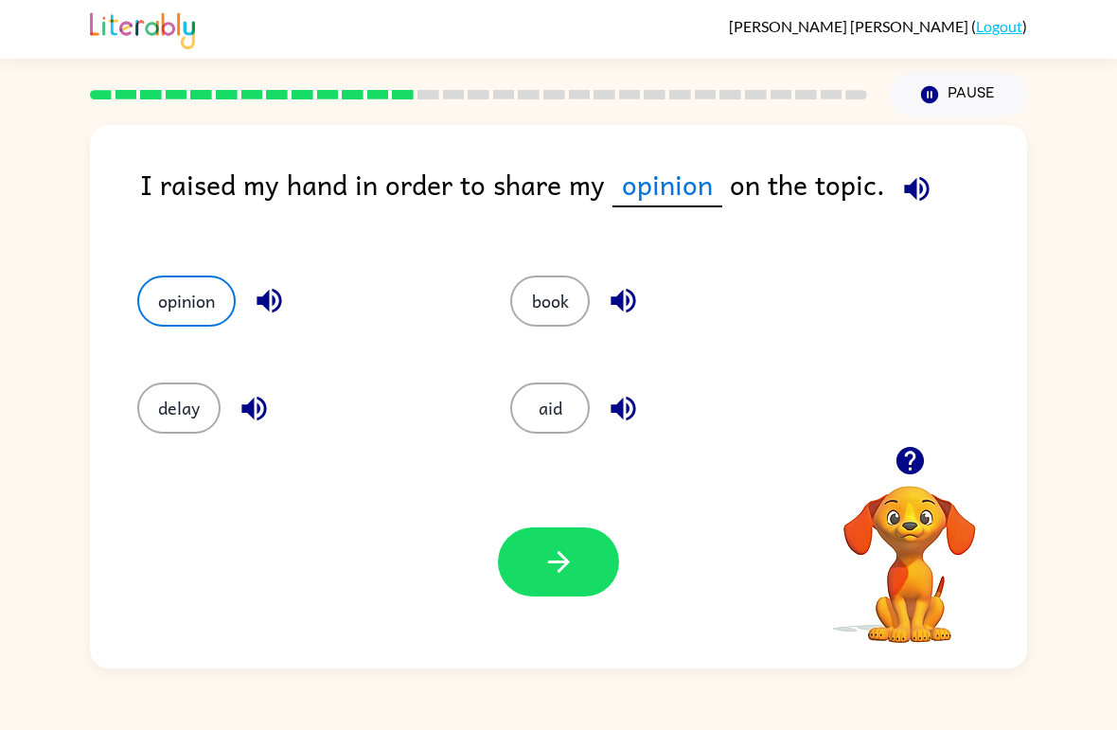
click at [568, 575] on icon "button" at bounding box center [558, 561] width 33 height 33
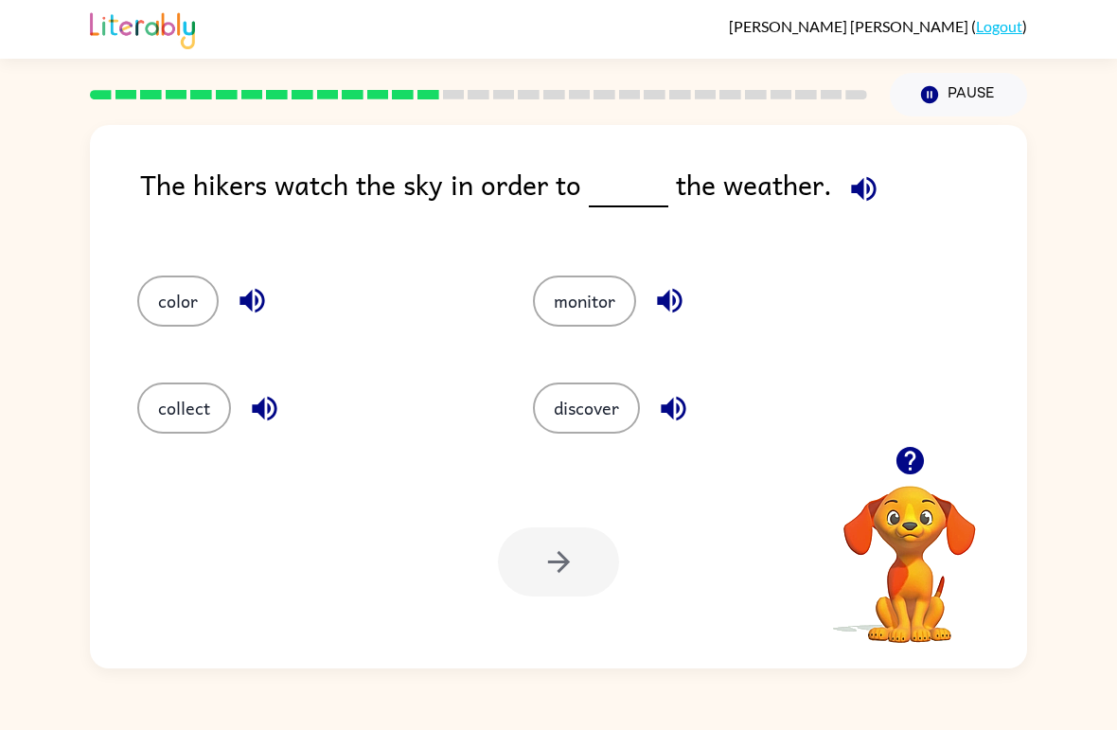
click at [166, 299] on button "color" at bounding box center [177, 300] width 81 height 51
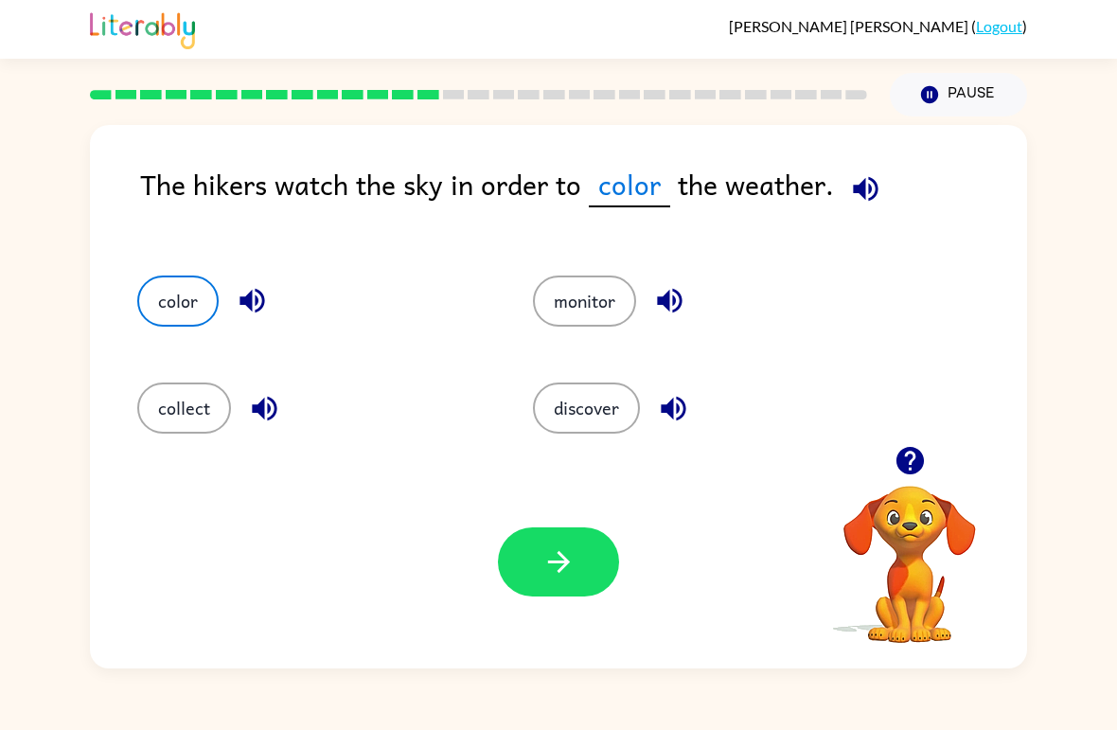
click at [590, 544] on button "button" at bounding box center [558, 561] width 121 height 69
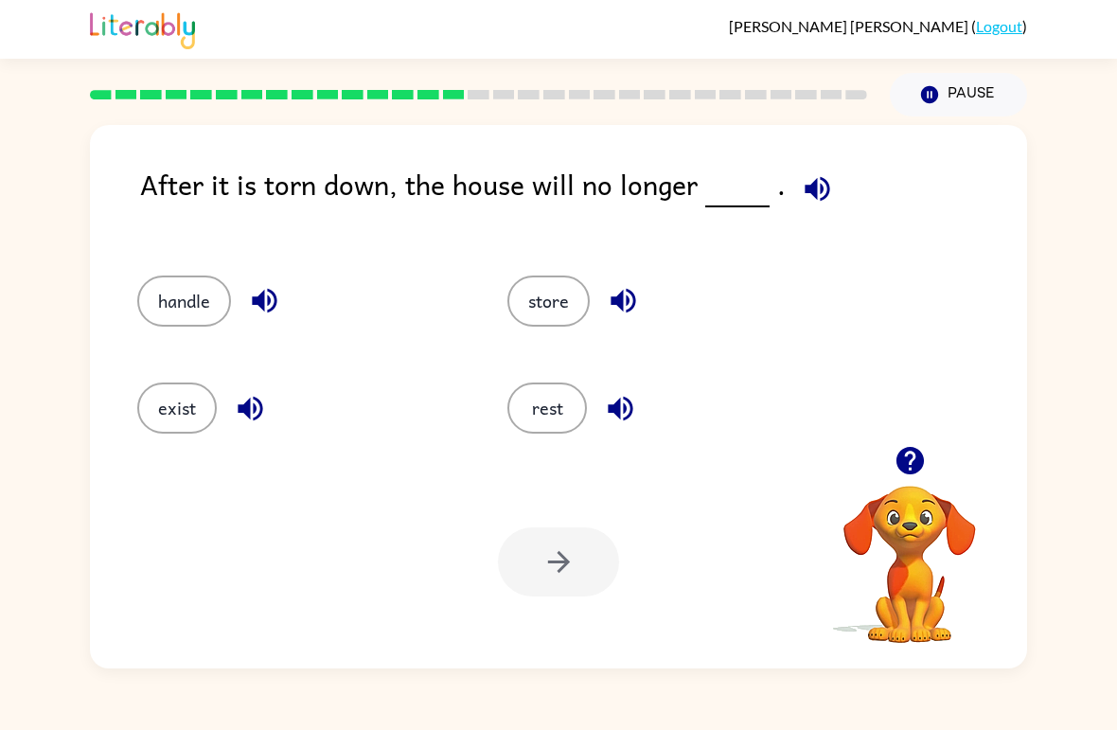
click at [815, 180] on icon "button" at bounding box center [817, 188] width 25 height 25
click at [1008, 392] on div "After it is torn down, the house will no longer . handle store exist rest Your …" at bounding box center [558, 396] width 937 height 543
click at [895, 451] on icon "button" at bounding box center [910, 460] width 33 height 33
click at [283, 283] on div "handle" at bounding box center [300, 300] width 327 height 51
click at [207, 293] on button "handle" at bounding box center [184, 300] width 94 height 51
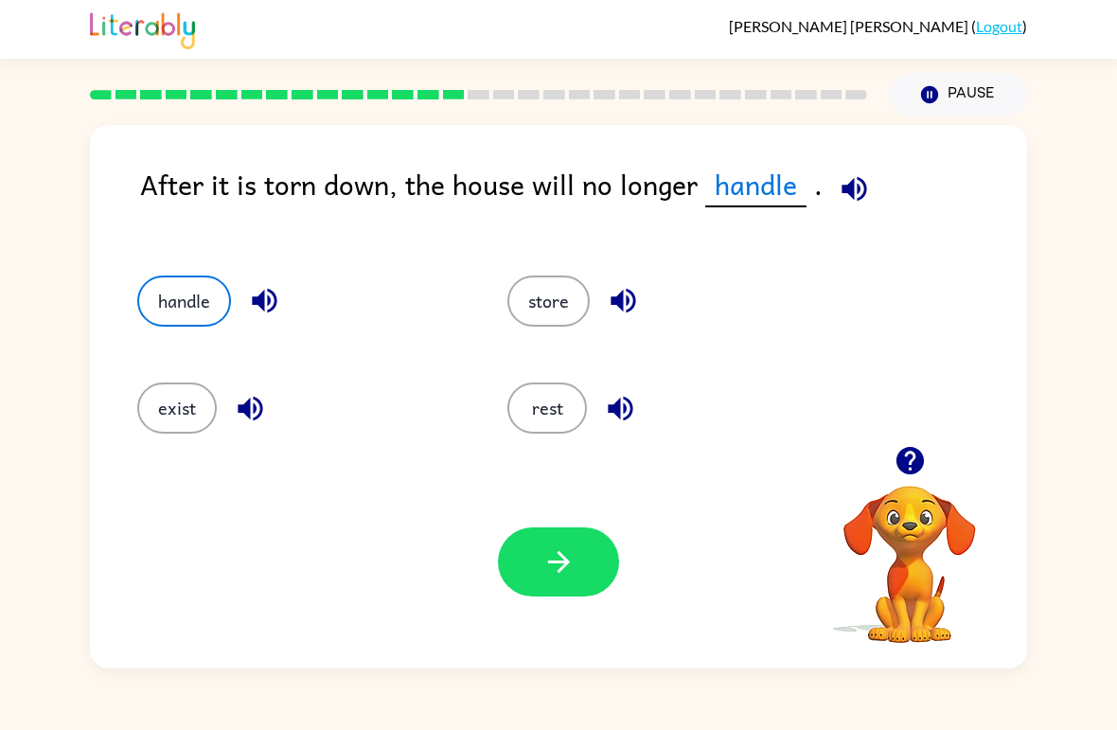
click at [578, 558] on button "button" at bounding box center [558, 561] width 121 height 69
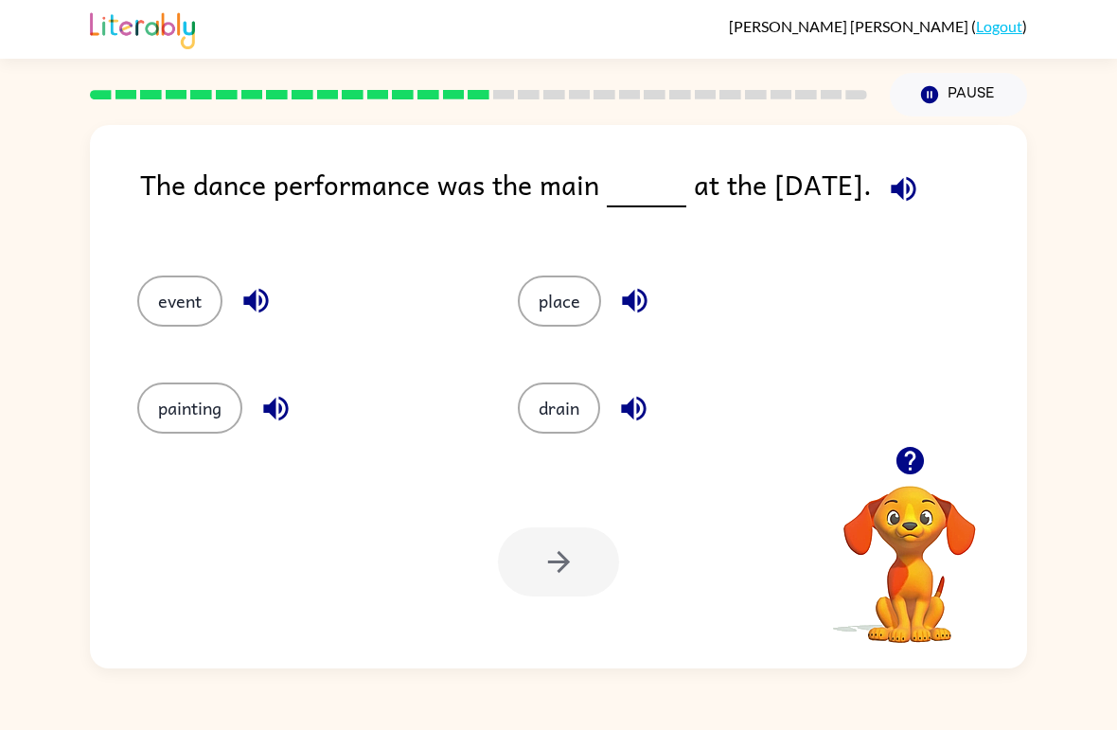
click at [225, 404] on button "painting" at bounding box center [189, 407] width 105 height 51
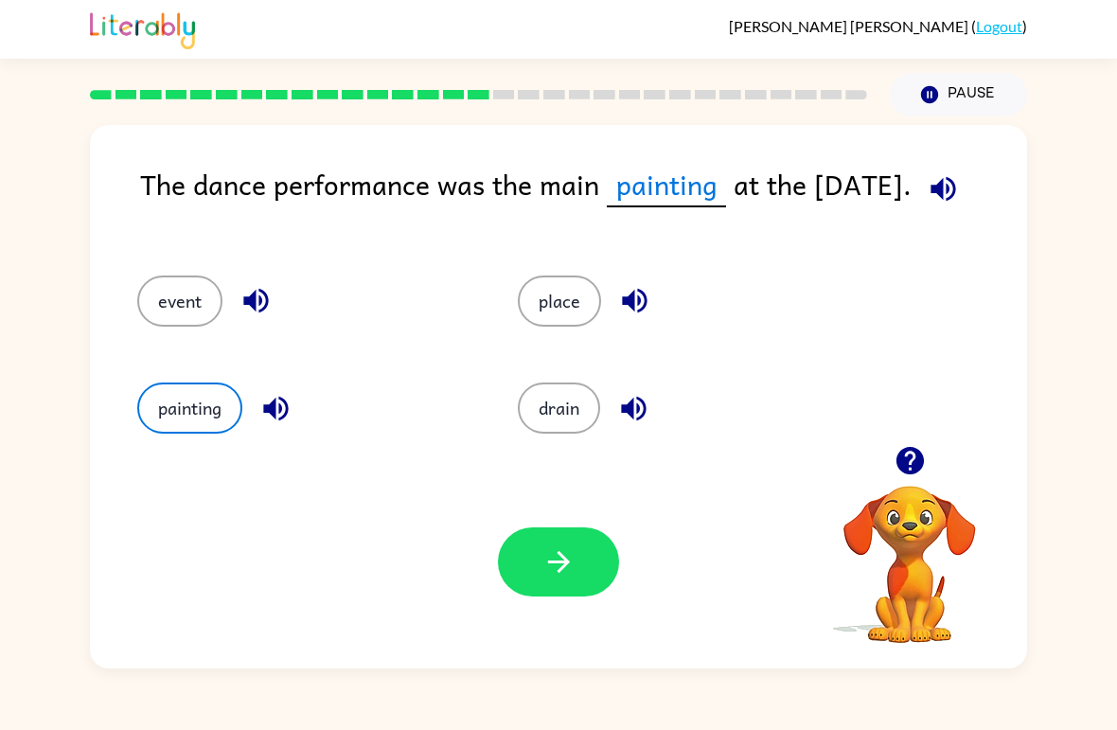
click at [216, 310] on button "event" at bounding box center [179, 300] width 85 height 51
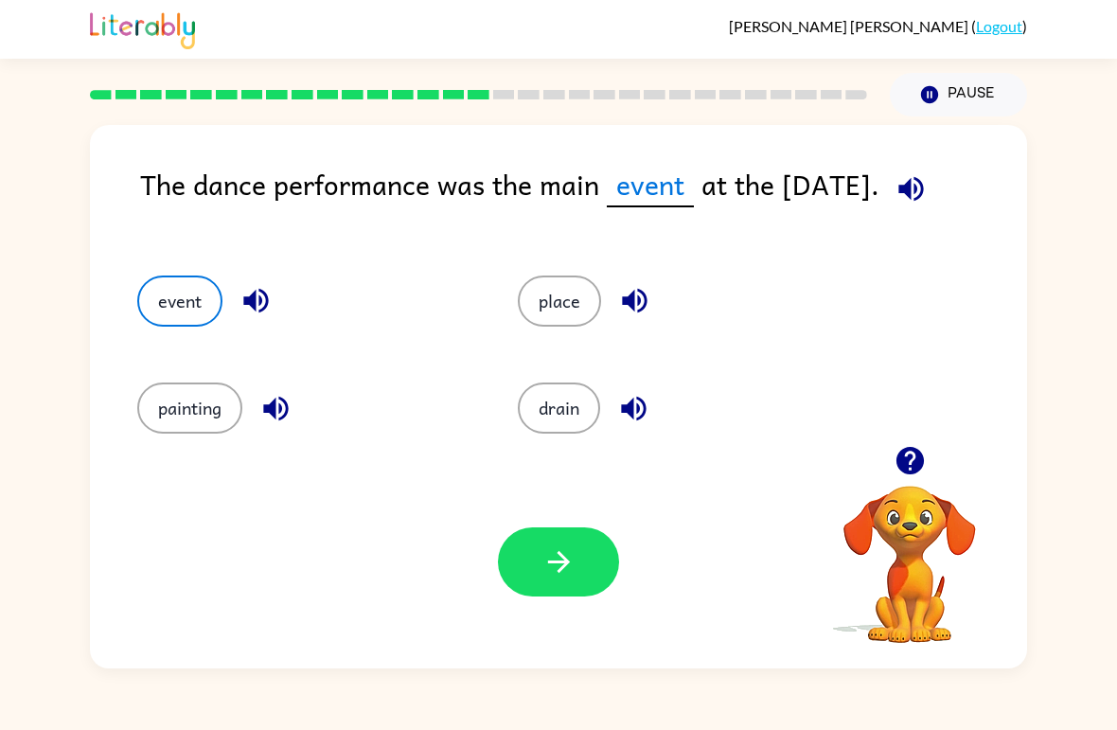
click at [576, 542] on button "button" at bounding box center [558, 561] width 121 height 69
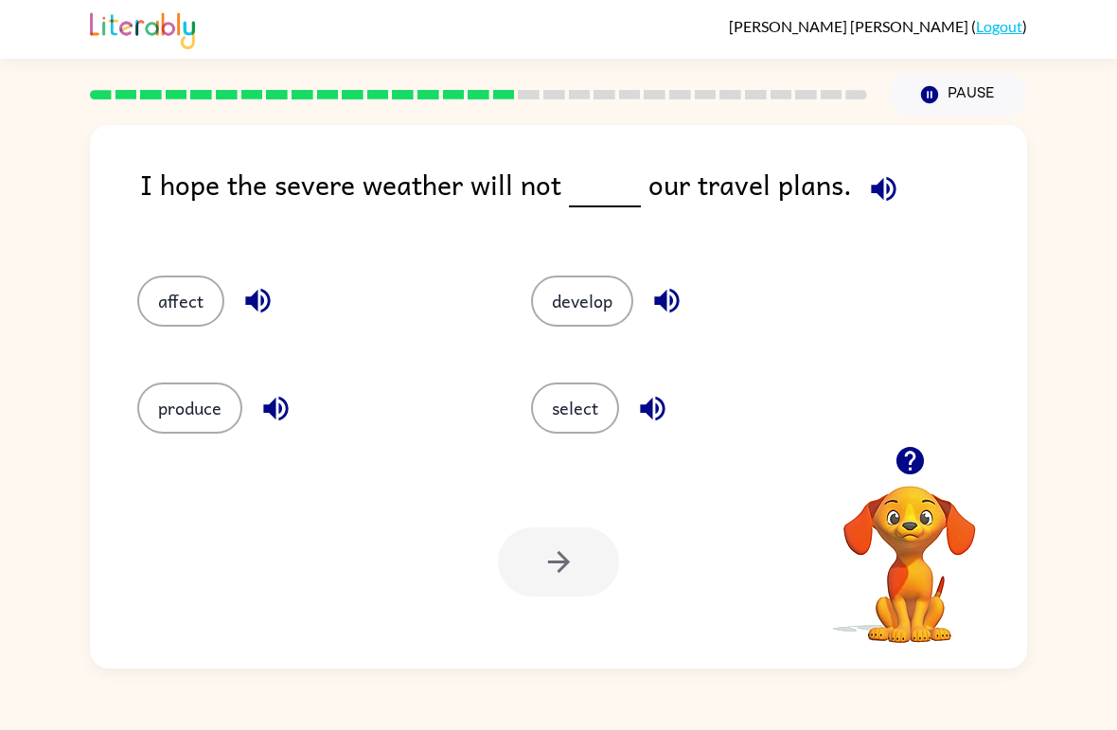
click at [63, 564] on div "I hope the severe weather will not our travel plans. affect develop produce sel…" at bounding box center [558, 392] width 1117 height 552
click at [993, 18] on link "Logout" at bounding box center [999, 26] width 46 height 18
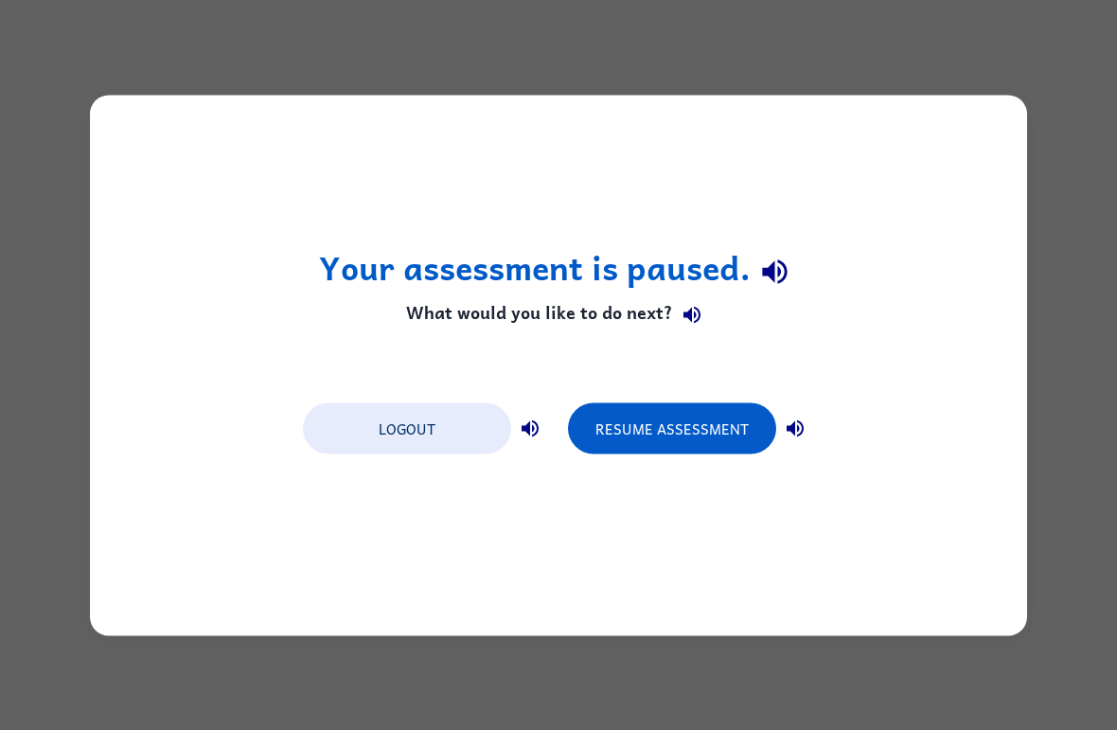
click at [706, 435] on button "Resume Assessment" at bounding box center [672, 427] width 208 height 51
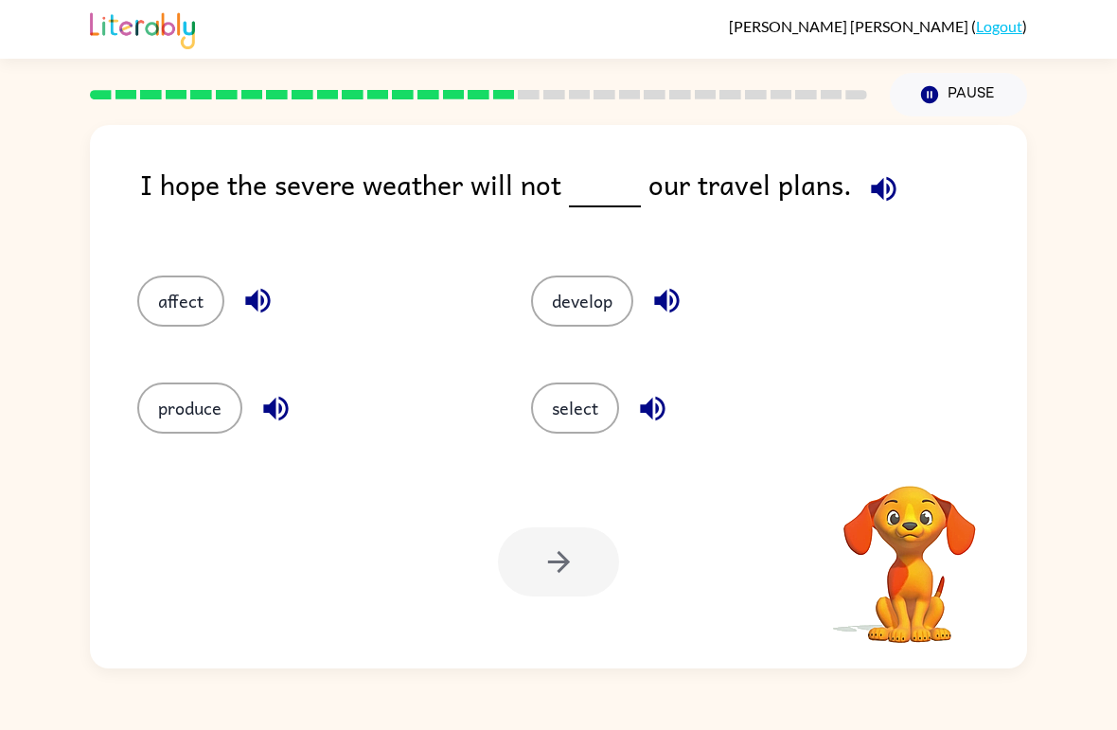
click at [1000, 34] on link "Logout" at bounding box center [999, 26] width 46 height 18
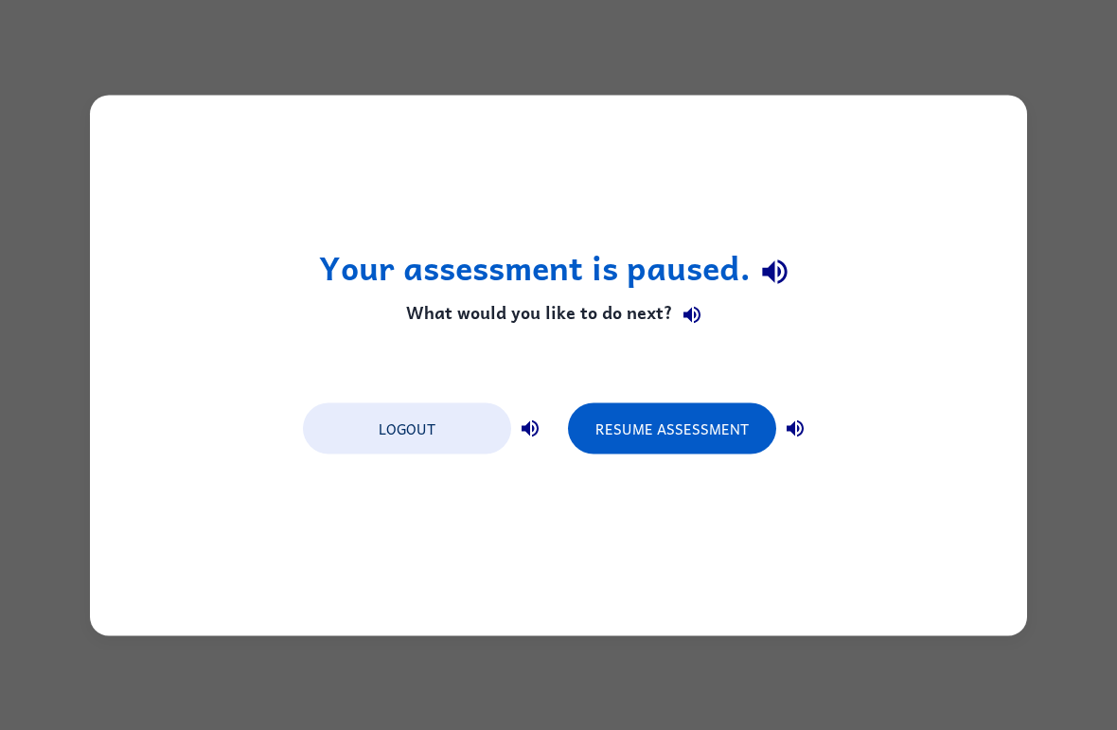
click at [475, 431] on button "Logout" at bounding box center [407, 427] width 208 height 51
